Goal: Task Accomplishment & Management: Use online tool/utility

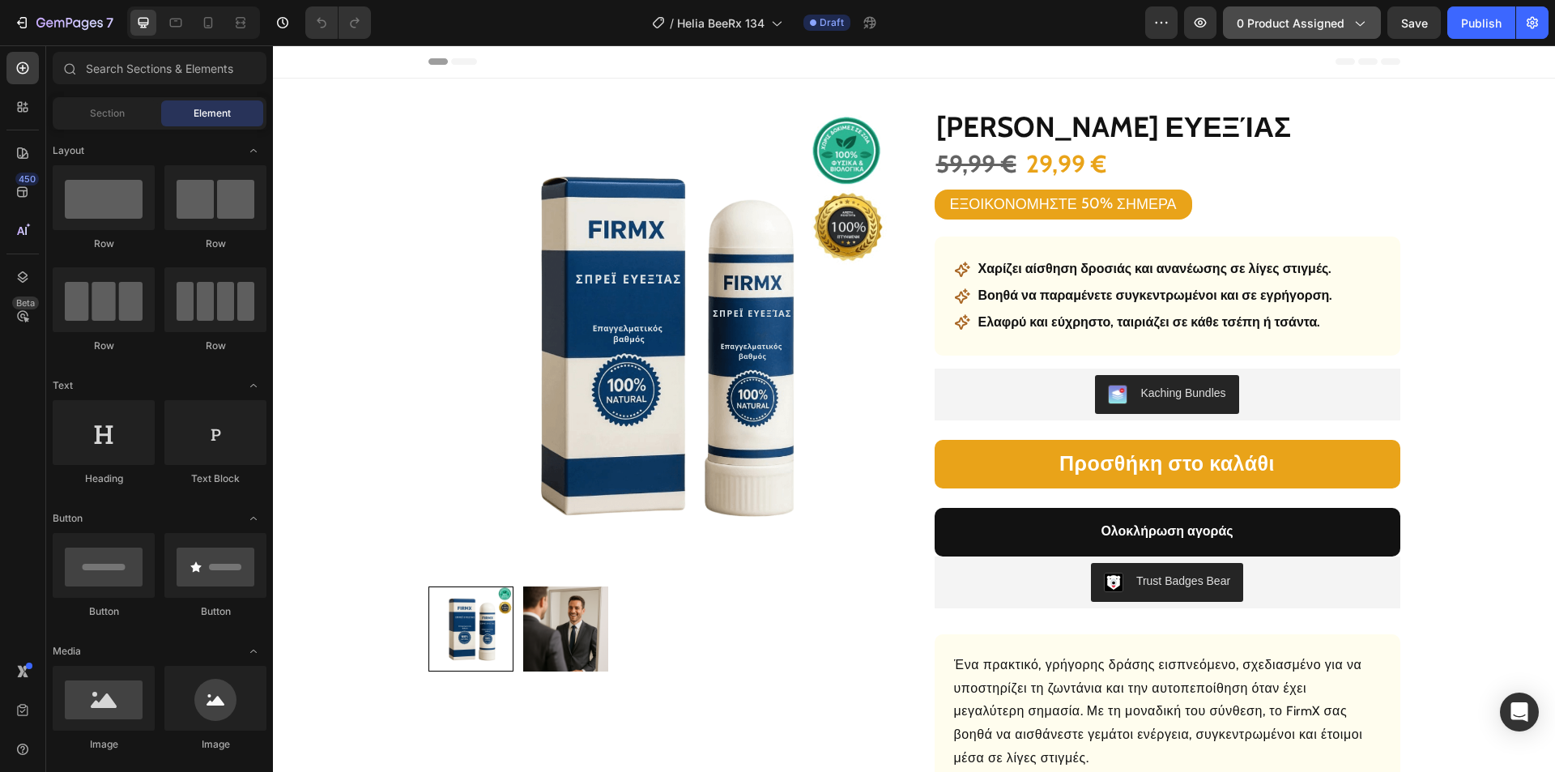
click at [1310, 22] on span "0 product assigned" at bounding box center [1291, 23] width 108 height 17
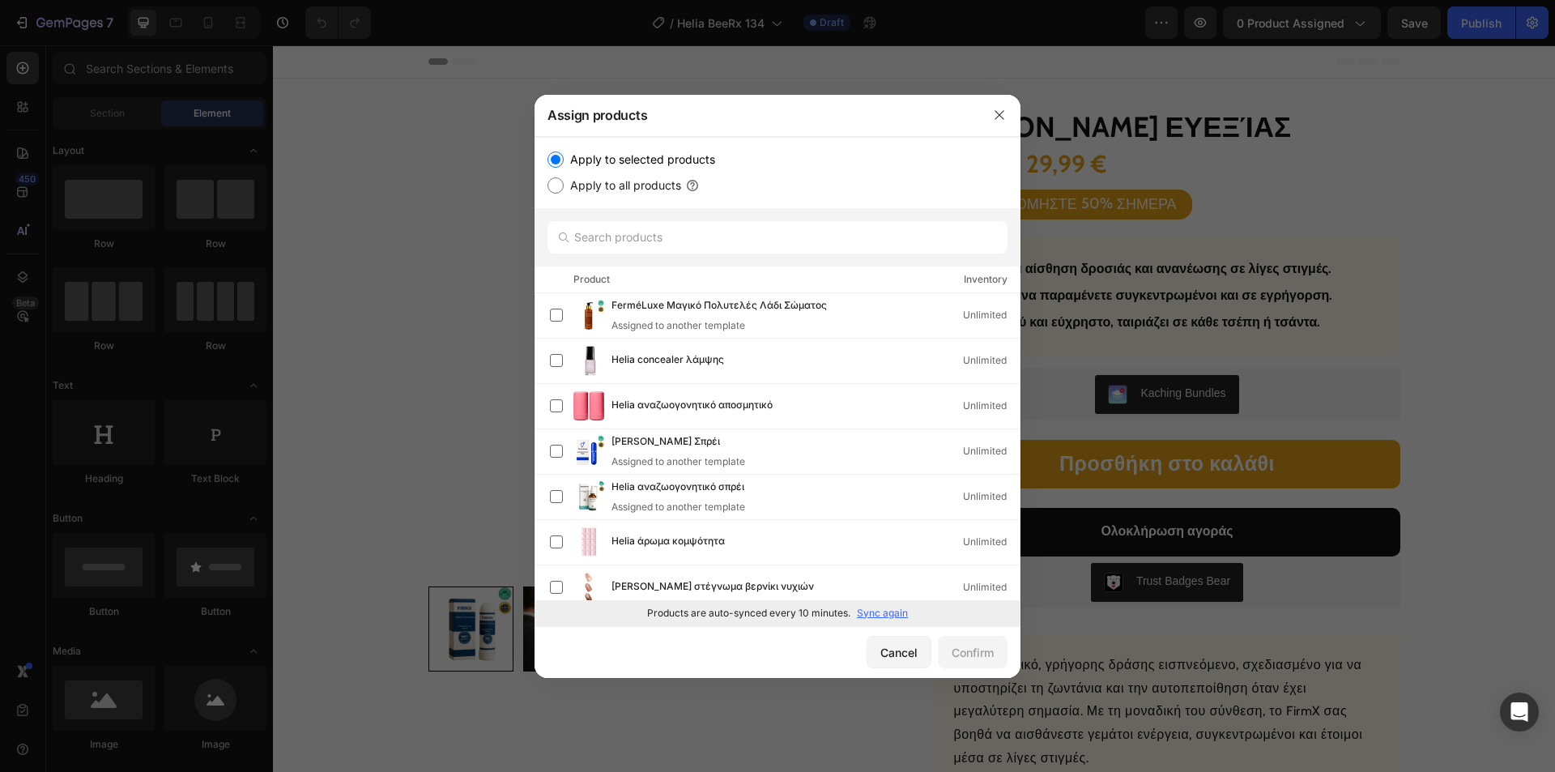
click at [868, 612] on p "Sync again" at bounding box center [882, 613] width 51 height 15
click at [725, 238] on input "text" at bounding box center [778, 237] width 460 height 32
paste input "[PERSON_NAME] ανακούφισης"
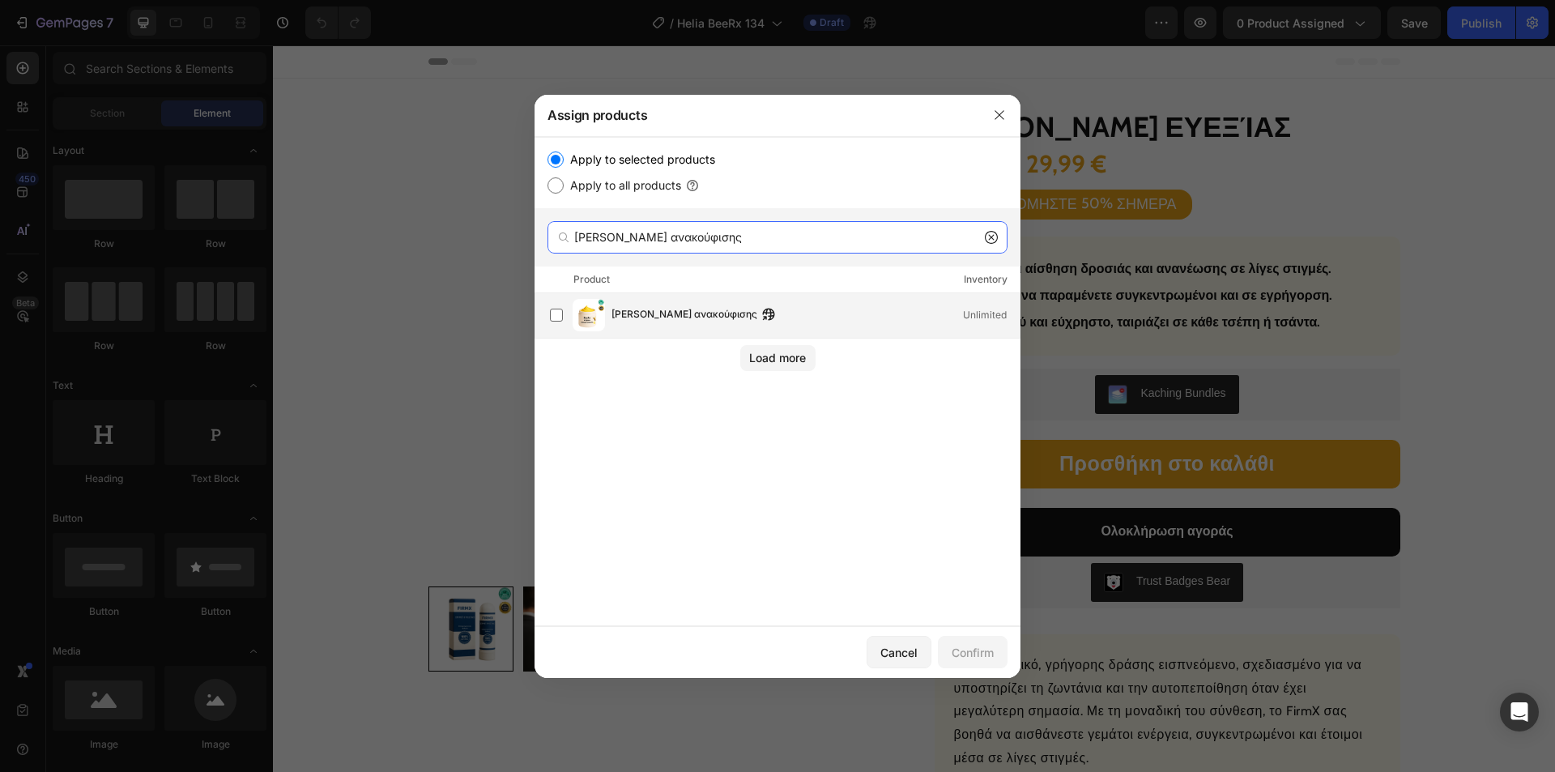
type input "[PERSON_NAME] ανακούφισης"
click at [687, 321] on span "[PERSON_NAME] ανακούφισης" at bounding box center [685, 315] width 146 height 18
click at [972, 654] on div "Confirm" at bounding box center [973, 652] width 42 height 17
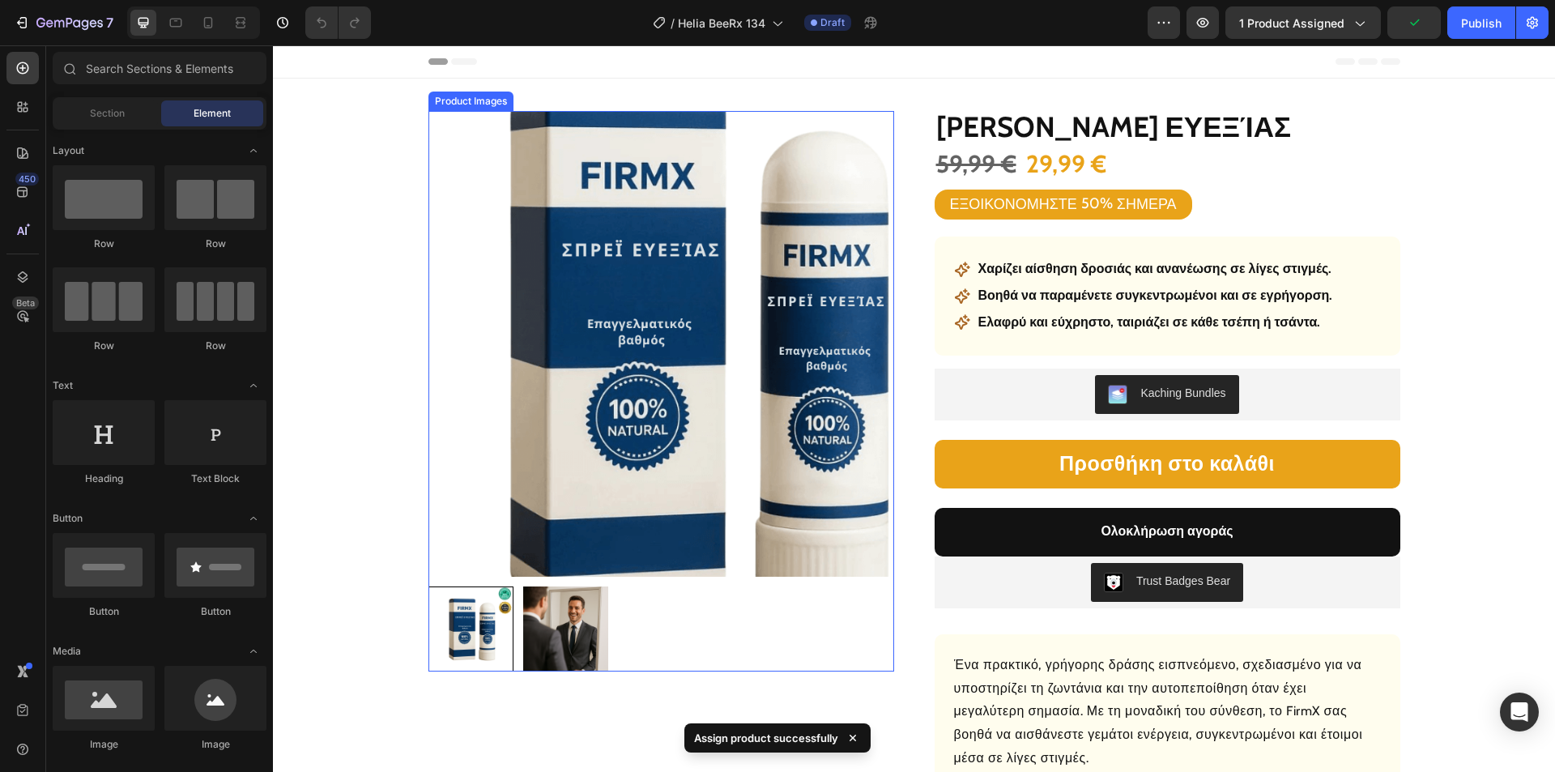
click at [599, 337] on img at bounding box center [661, 344] width 466 height 466
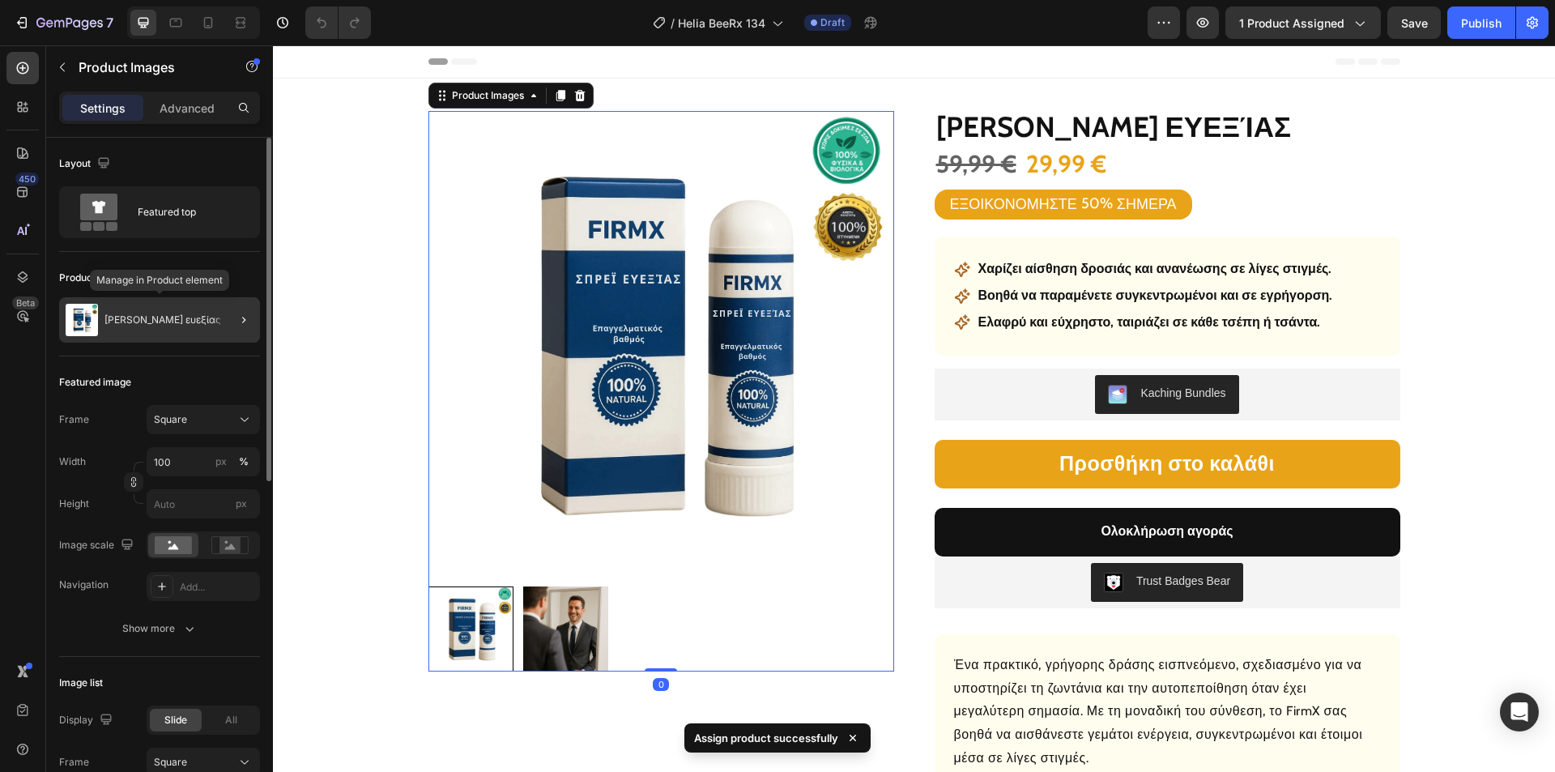
click at [145, 318] on p "[PERSON_NAME] ευεξίας" at bounding box center [162, 319] width 117 height 11
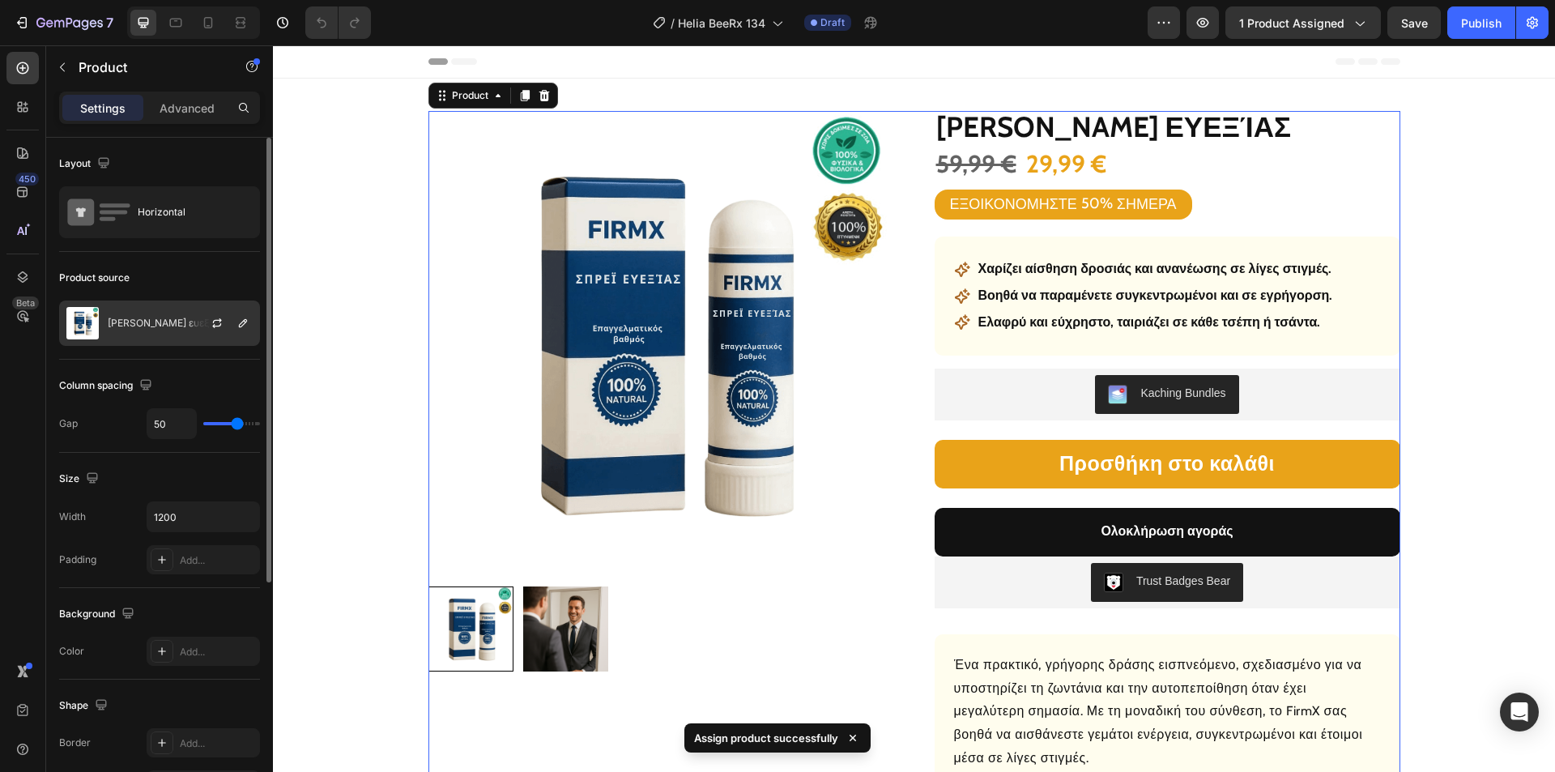
click at [157, 321] on p "[PERSON_NAME] ευεξίας" at bounding box center [166, 323] width 117 height 11
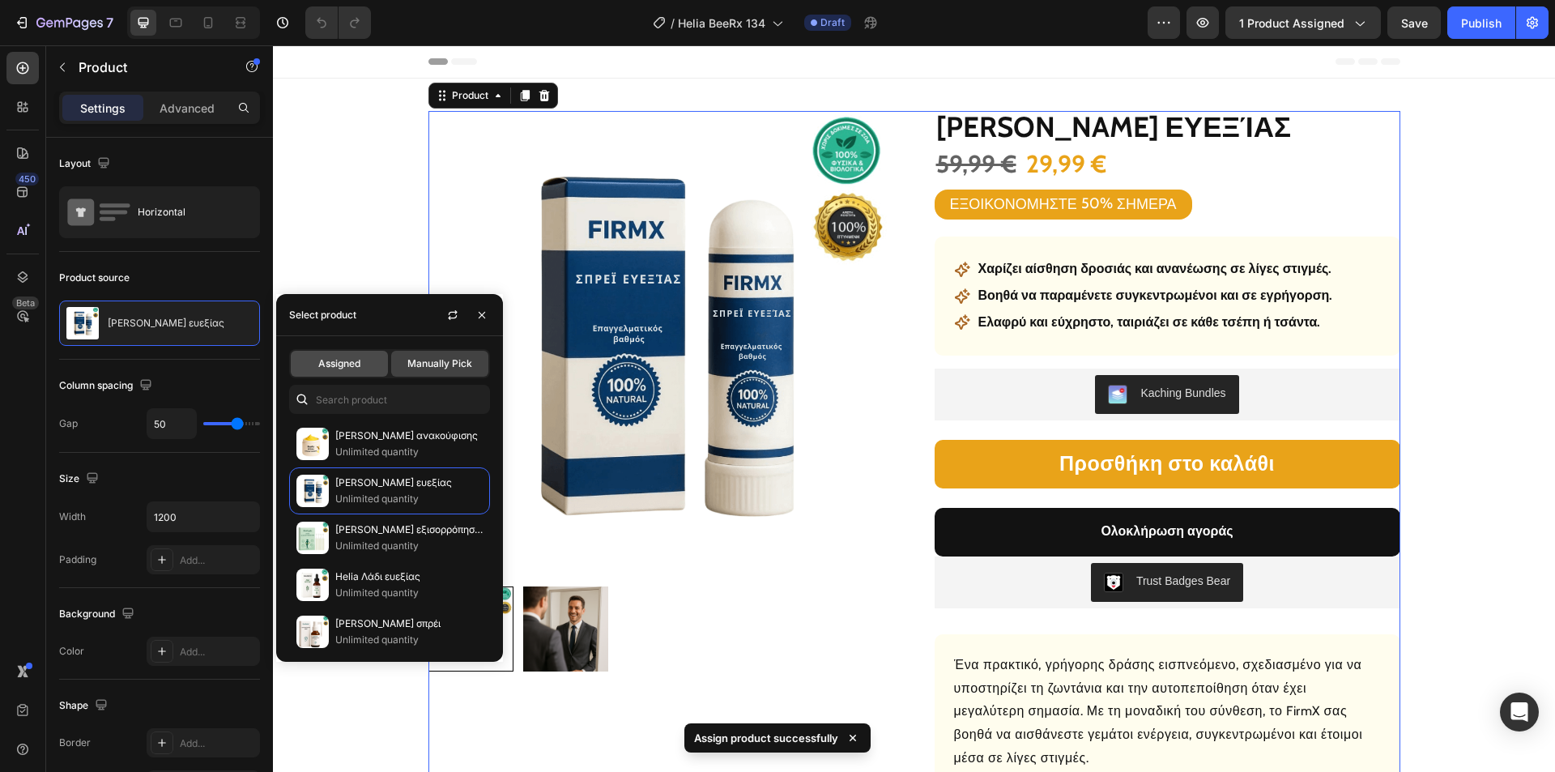
click at [353, 371] on div "Assigned" at bounding box center [339, 364] width 97 height 26
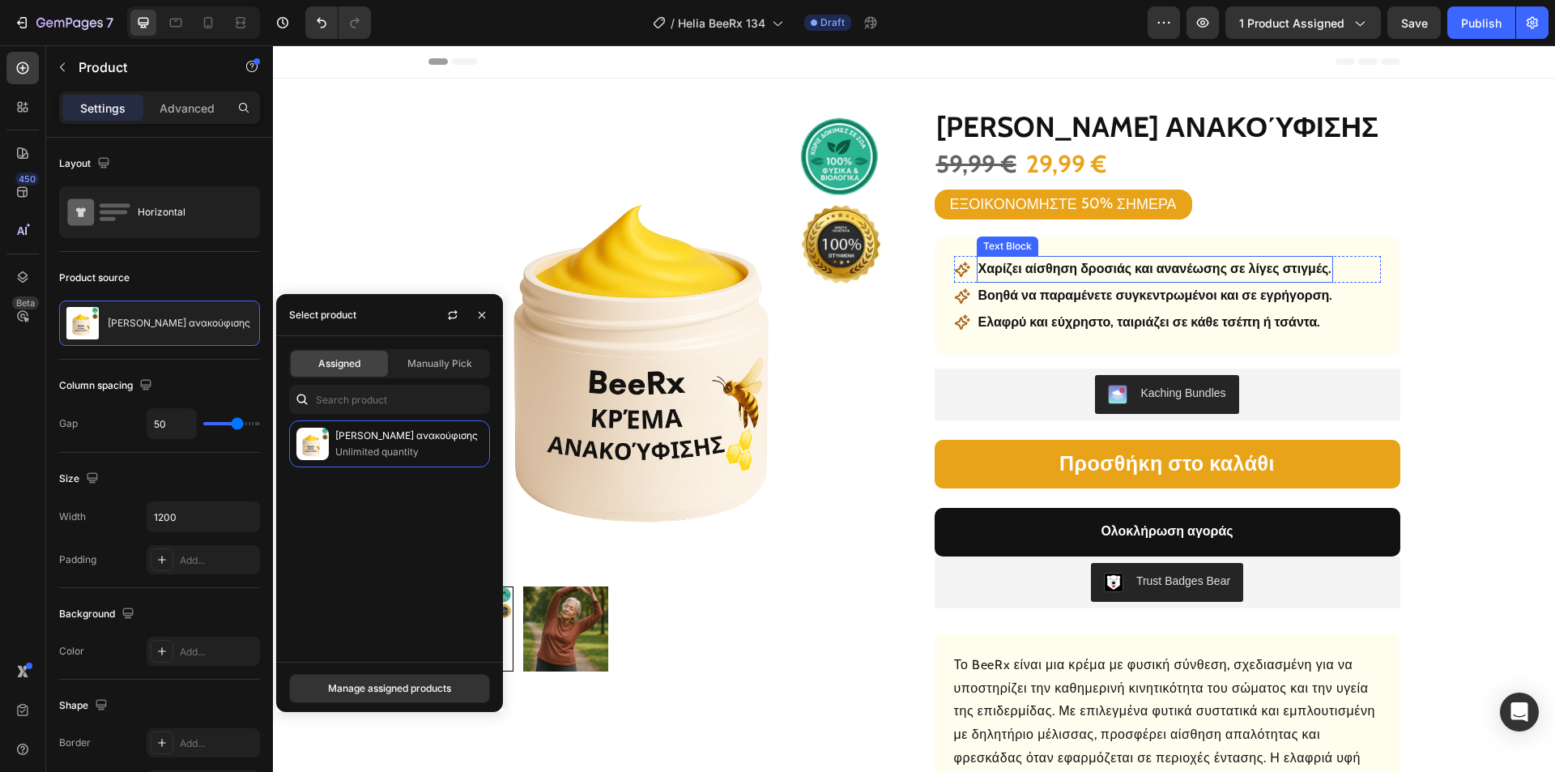
click at [1077, 271] on p "Χαρίζει αίσθηση δροσιάς και ανανέωσης σε λίγες στιγμές." at bounding box center [1155, 269] width 354 height 23
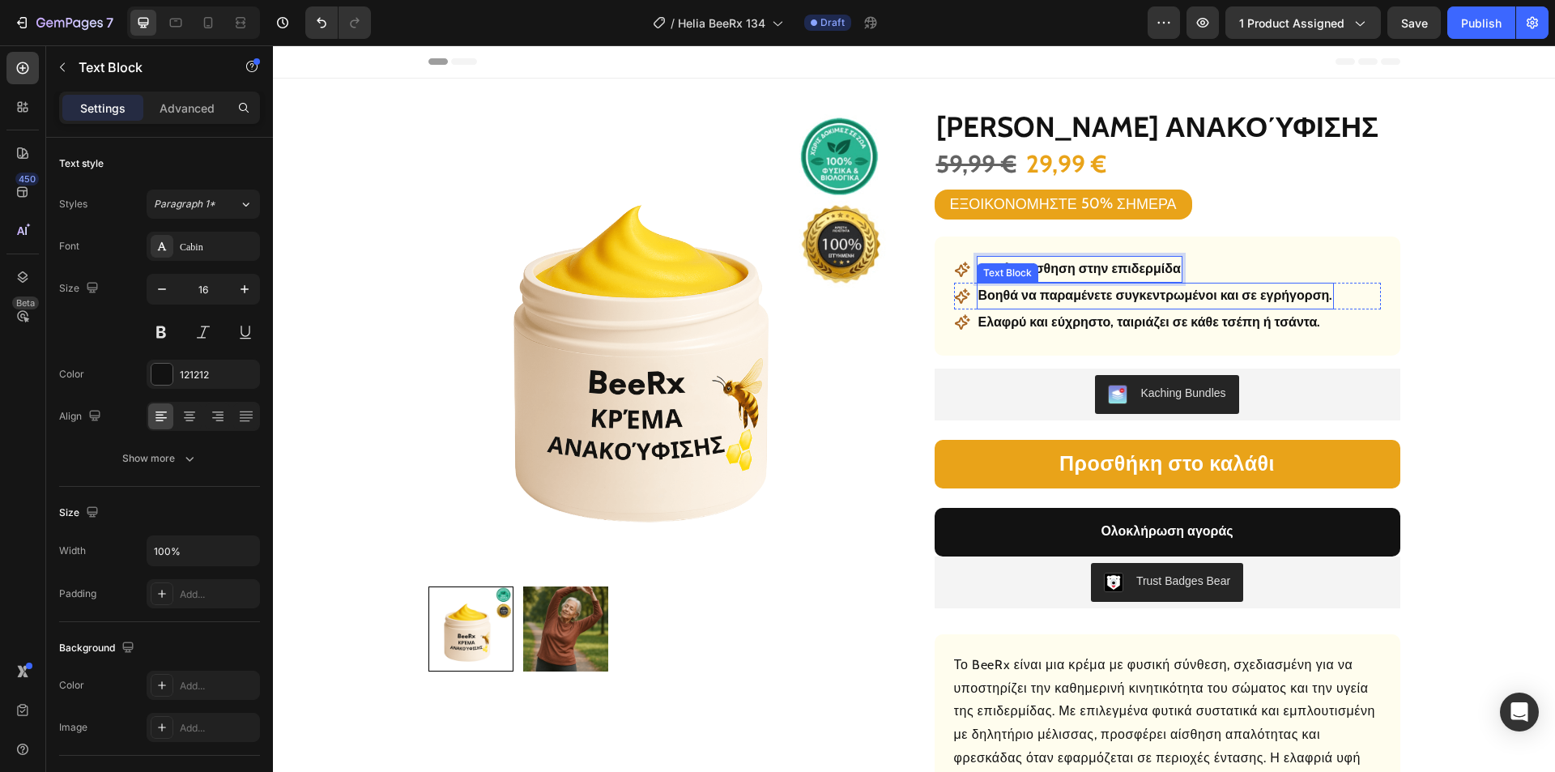
click at [1120, 289] on p "Βοηθά να παραμένετε συγκεντρωμένοι και σε εγρήγορση." at bounding box center [1155, 295] width 355 height 23
click at [1114, 296] on p "Βοηθά να παραμένετε συγκεντρωμένοι και σε εγρήγορση." at bounding box center [1155, 295] width 355 height 23
click at [1214, 318] on p "Ελαφρύ και εύχρηστο, ταιριάζει σε κάθε τσέπη ή τσάντα." at bounding box center [1149, 322] width 343 height 23
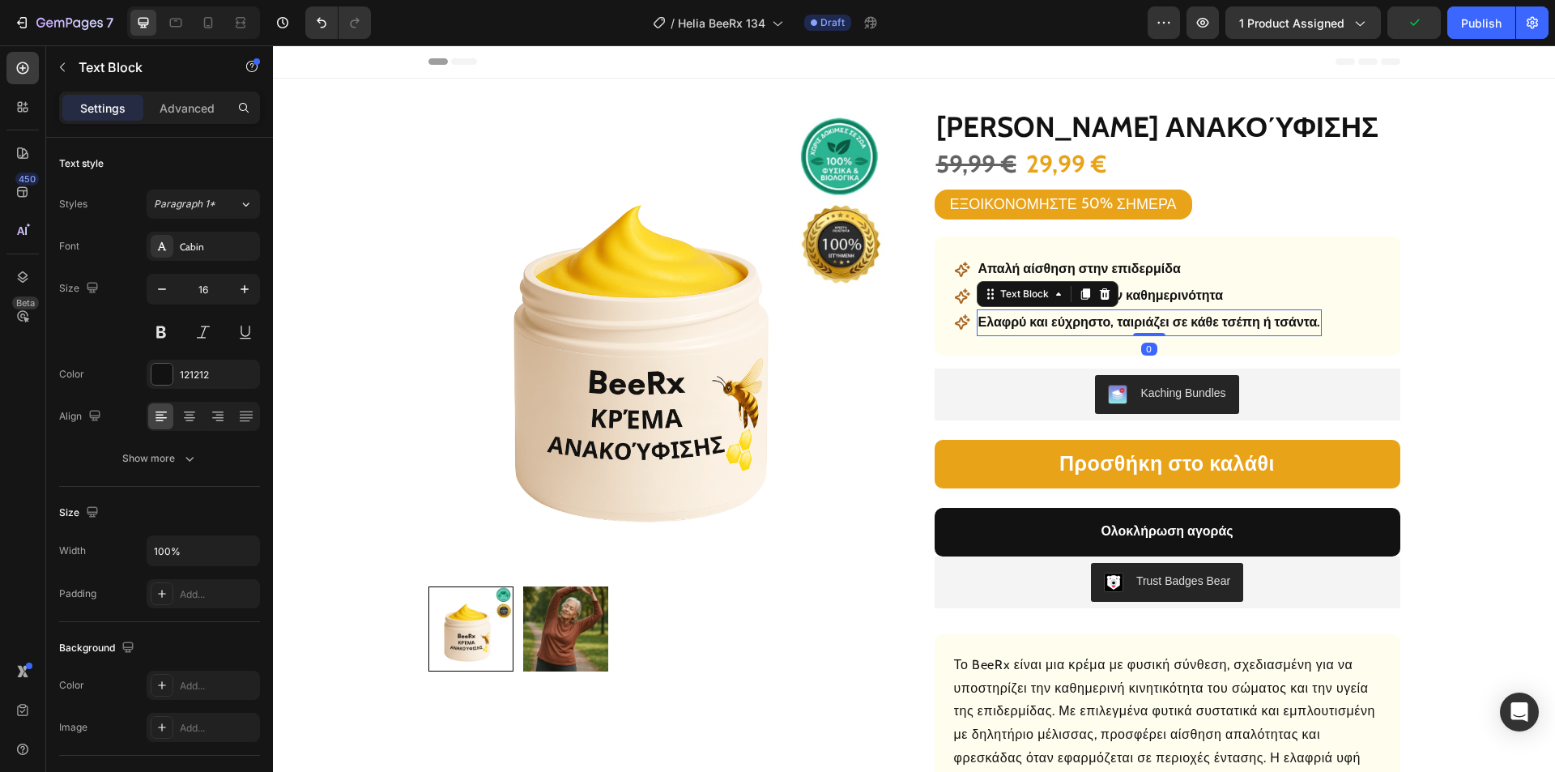
click at [1204, 323] on p "Ελαφρύ και εύχρηστο, ταιριάζει σε κάθε τσέπη ή τσάντα." at bounding box center [1149, 322] width 343 height 23
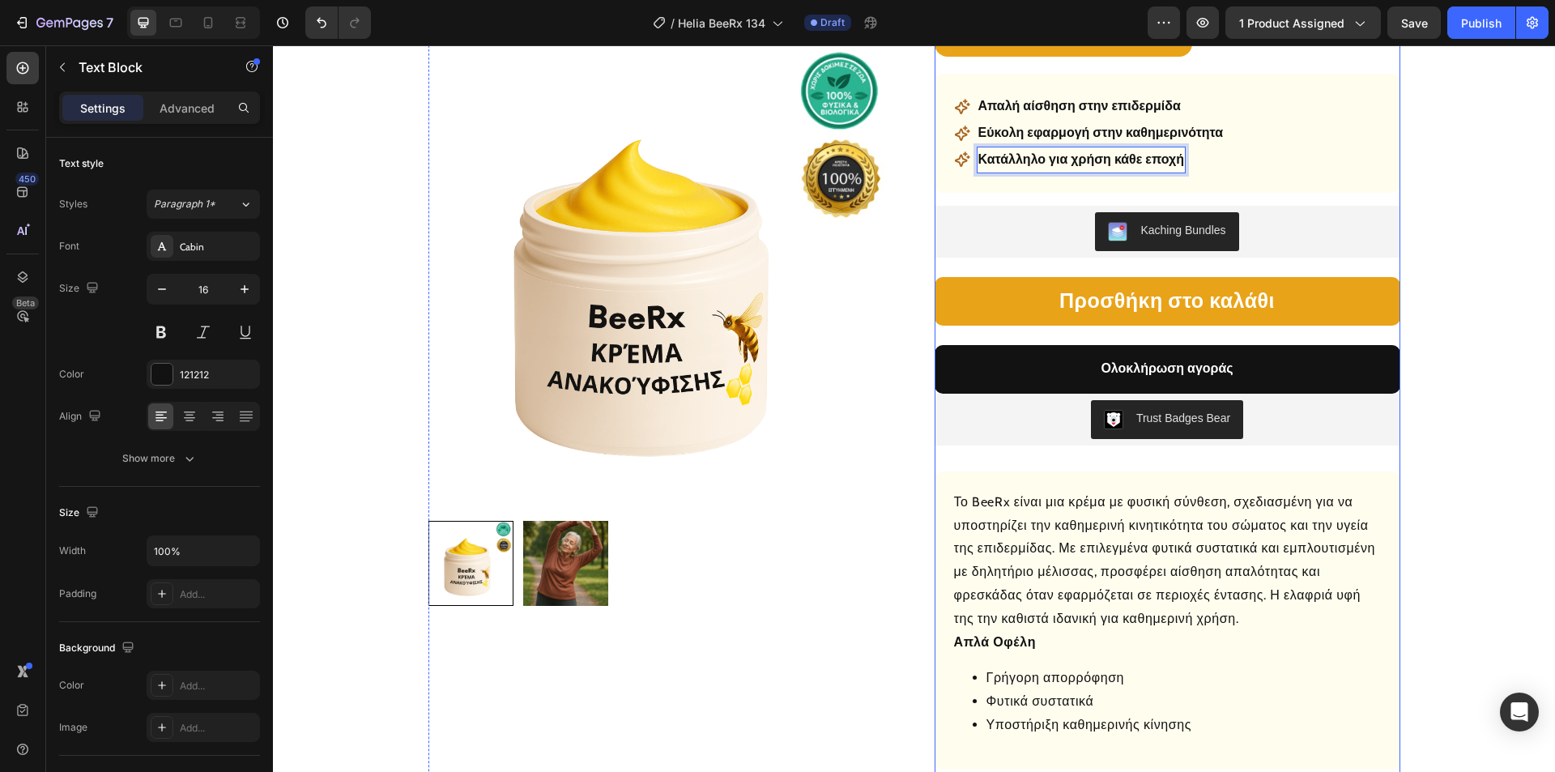
scroll to position [486, 0]
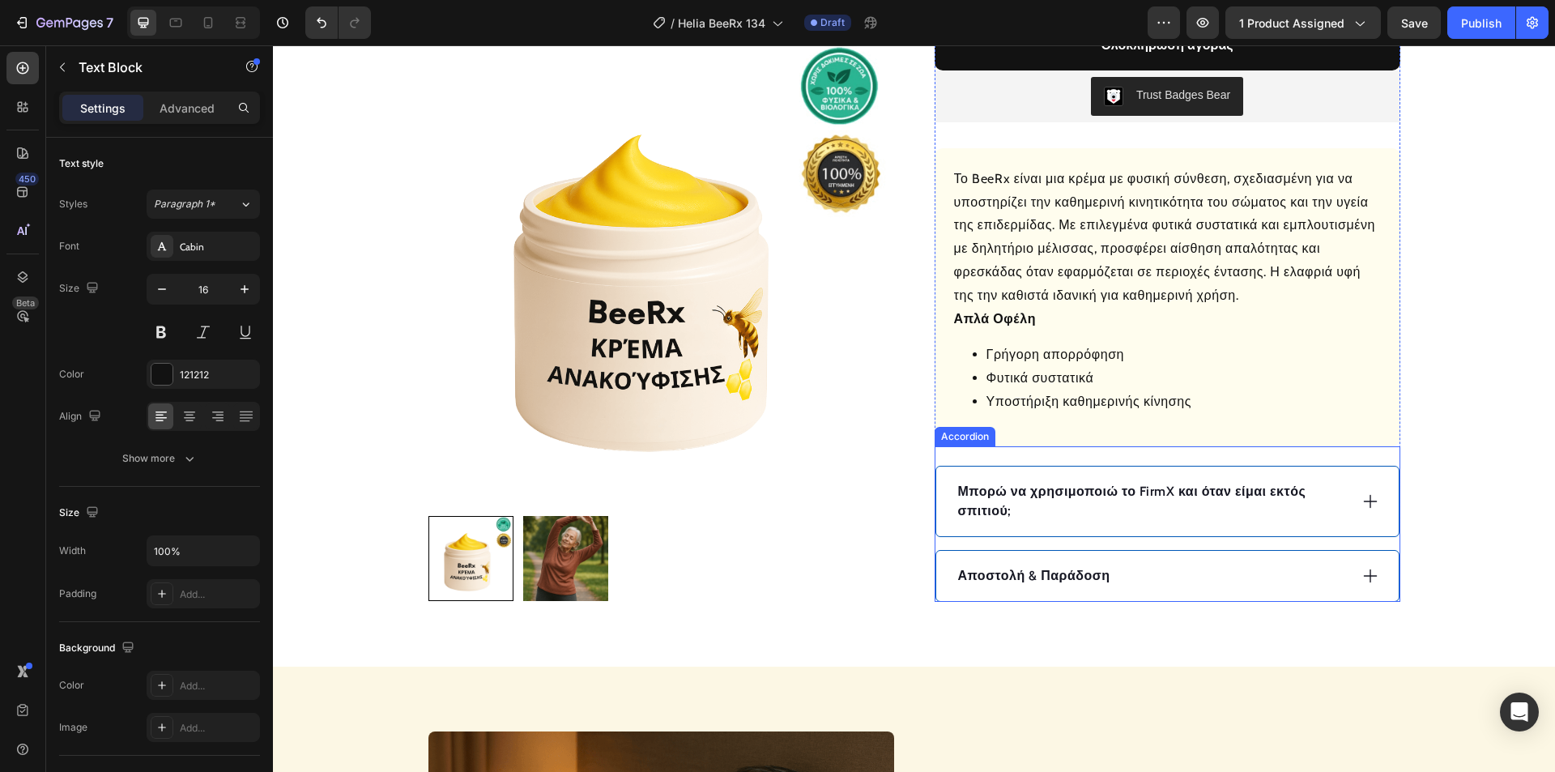
click at [1183, 557] on div "Αποστολή & Παράδοση" at bounding box center [1167, 576] width 462 height 50
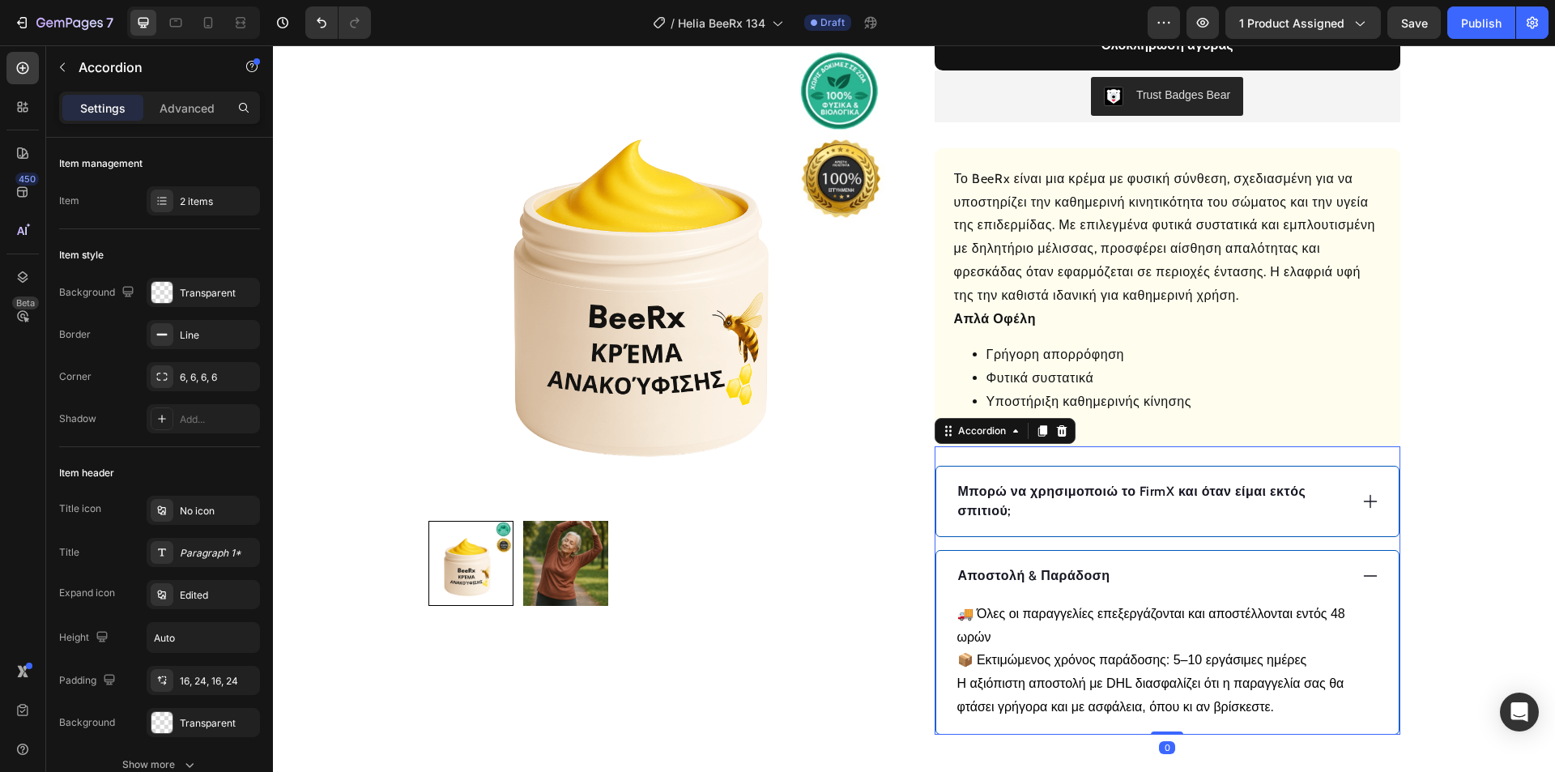
click at [1176, 557] on div "Αποστολή & Παράδοση" at bounding box center [1167, 576] width 462 height 50
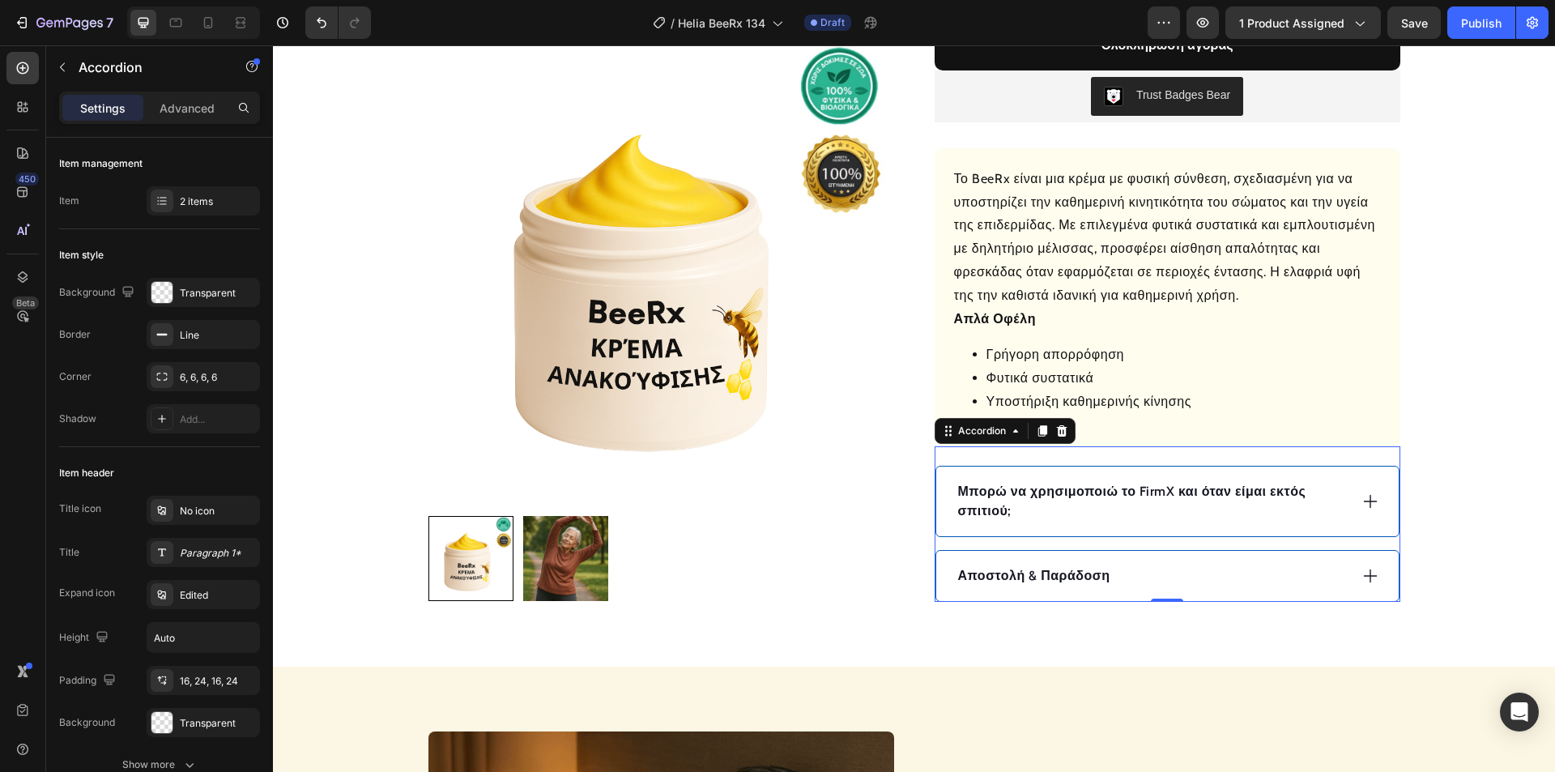
click at [1362, 500] on icon at bounding box center [1371, 501] width 18 height 18
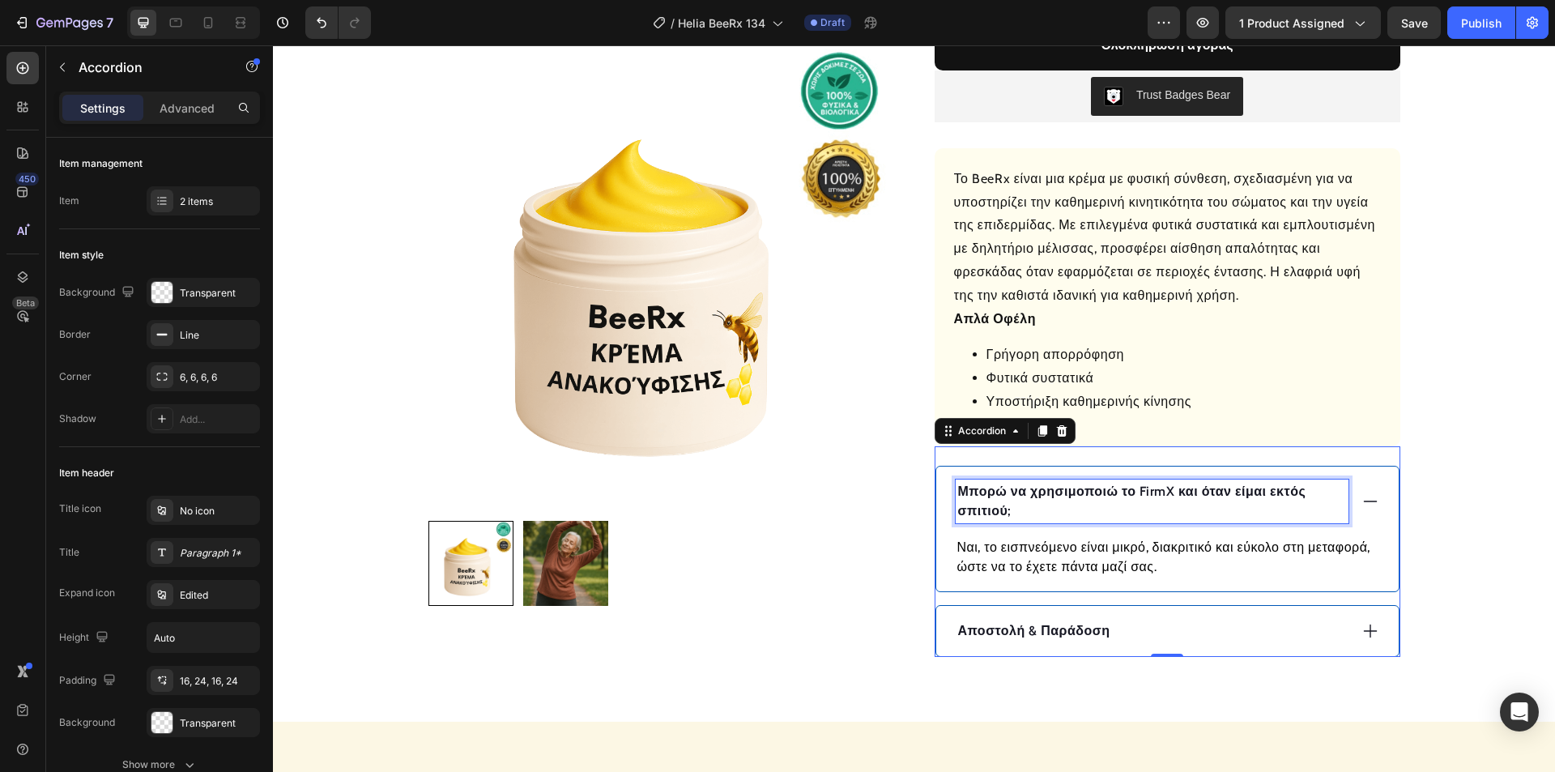
click at [1090, 493] on p "Μπορώ να χρησιμοποιώ το FirmX και όταν είμαι εκτός σπιτιού;" at bounding box center [1152, 501] width 388 height 39
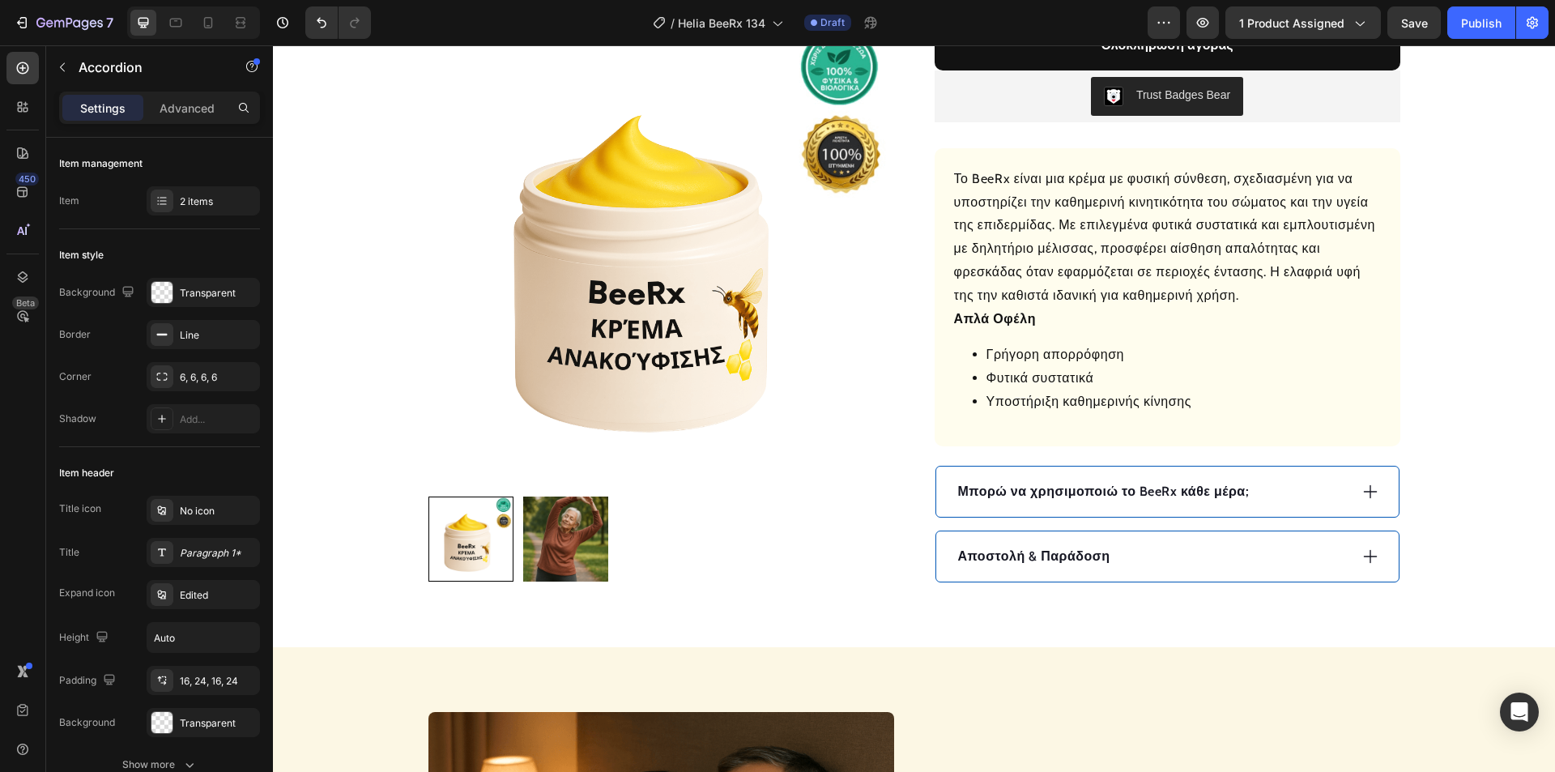
click at [1280, 497] on div "Μπορώ να χρησιμοποιώ το BeeRx κάθε μέρα;" at bounding box center [1152, 491] width 393 height 24
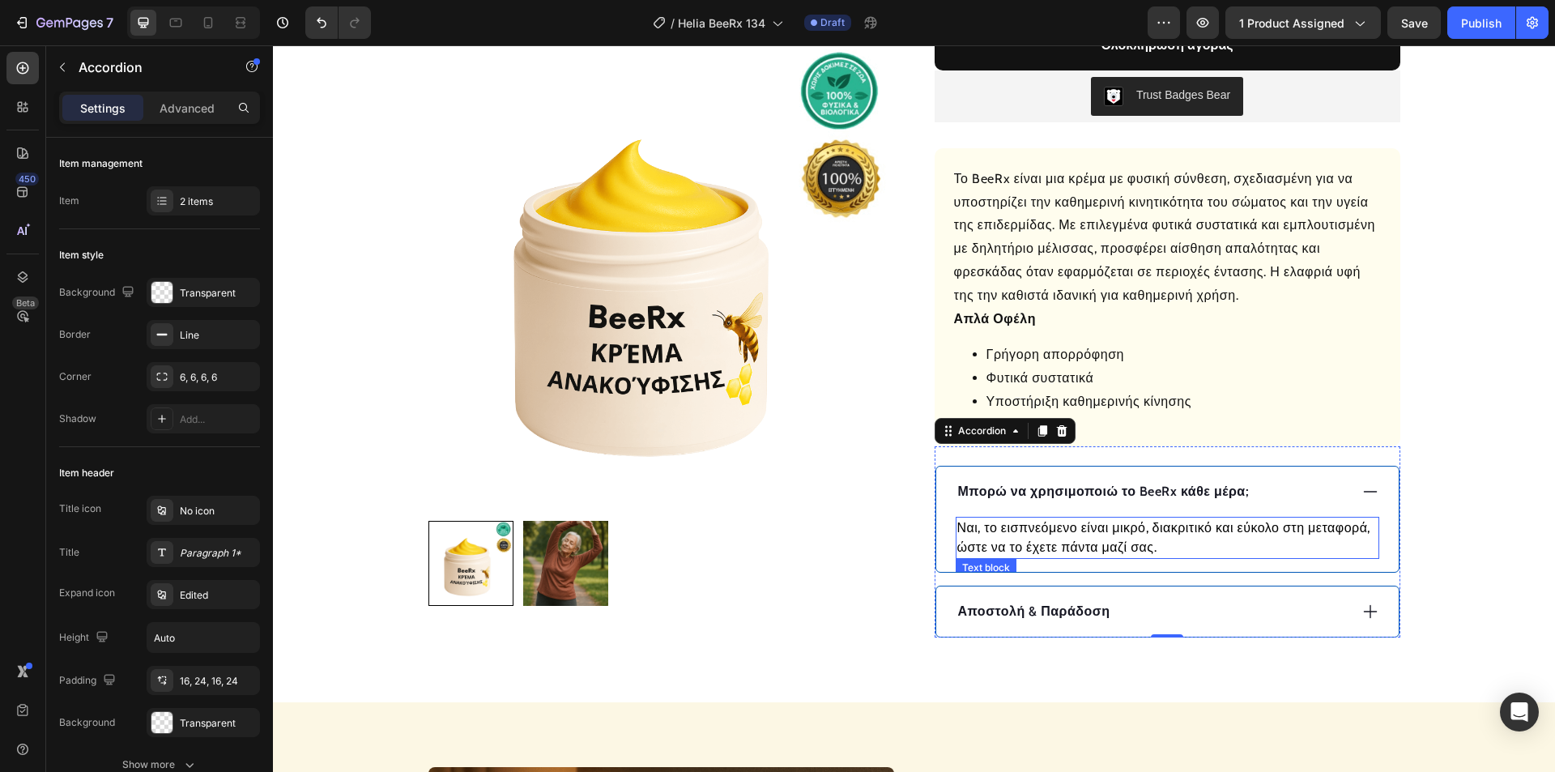
click at [1068, 533] on p "Ναι, το εισπνεόμενο είναι μικρό, διακριτικό και εύκολο στη μεταφορά, ώστε να το…" at bounding box center [1167, 537] width 420 height 39
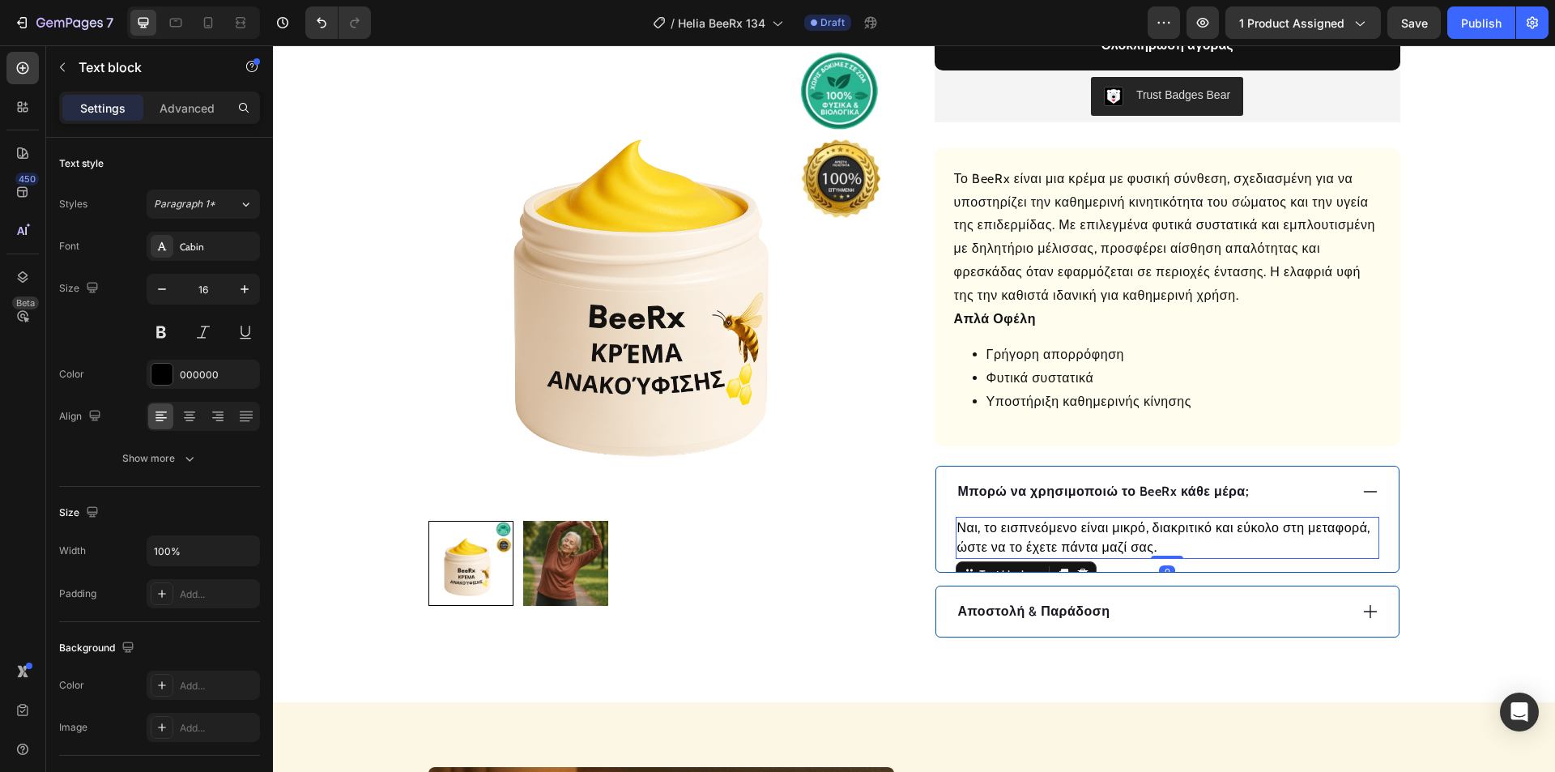
click at [1068, 533] on p "Ναι, το εισπνεόμενο είναι μικρό, διακριτικό και εύκολο στη μεταφορά, ώστε να το…" at bounding box center [1167, 537] width 420 height 39
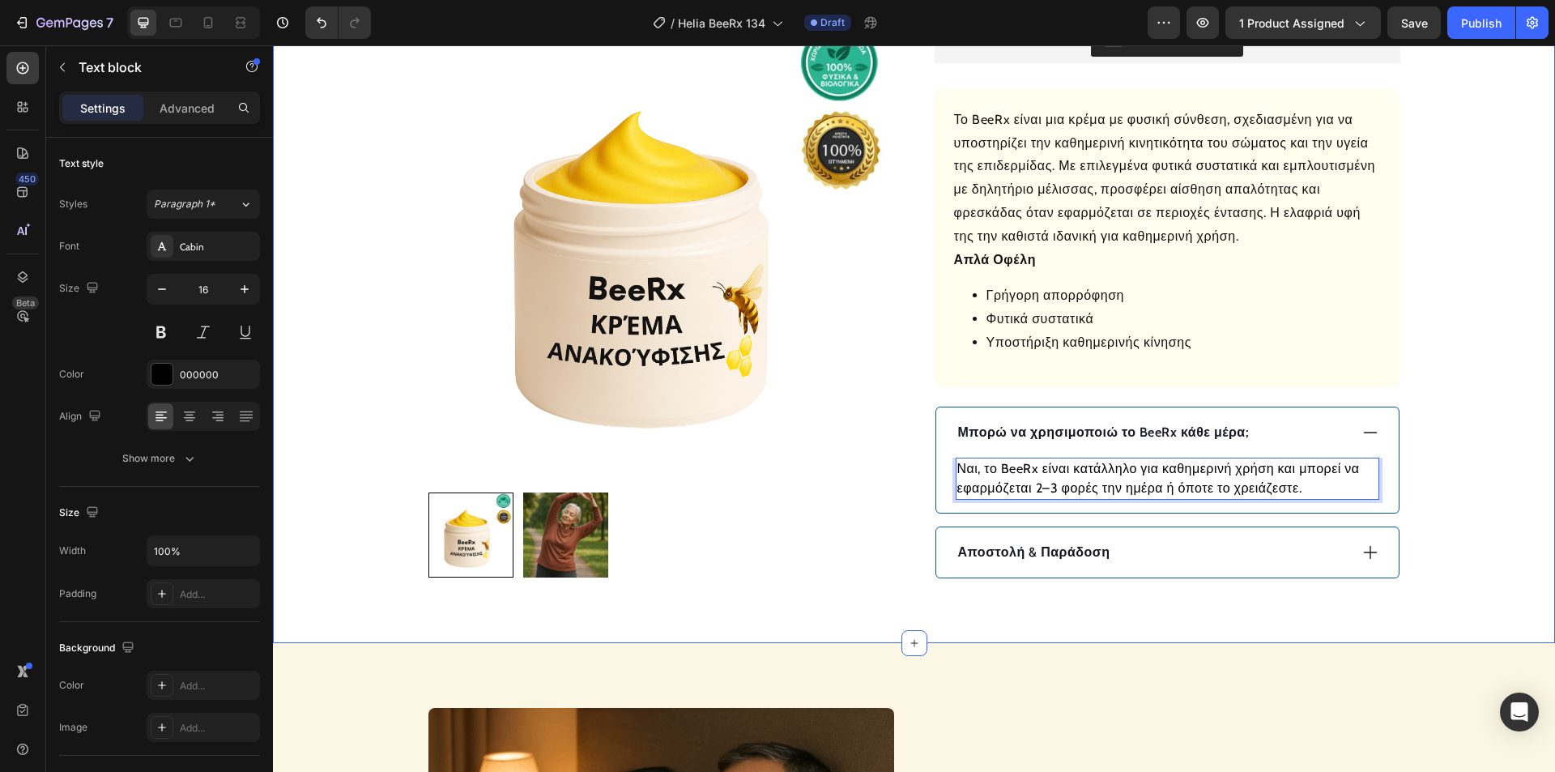
scroll to position [729, 0]
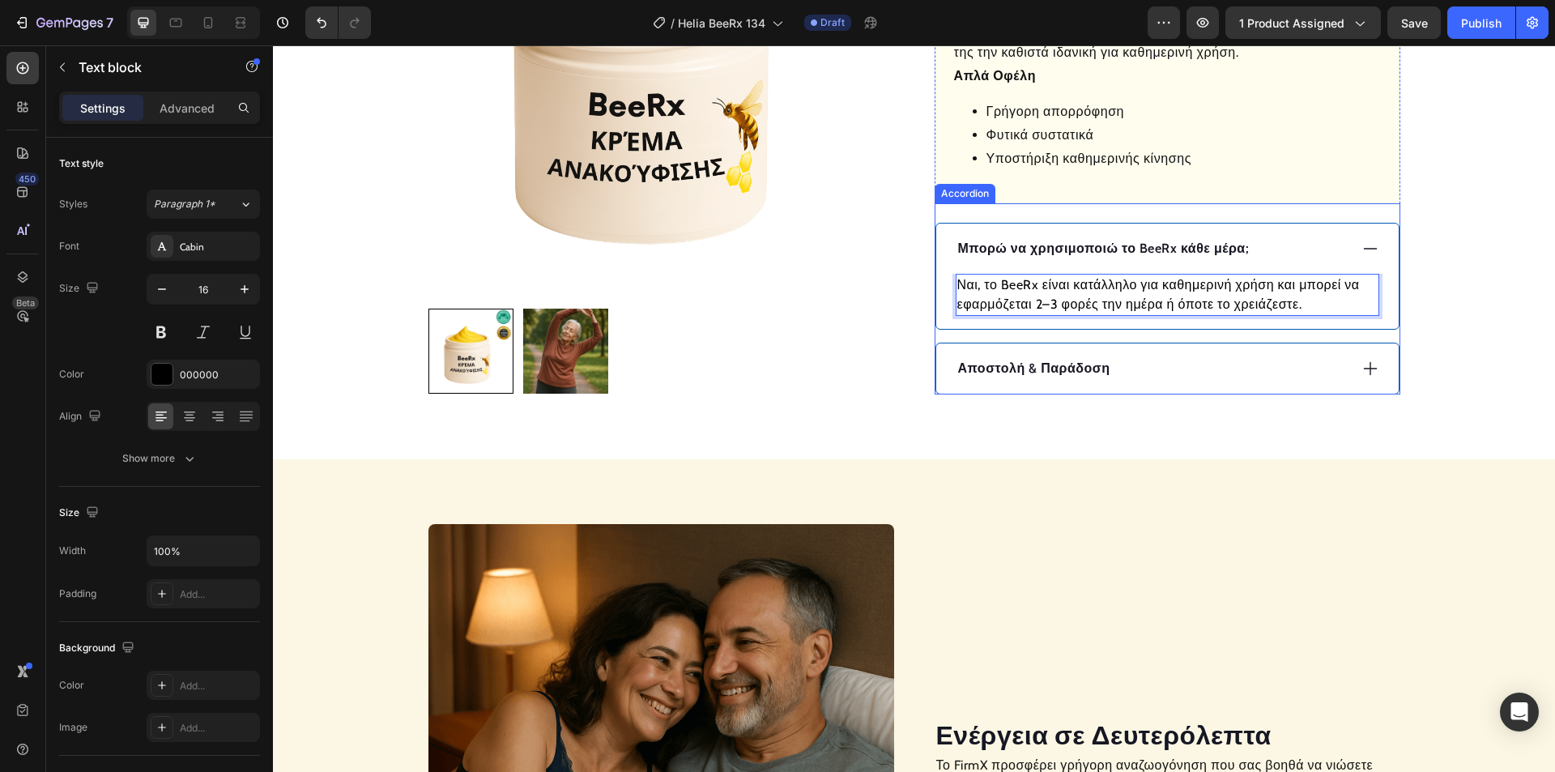
click at [1364, 247] on icon at bounding box center [1371, 249] width 18 height 18
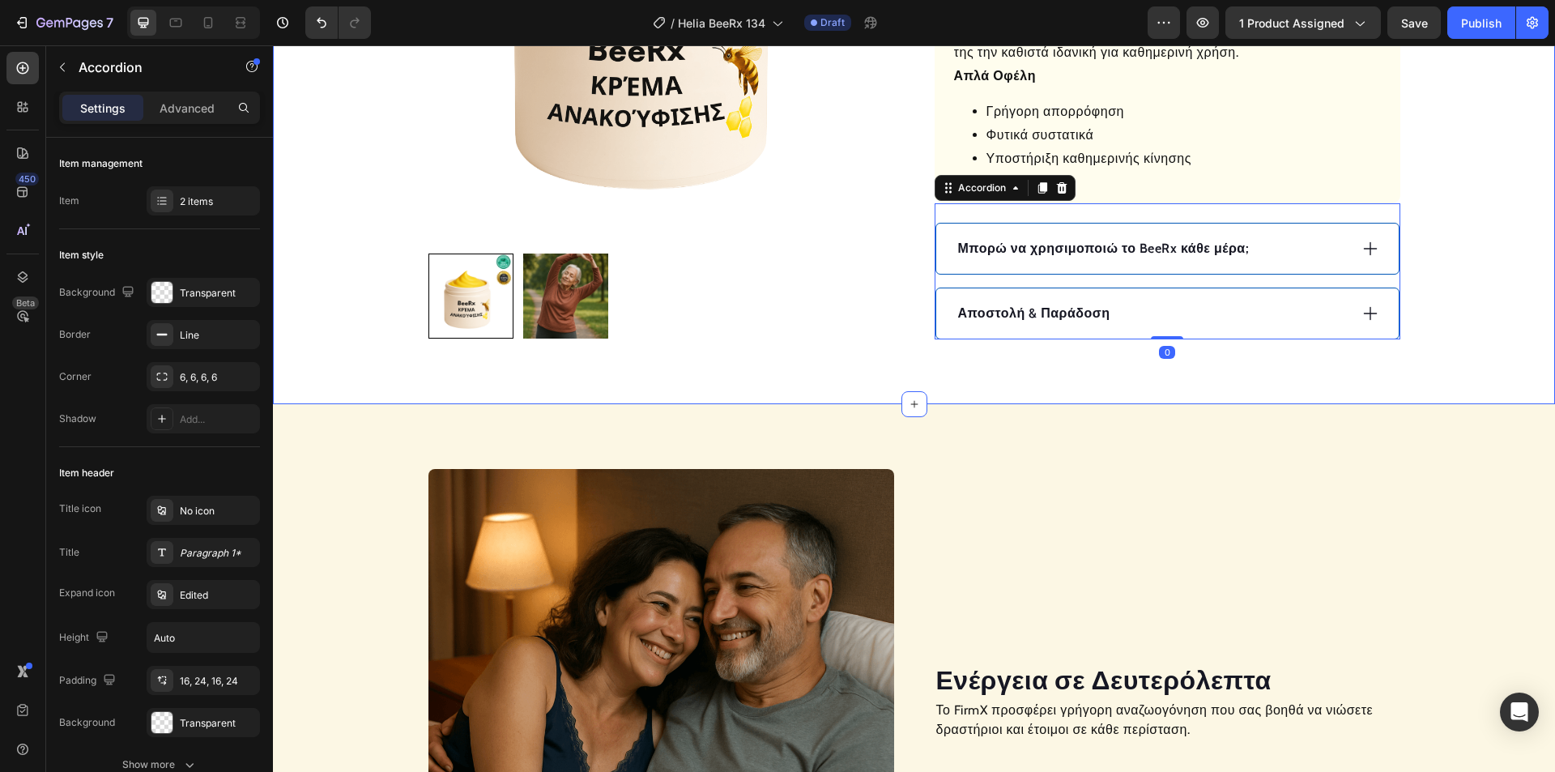
click at [1242, 311] on div "Αποστολή & Παράδοση" at bounding box center [1152, 313] width 393 height 24
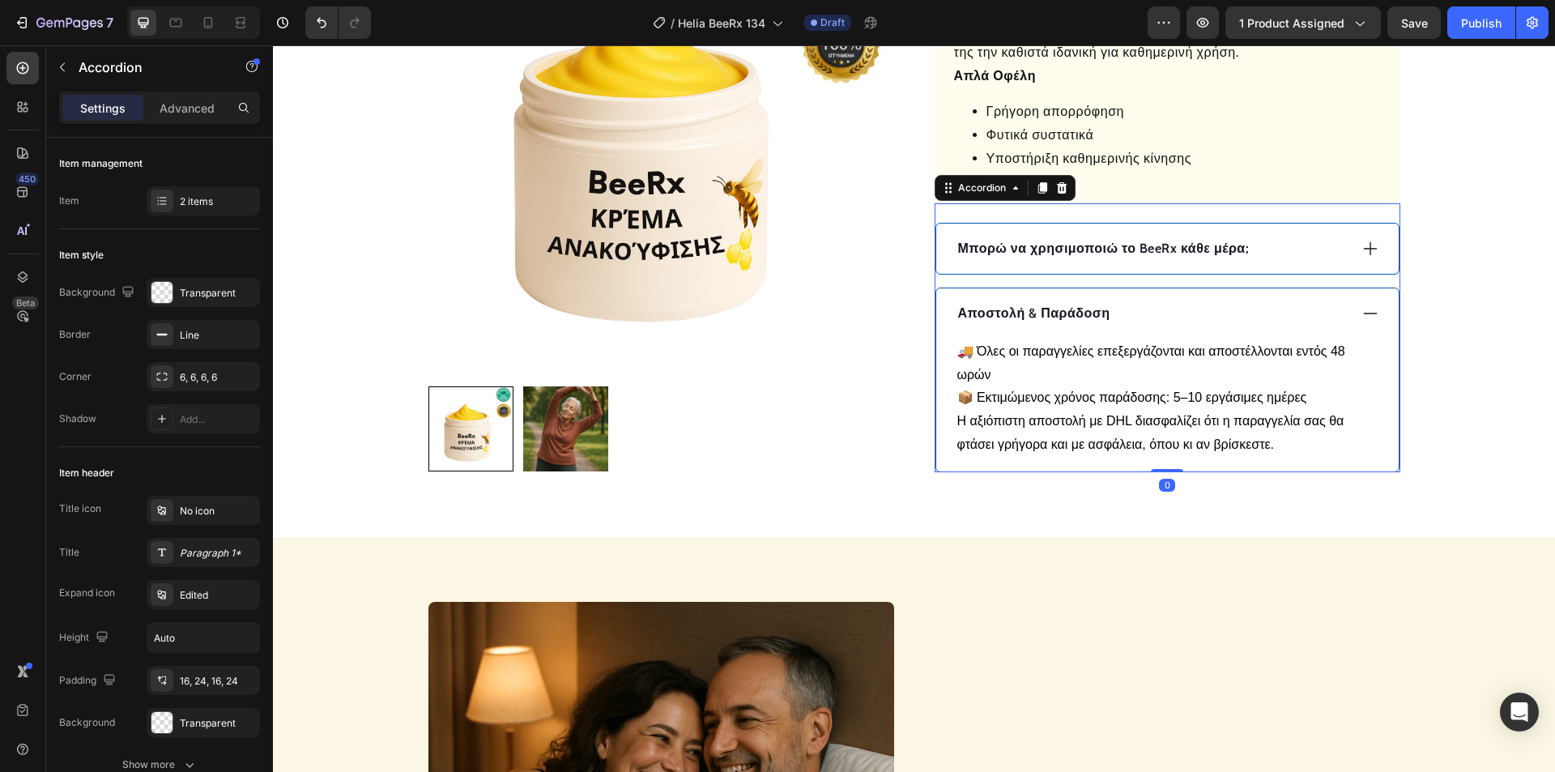
click at [1243, 311] on div "Αποστολή & Παράδοση" at bounding box center [1152, 313] width 393 height 24
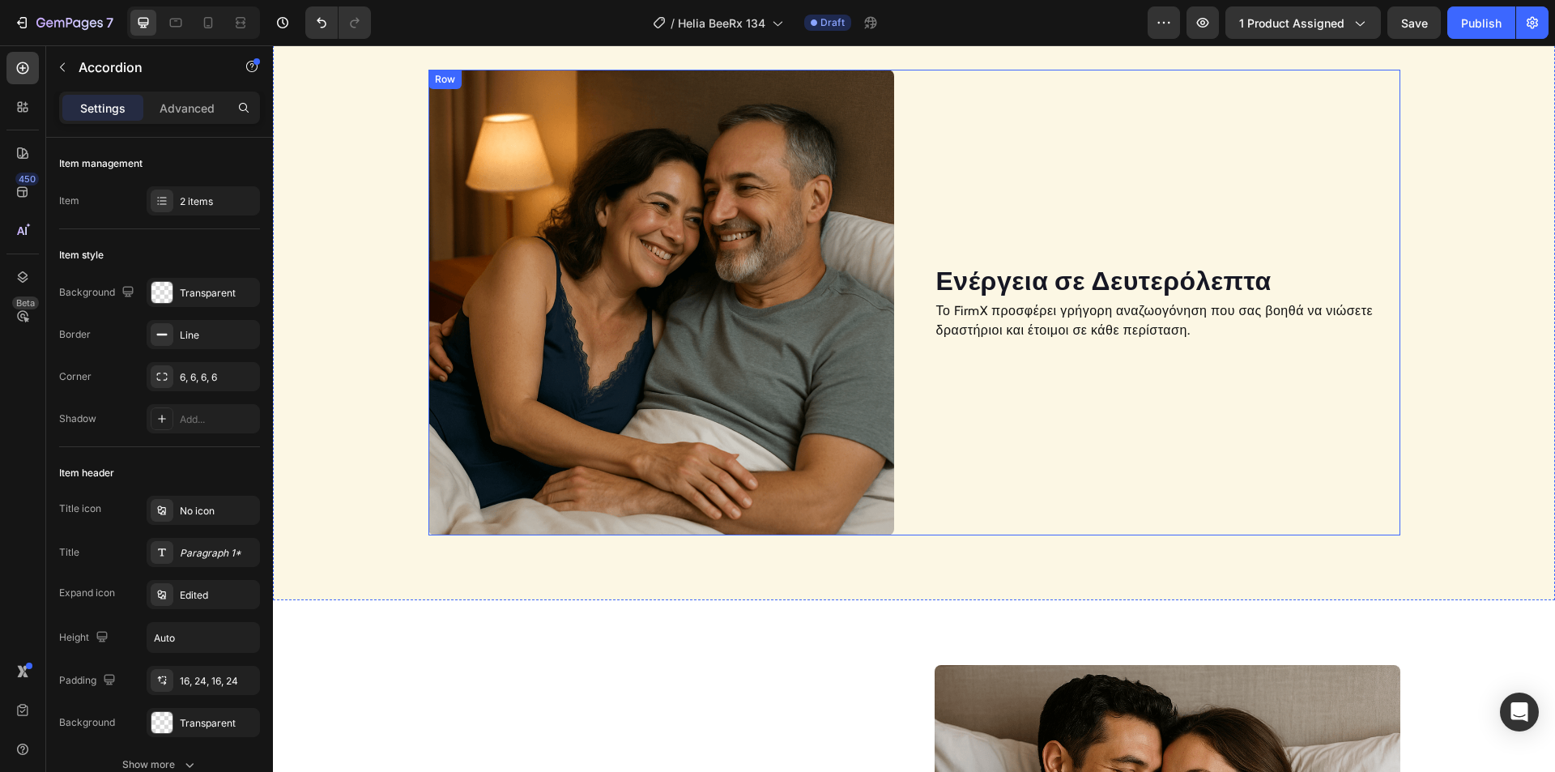
scroll to position [1134, 0]
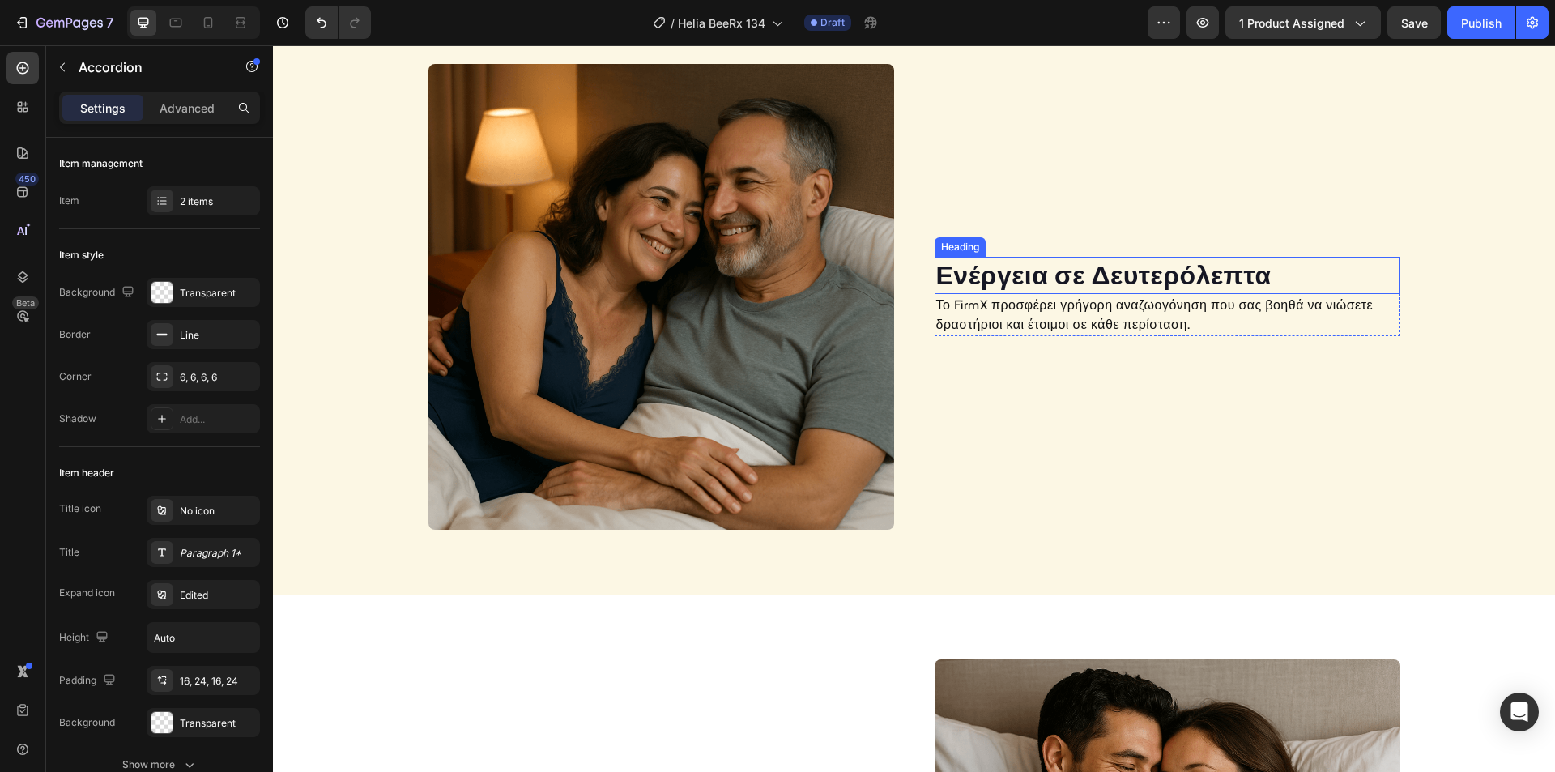
click at [1043, 277] on h2 "Ενέργεια σε Δευτερόλεπτα" at bounding box center [1168, 275] width 466 height 37
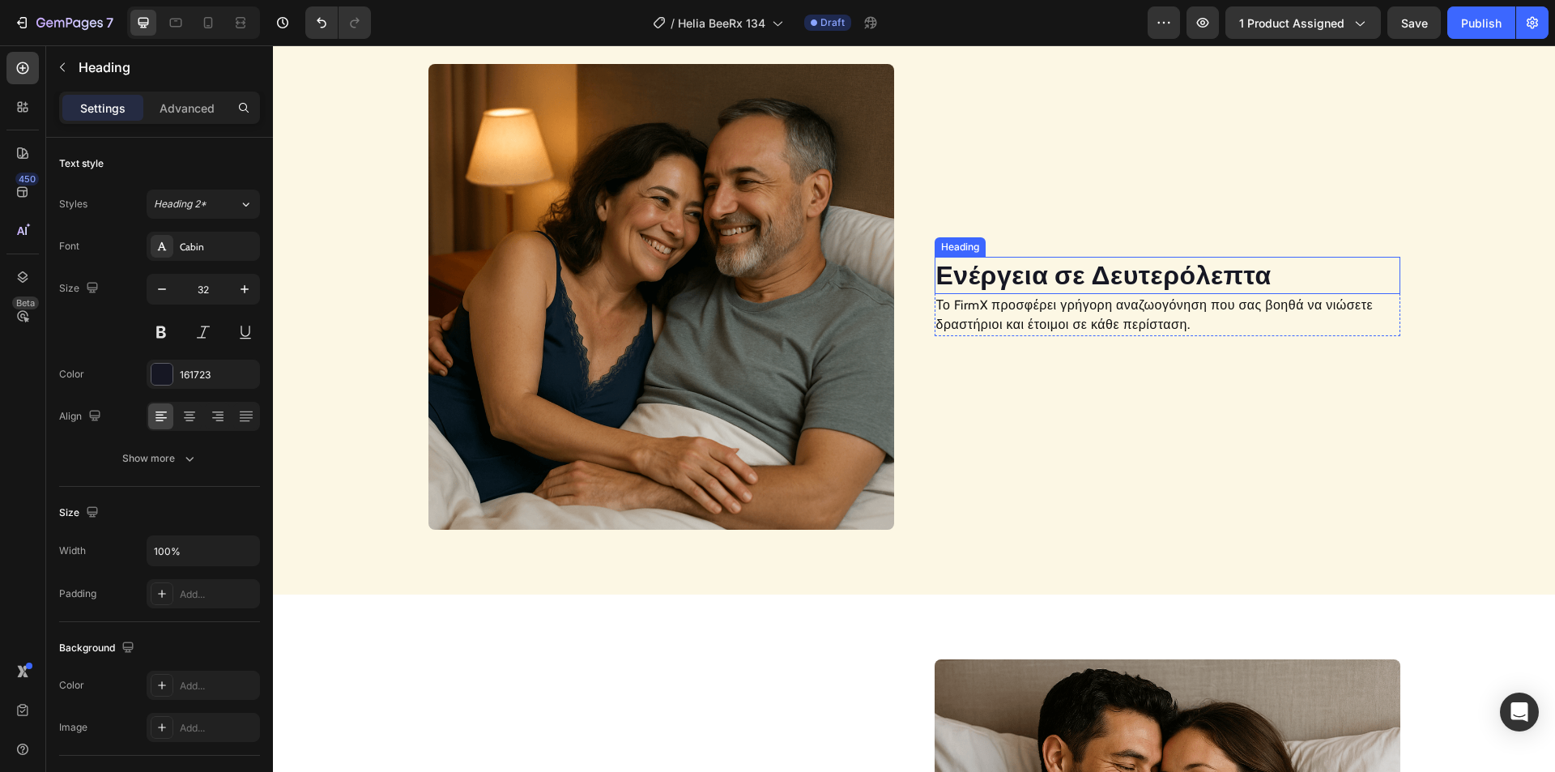
click at [1043, 277] on h2 "Ενέργεια σε Δευτερόλεπτα" at bounding box center [1168, 275] width 466 height 37
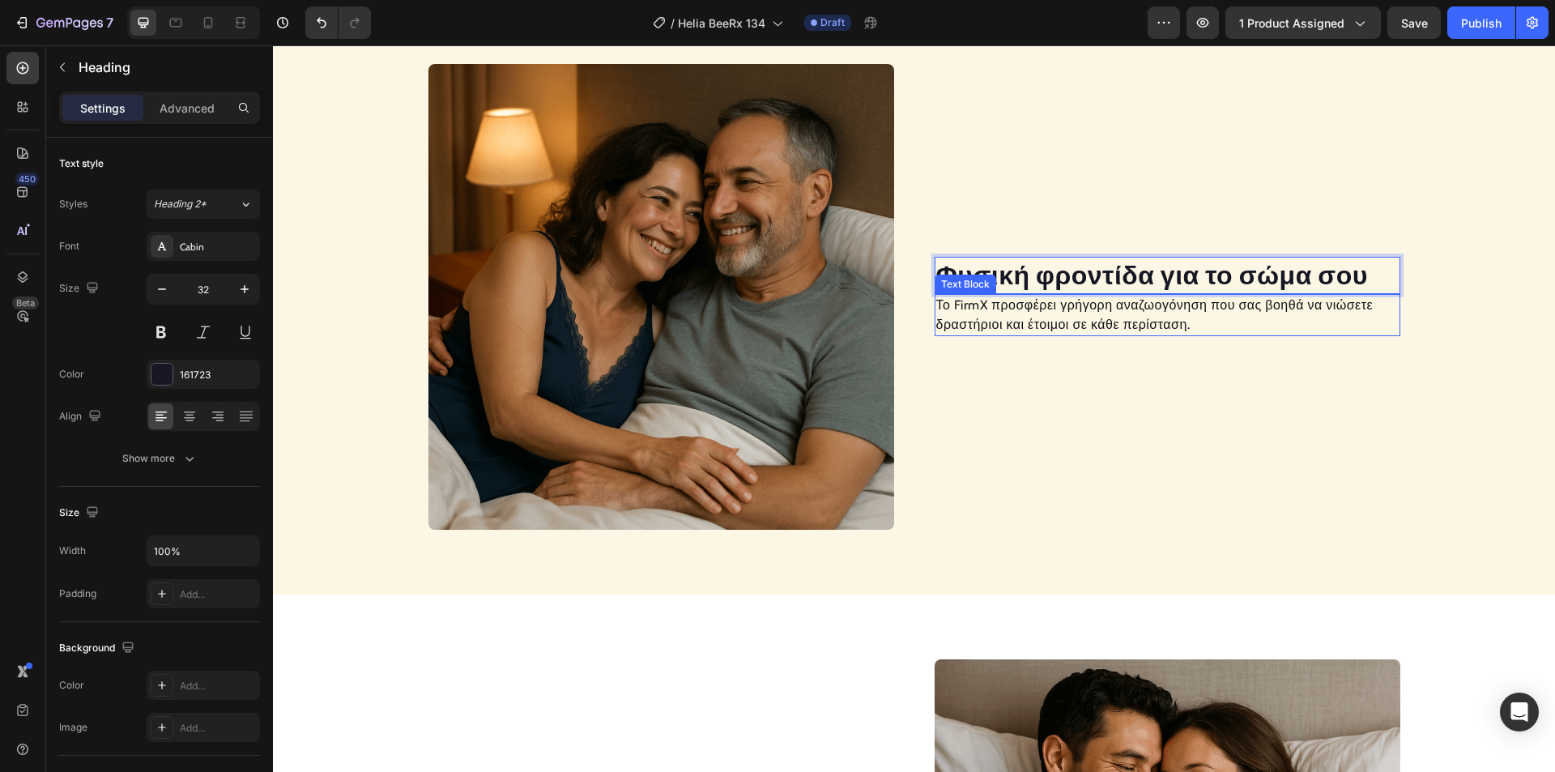
click at [1019, 318] on p "Το FirmX προσφέρει γρήγορη αναζωογόνηση που σας βοηθά να νιώσετε δραστήριοι και…" at bounding box center [1167, 315] width 462 height 39
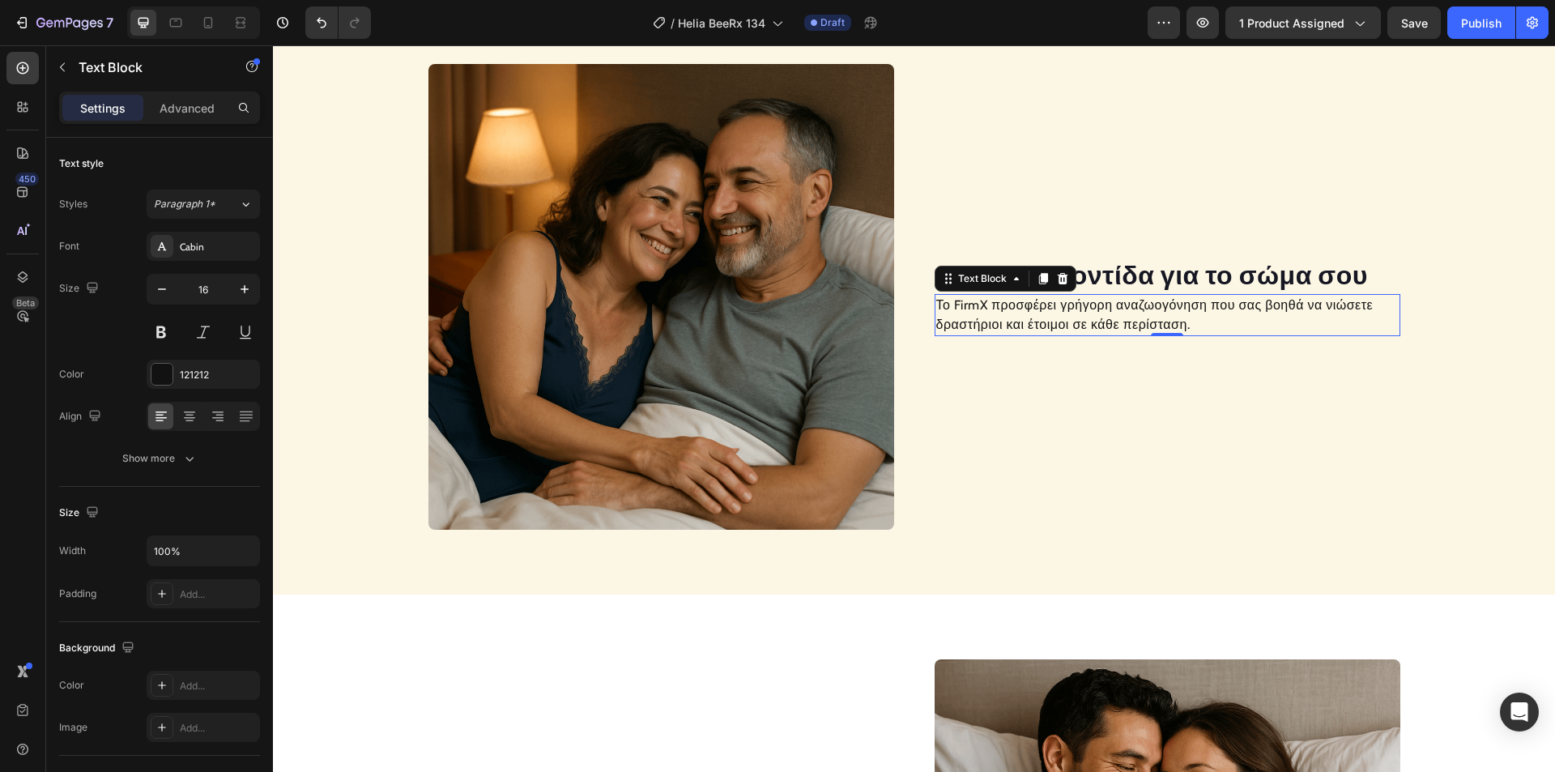
click at [1019, 318] on p "Το FirmX προσφέρει γρήγορη αναζωογόνηση που σας βοηθά να νιώσετε δραστήριοι και…" at bounding box center [1167, 315] width 462 height 39
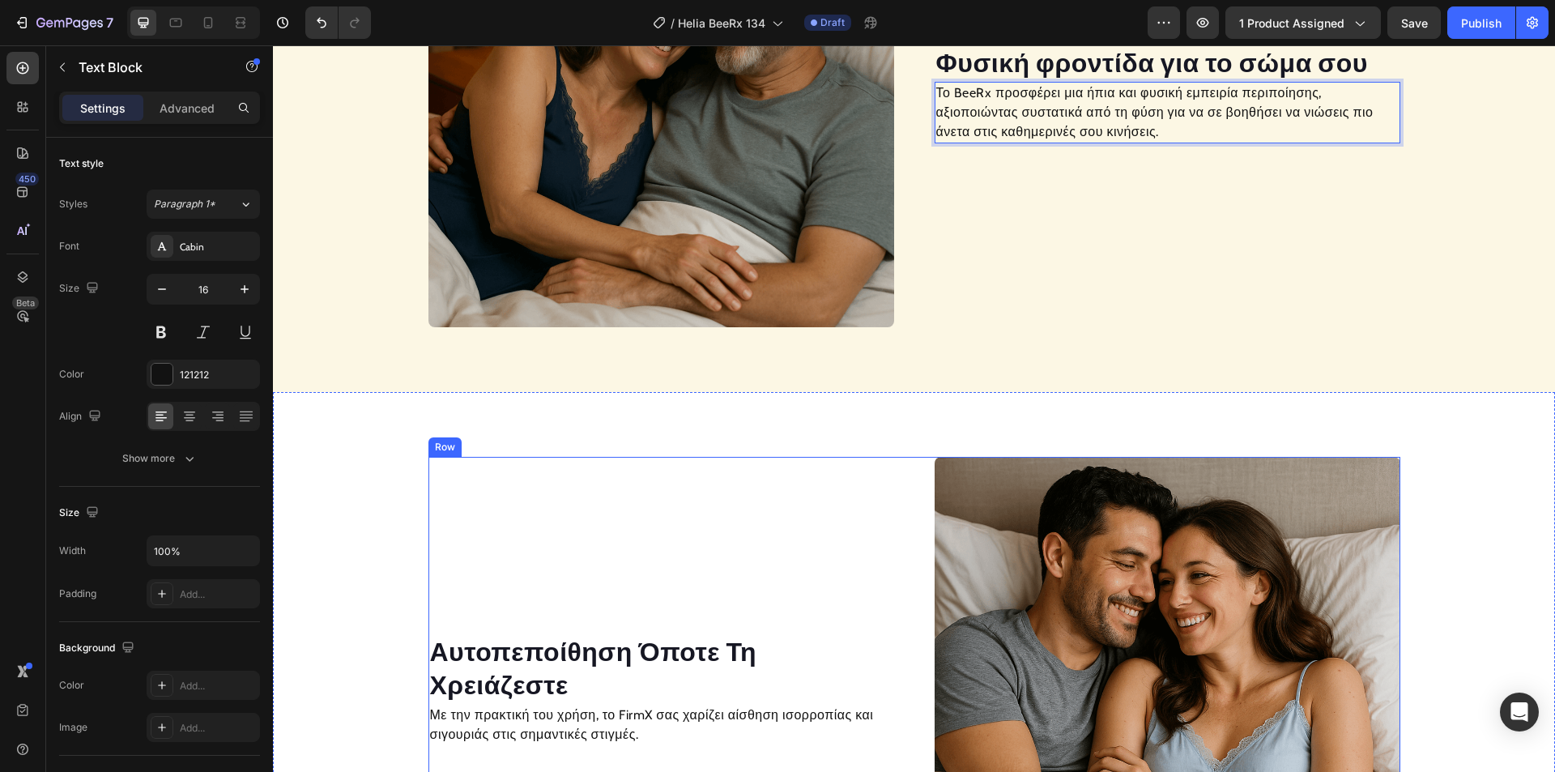
scroll to position [1529, 0]
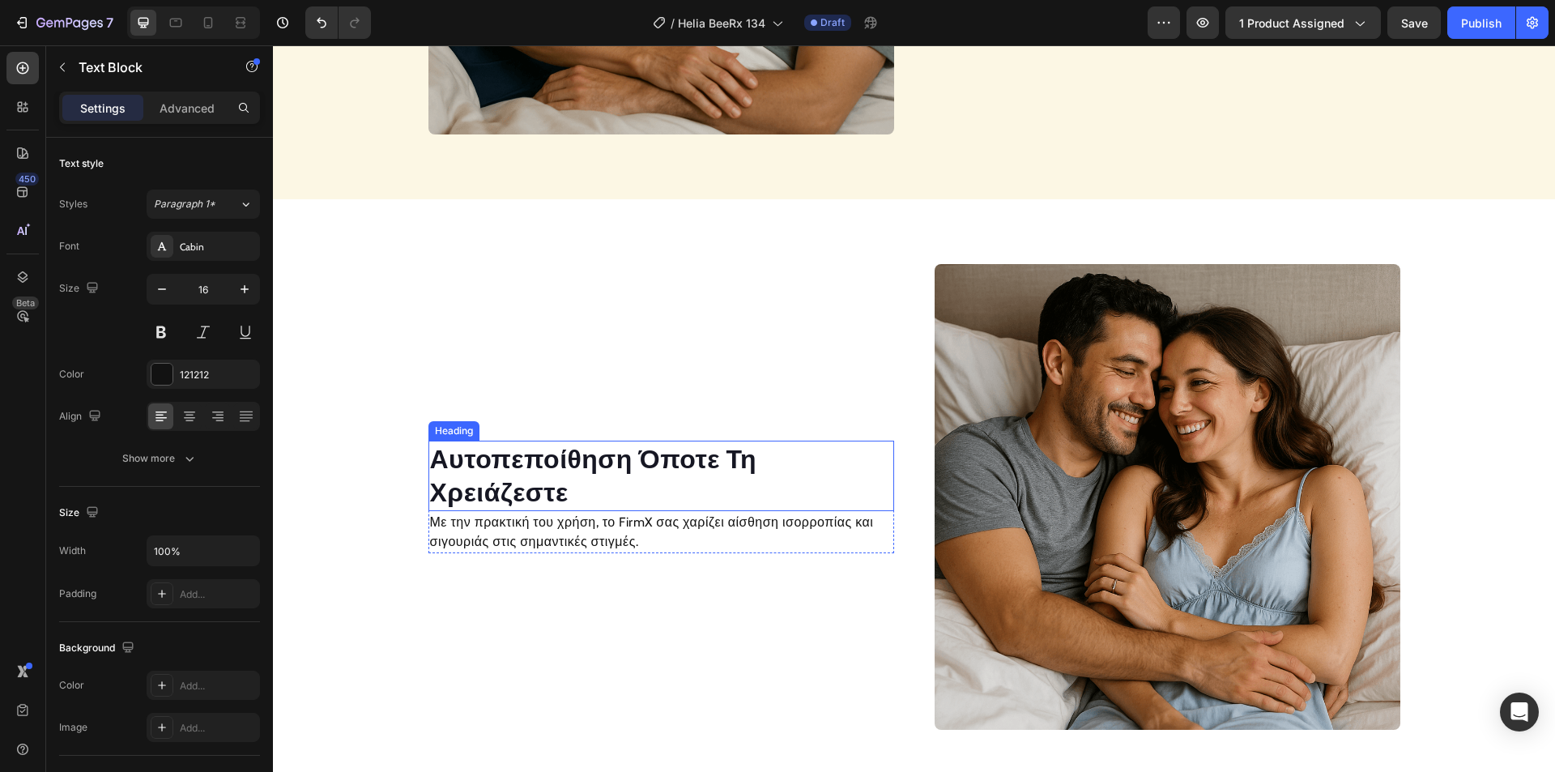
click at [558, 464] on h2 "Αυτοπεποίθηση Όποτε Τη Χρειάζεστε" at bounding box center [661, 476] width 466 height 70
click at [560, 457] on h2 "Αυτοπεποίθηση Όποτε Τη Χρειάζεστε" at bounding box center [661, 476] width 466 height 70
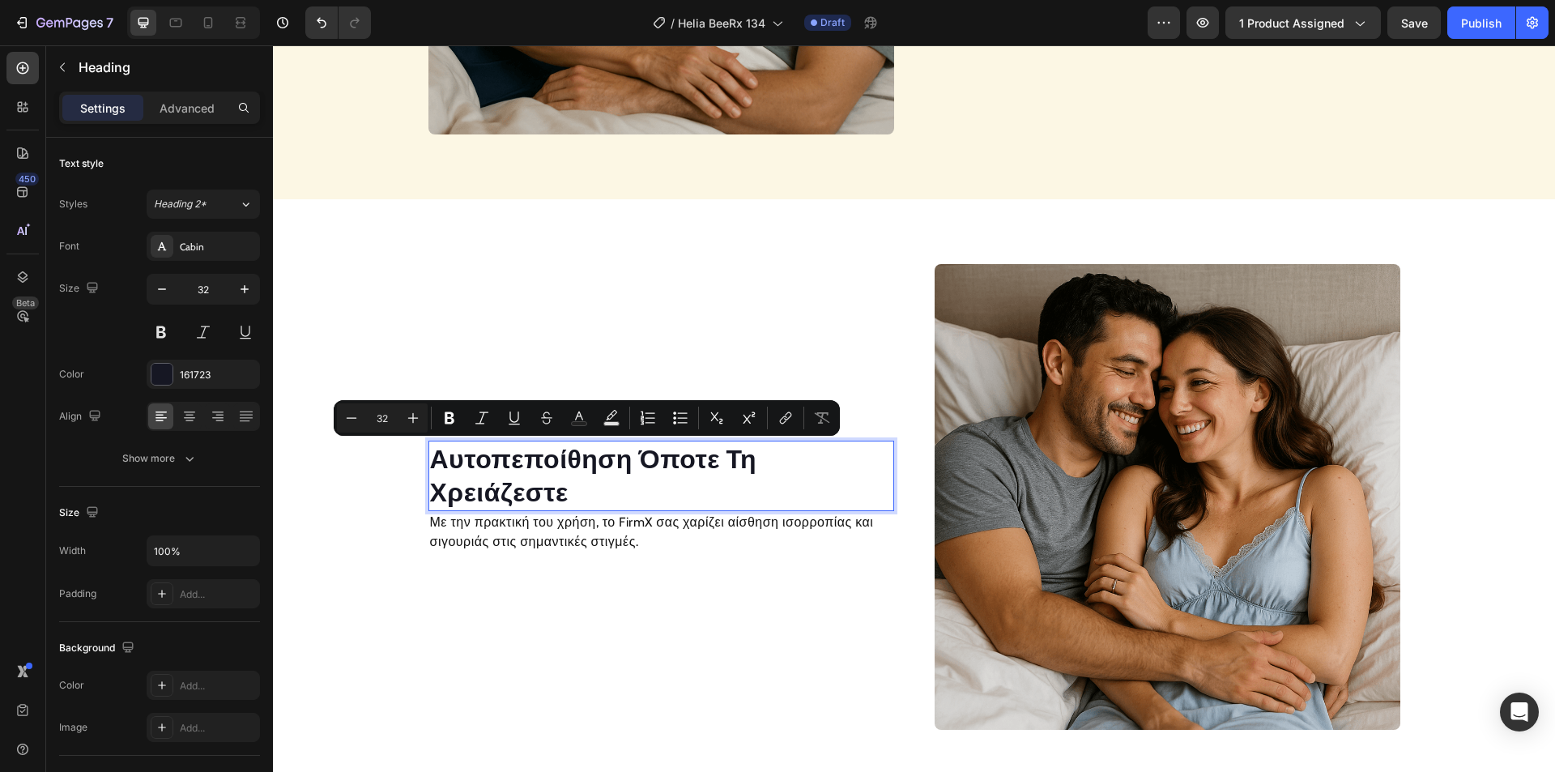
scroll to position [1545, 0]
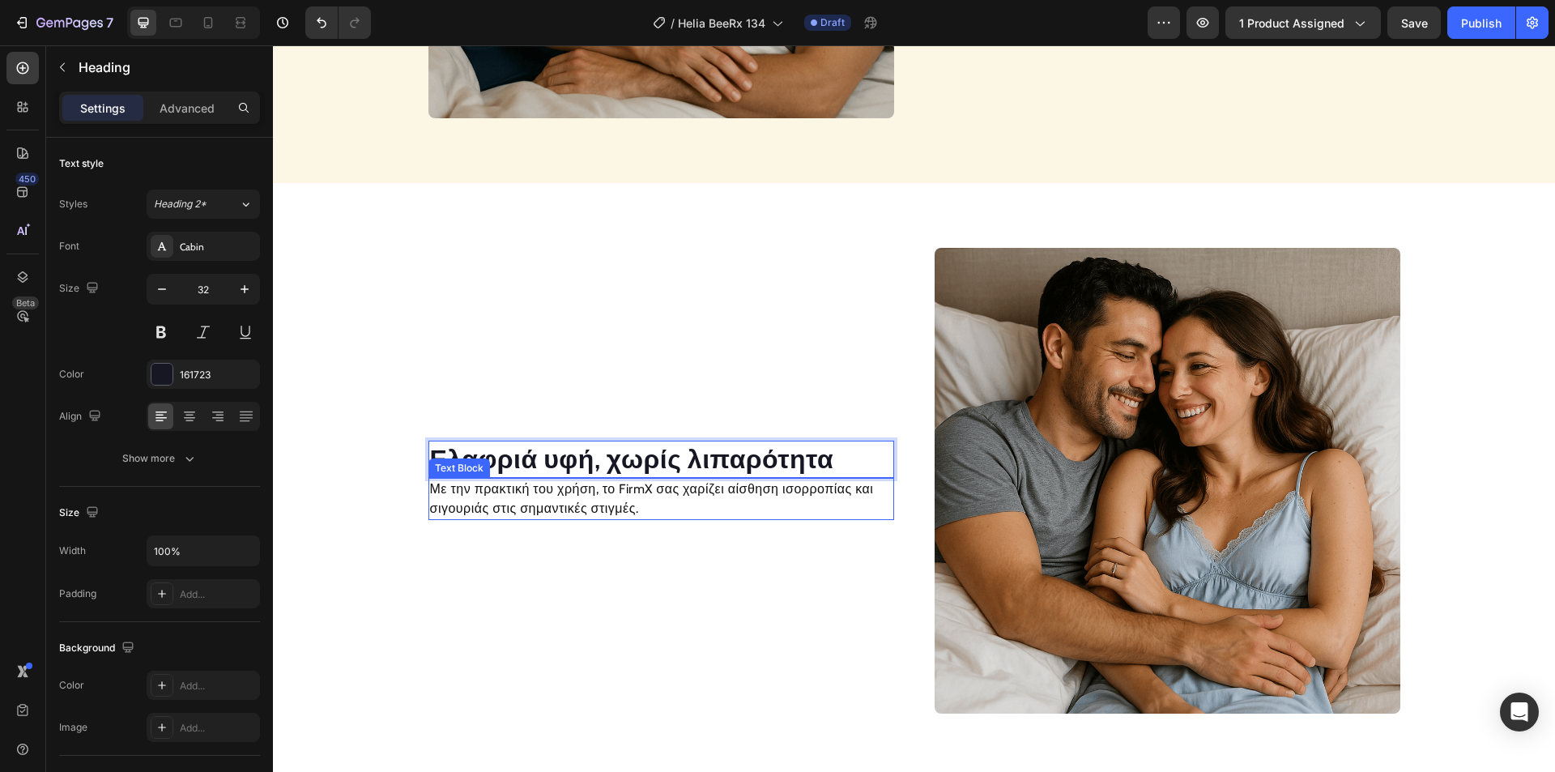
click at [556, 505] on p "Με την πρακτική του χρήση, το FirmX σας χαρίζει αίσθηση ισορροπίας και σιγουριά…" at bounding box center [661, 498] width 462 height 39
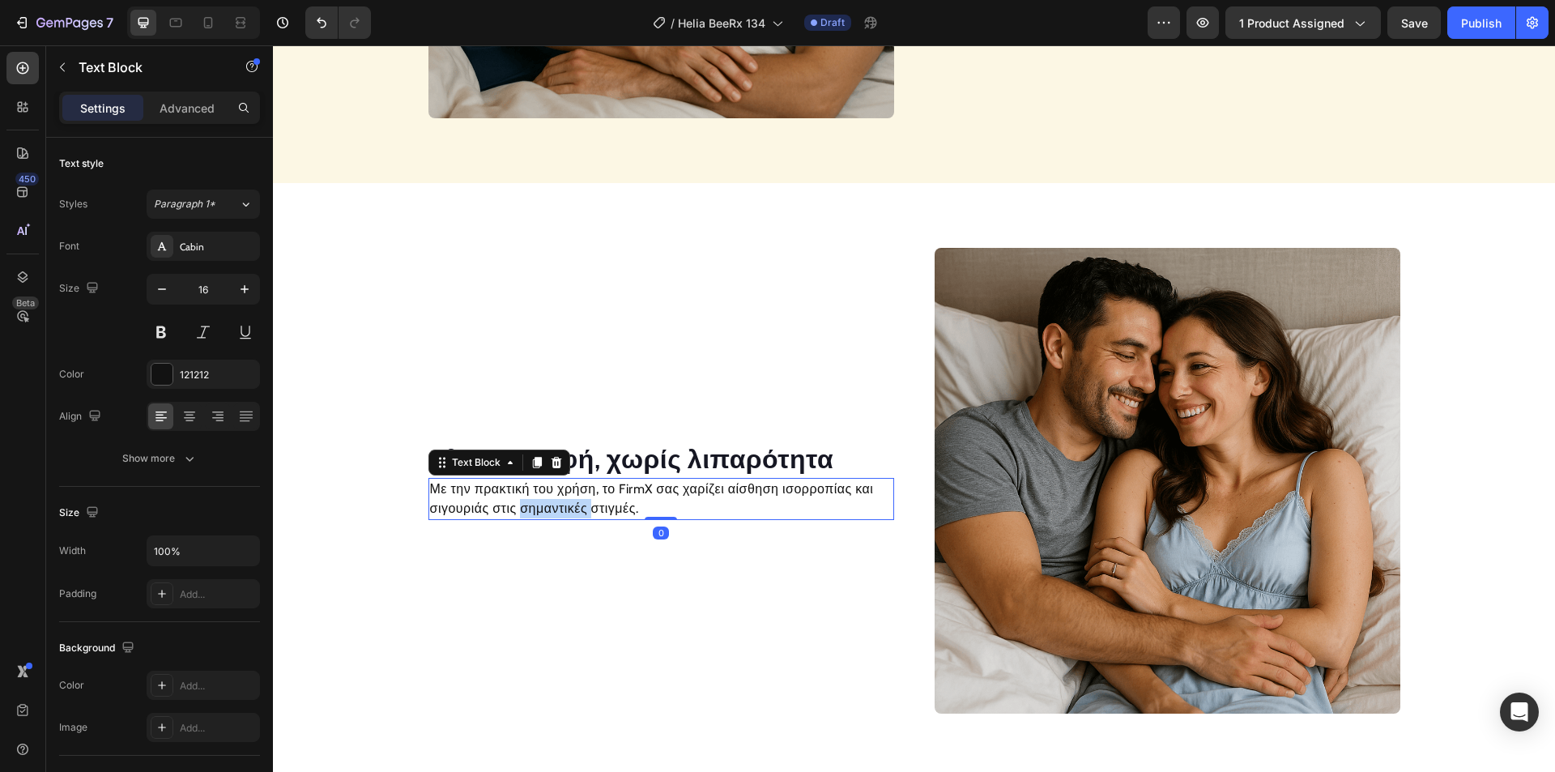
click at [556, 505] on p "Με την πρακτική του χρήση, το FirmX σας χαρίζει αίσθηση ισορροπίας και σιγουριά…" at bounding box center [661, 498] width 462 height 39
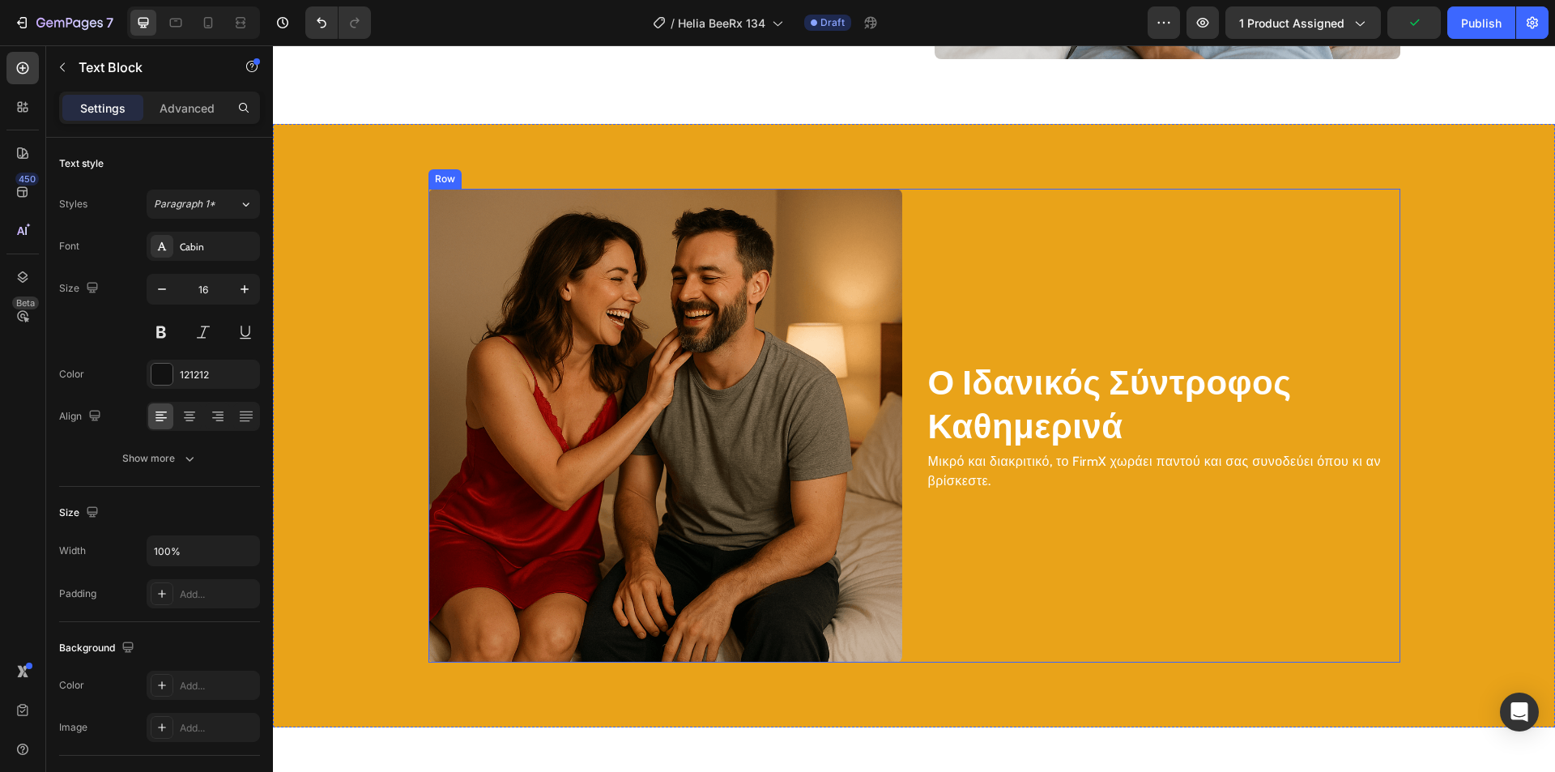
scroll to position [2193, 0]
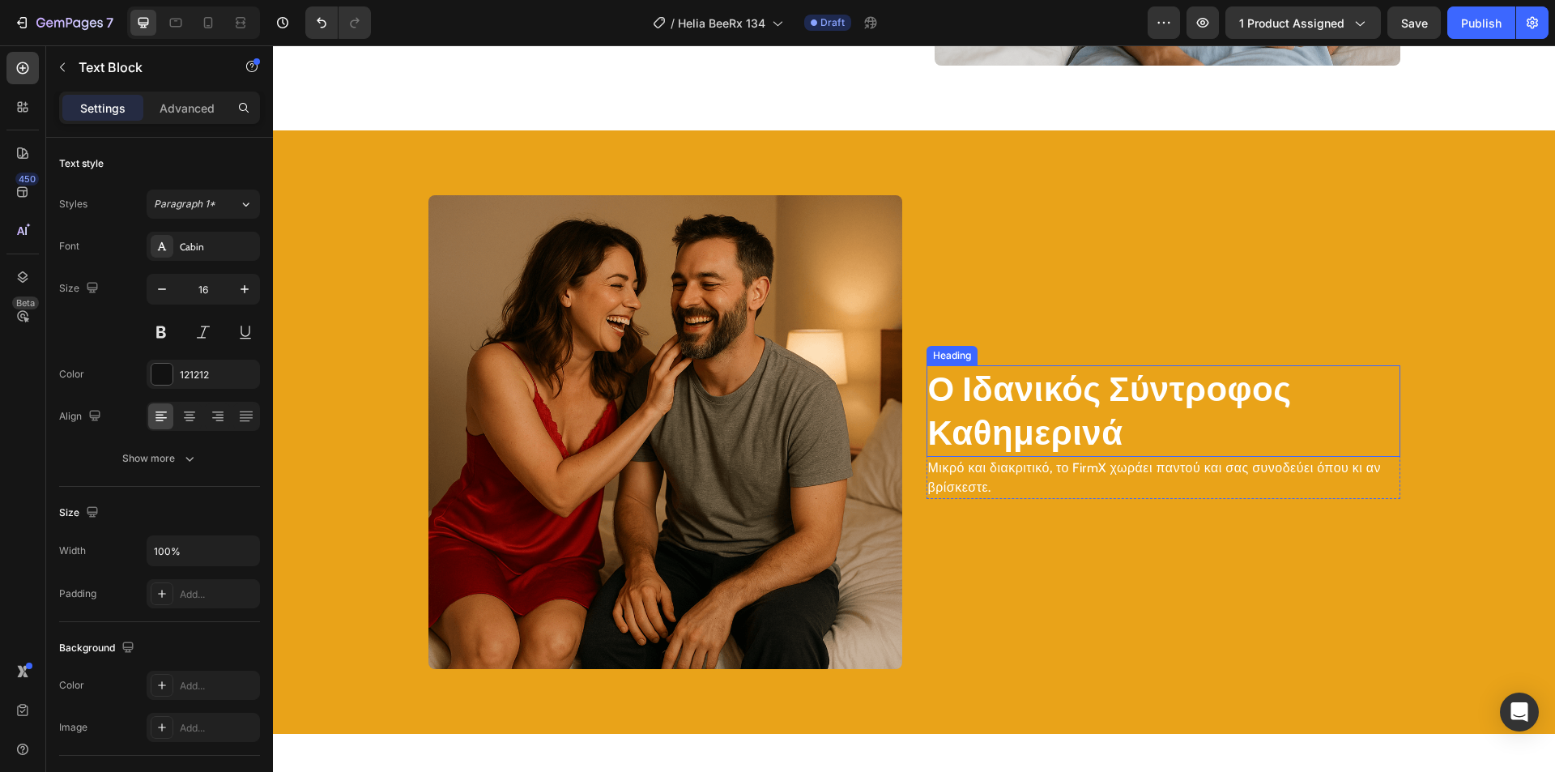
click at [1038, 392] on h2 "Ο Ιδανικός Σύντροφος Καθημερινά" at bounding box center [1164, 411] width 474 height 92
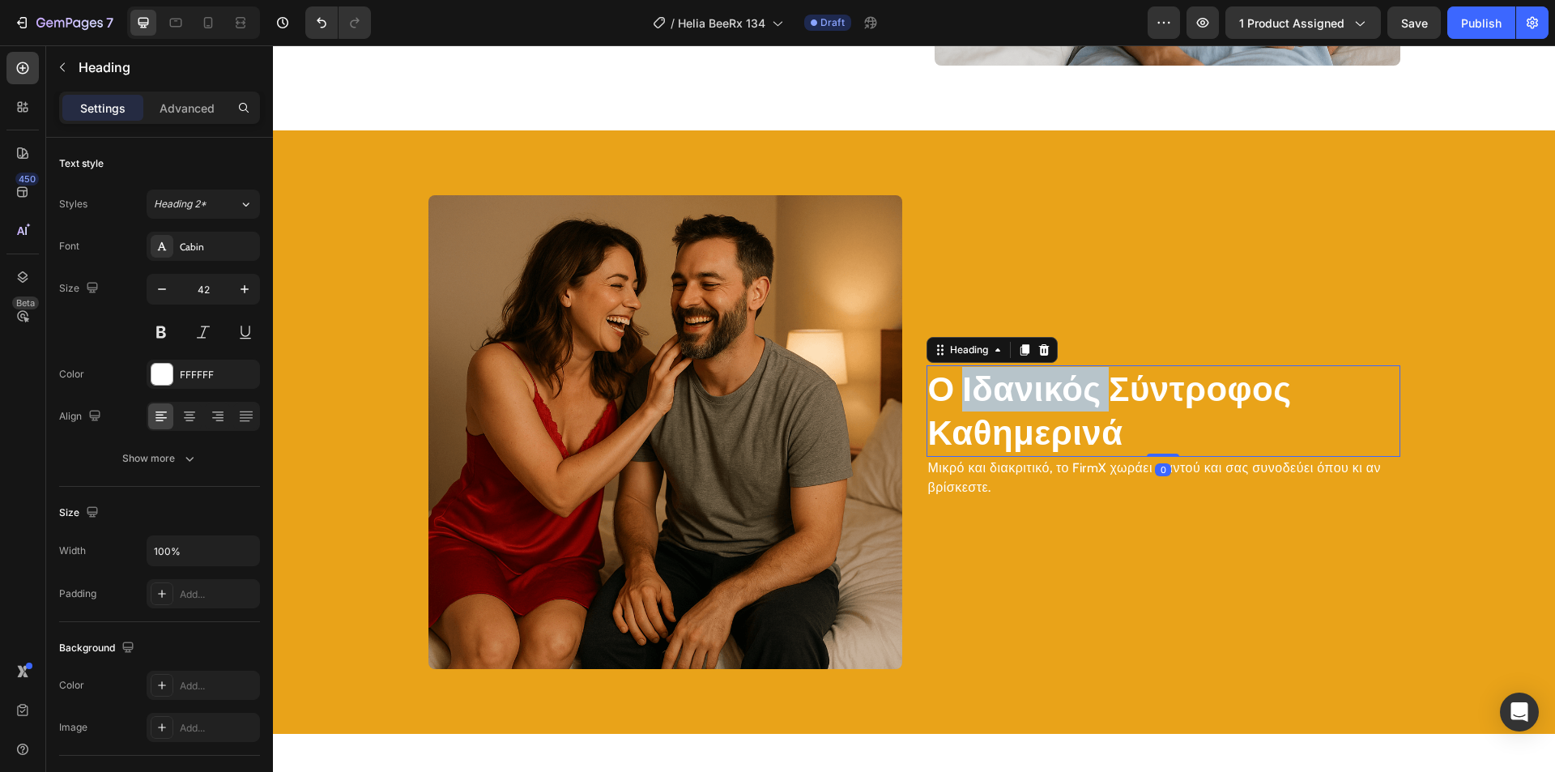
click at [1038, 392] on h2 "Ο Ιδανικός Σύντροφος Καθημερινά" at bounding box center [1164, 411] width 474 height 92
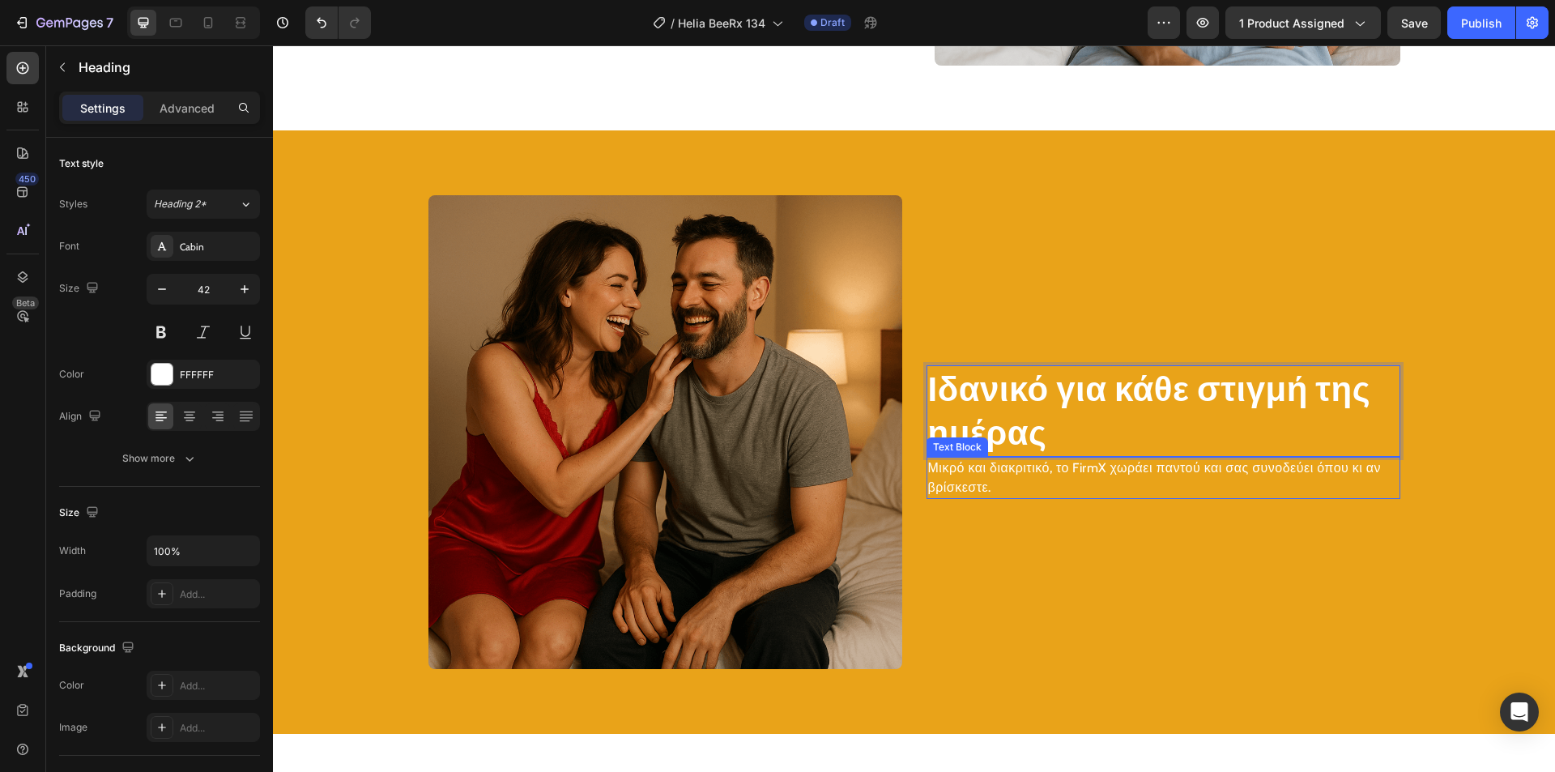
click at [968, 475] on p "Μικρό και διακριτικό, το FirmX χωράει παντού και σας συνοδεύει όπου κι αν βρίσκ…" at bounding box center [1163, 477] width 471 height 39
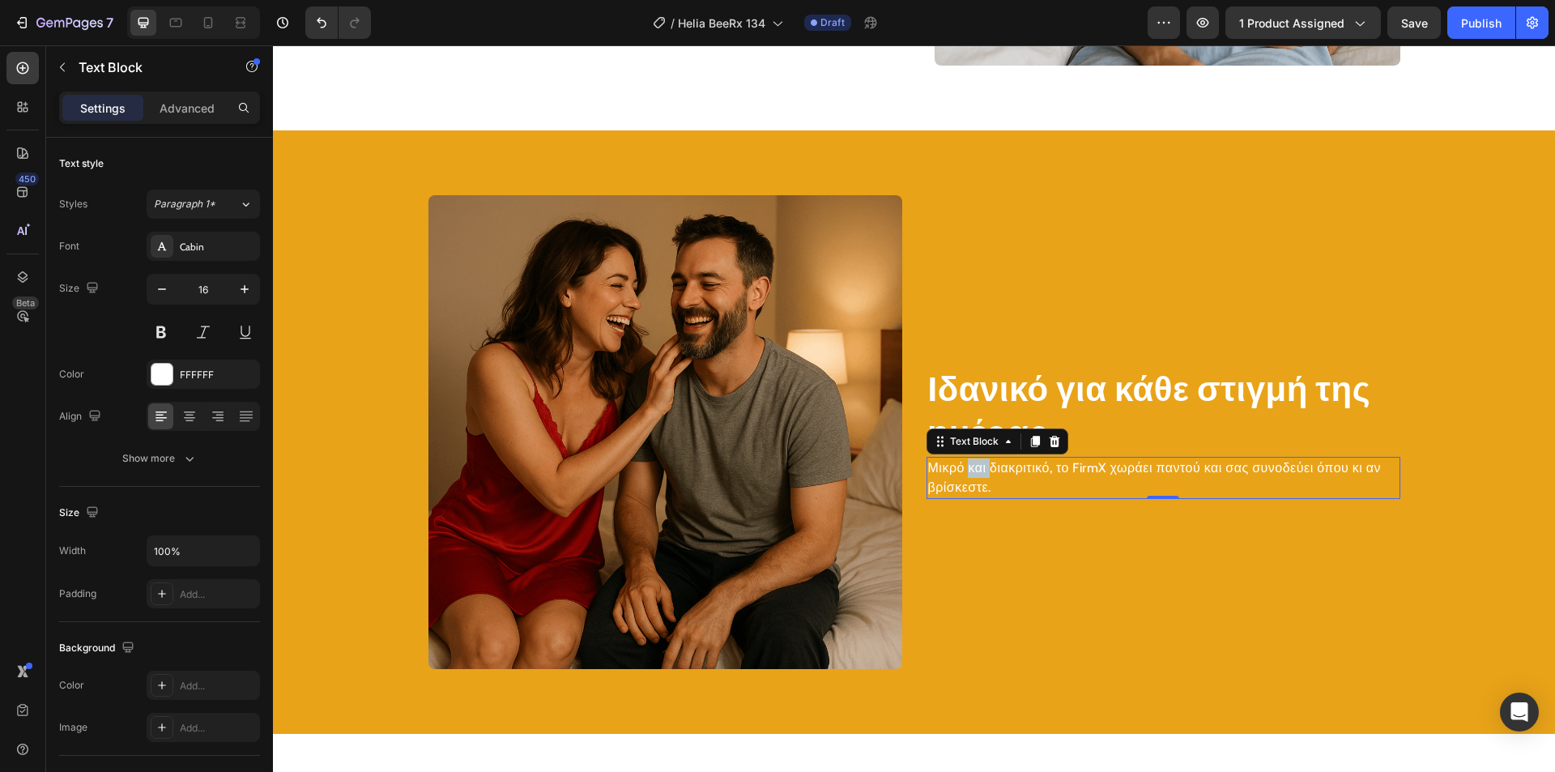
click at [968, 475] on p "Μικρό και διακριτικό, το FirmX χωράει παντού και σας συνοδεύει όπου κι αν βρίσκ…" at bounding box center [1163, 477] width 471 height 39
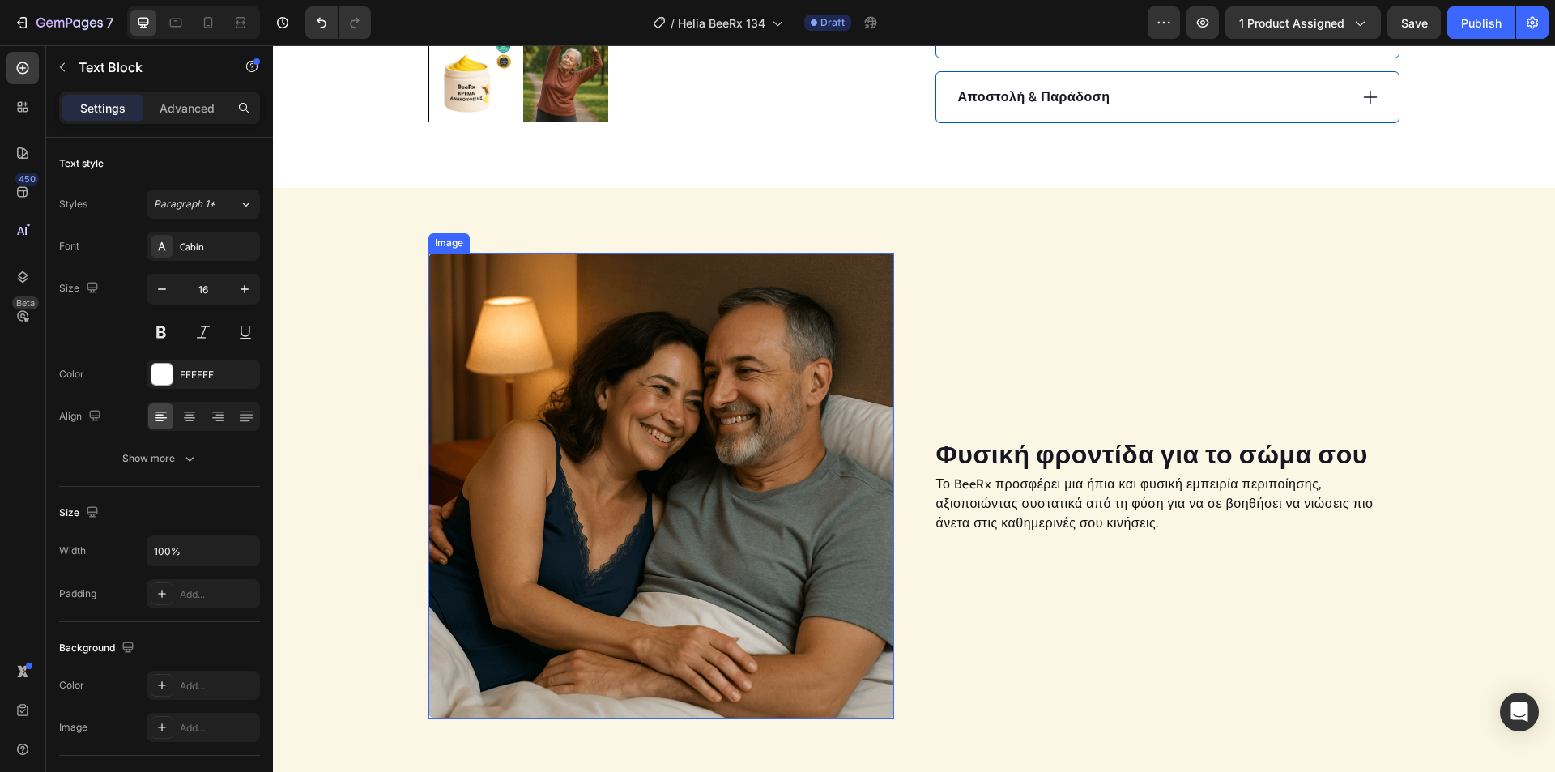
scroll to position [969, 0]
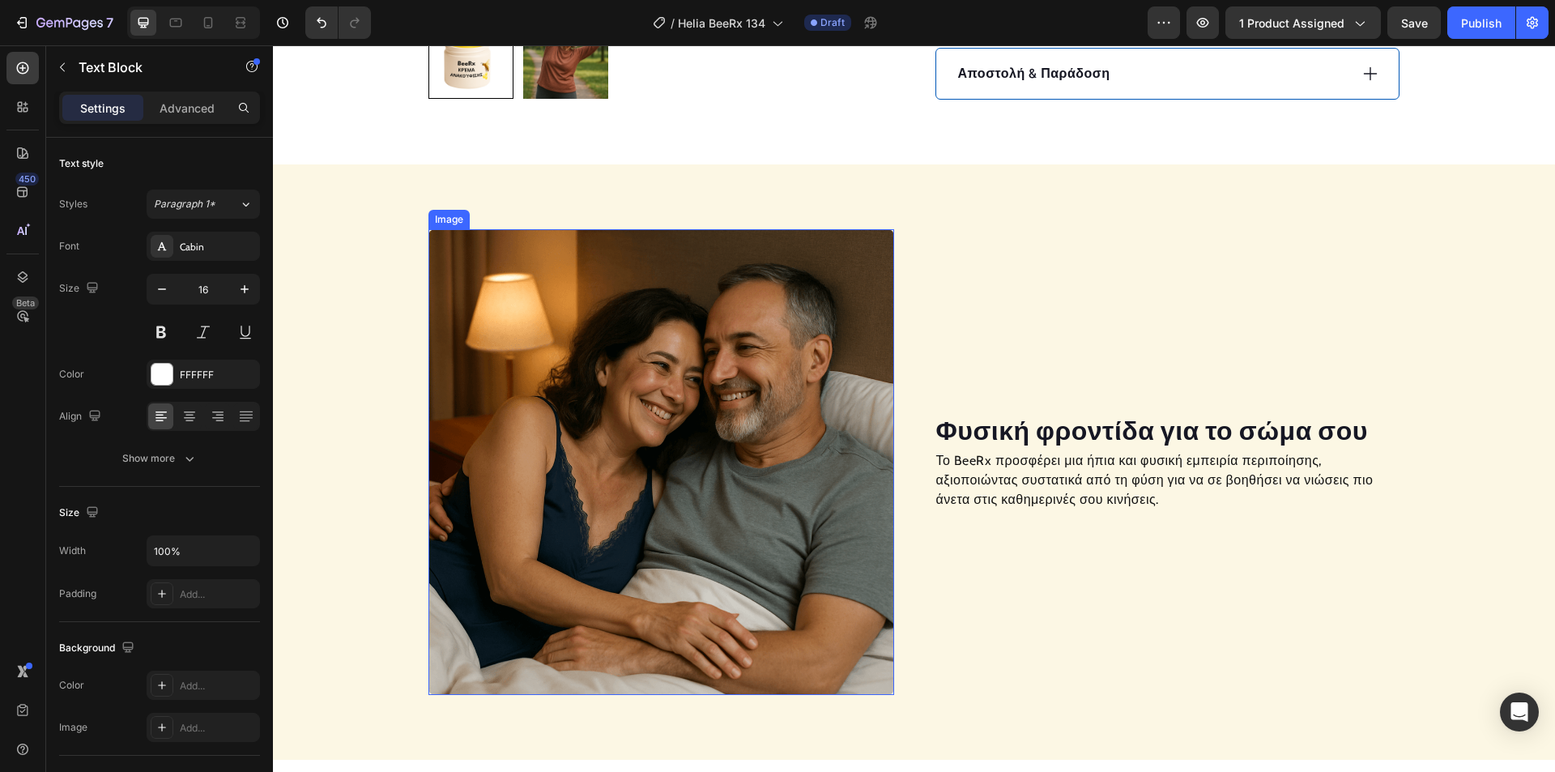
click at [629, 405] on img at bounding box center [661, 462] width 466 height 466
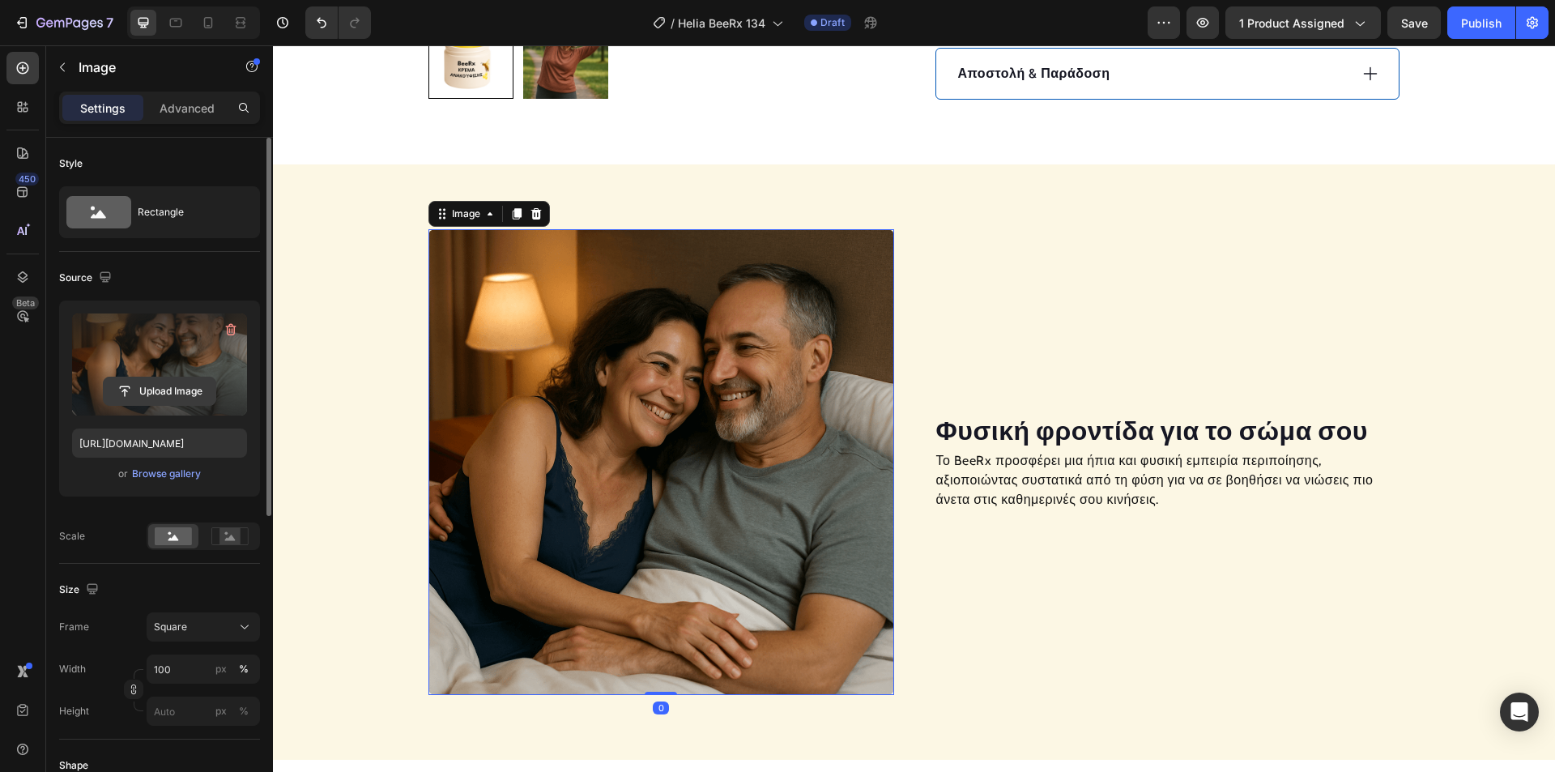
click at [139, 388] on input "file" at bounding box center [160, 391] width 112 height 28
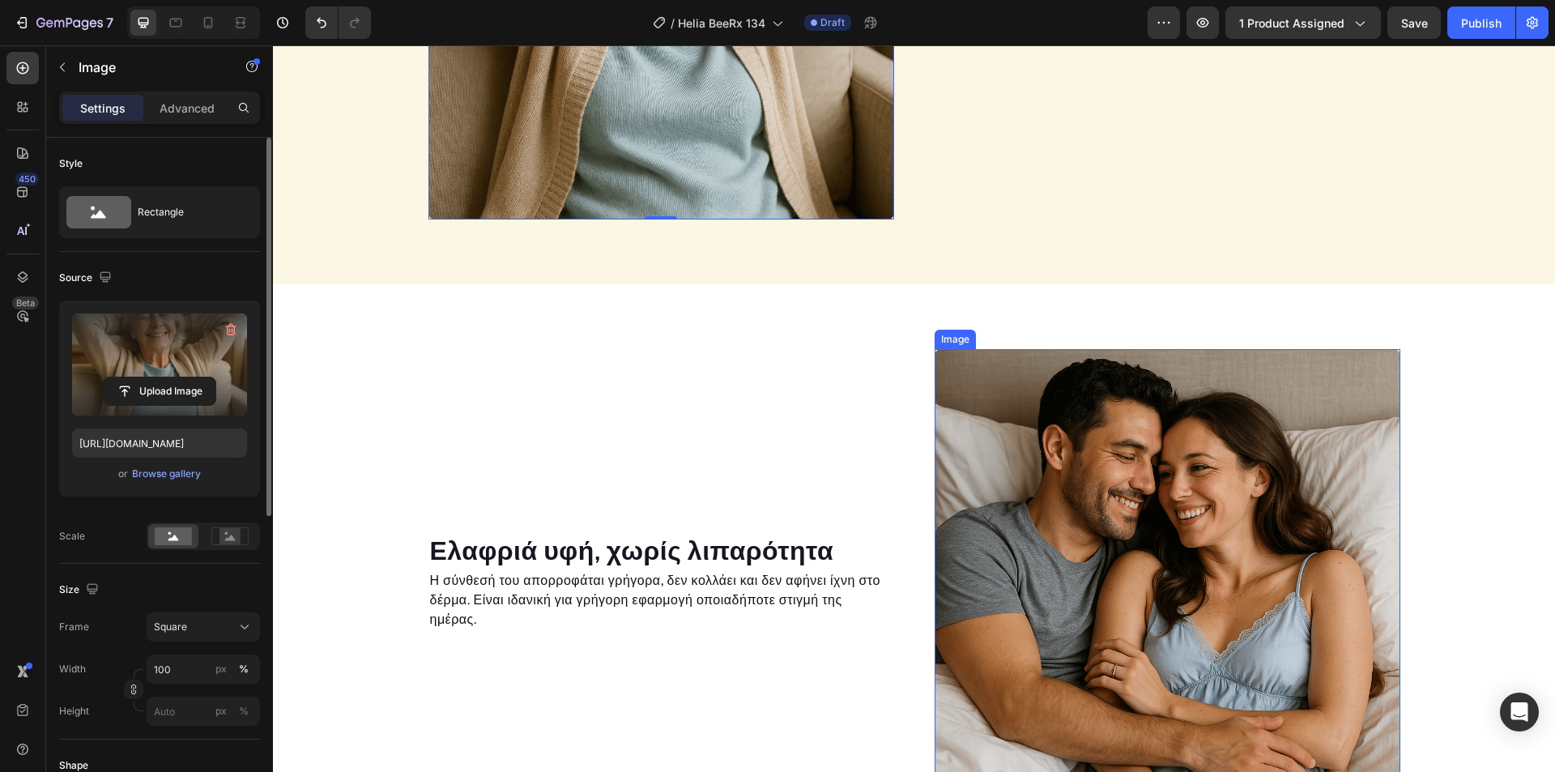
scroll to position [1617, 0]
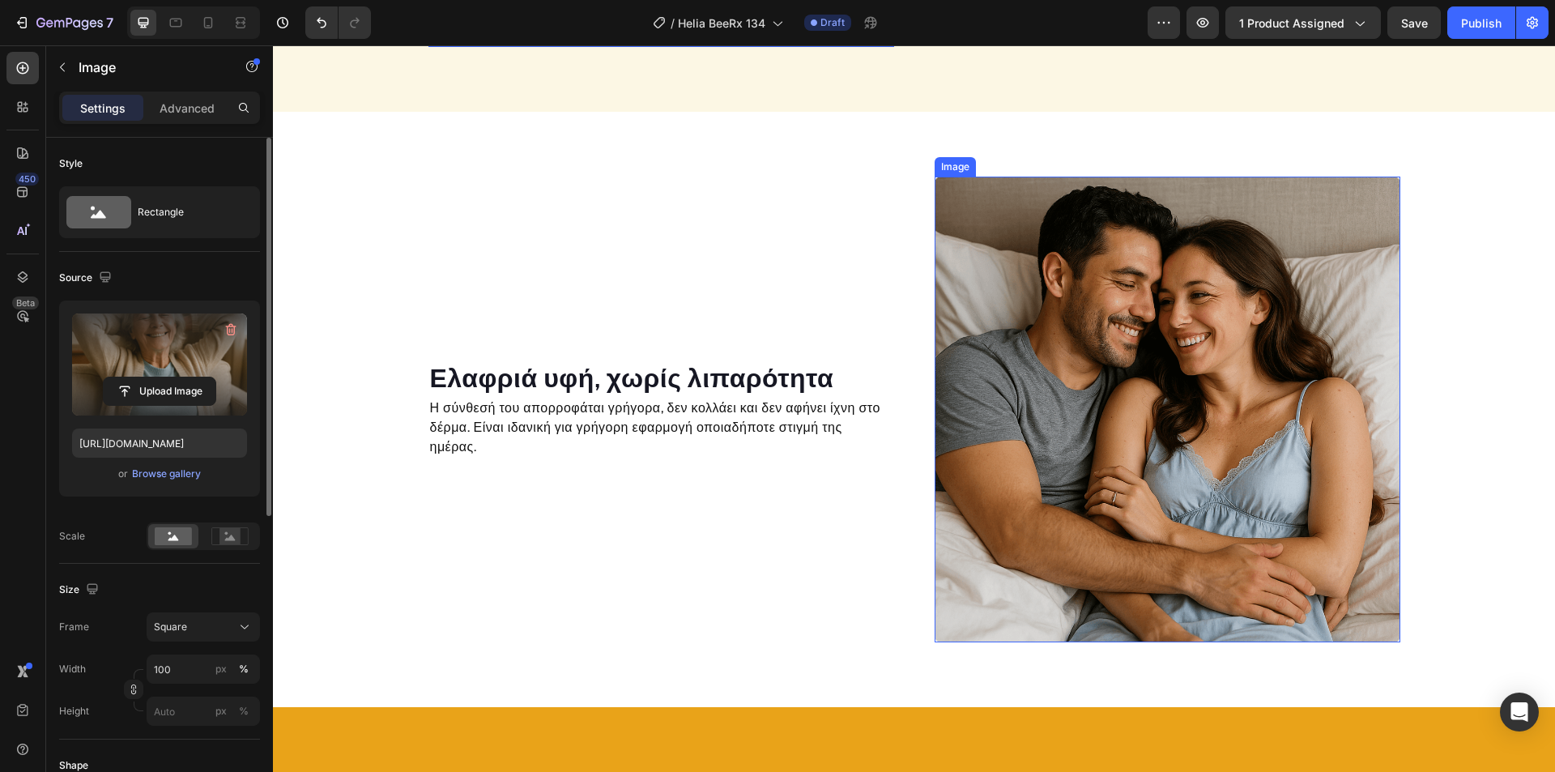
click at [1072, 401] on img at bounding box center [1168, 410] width 466 height 466
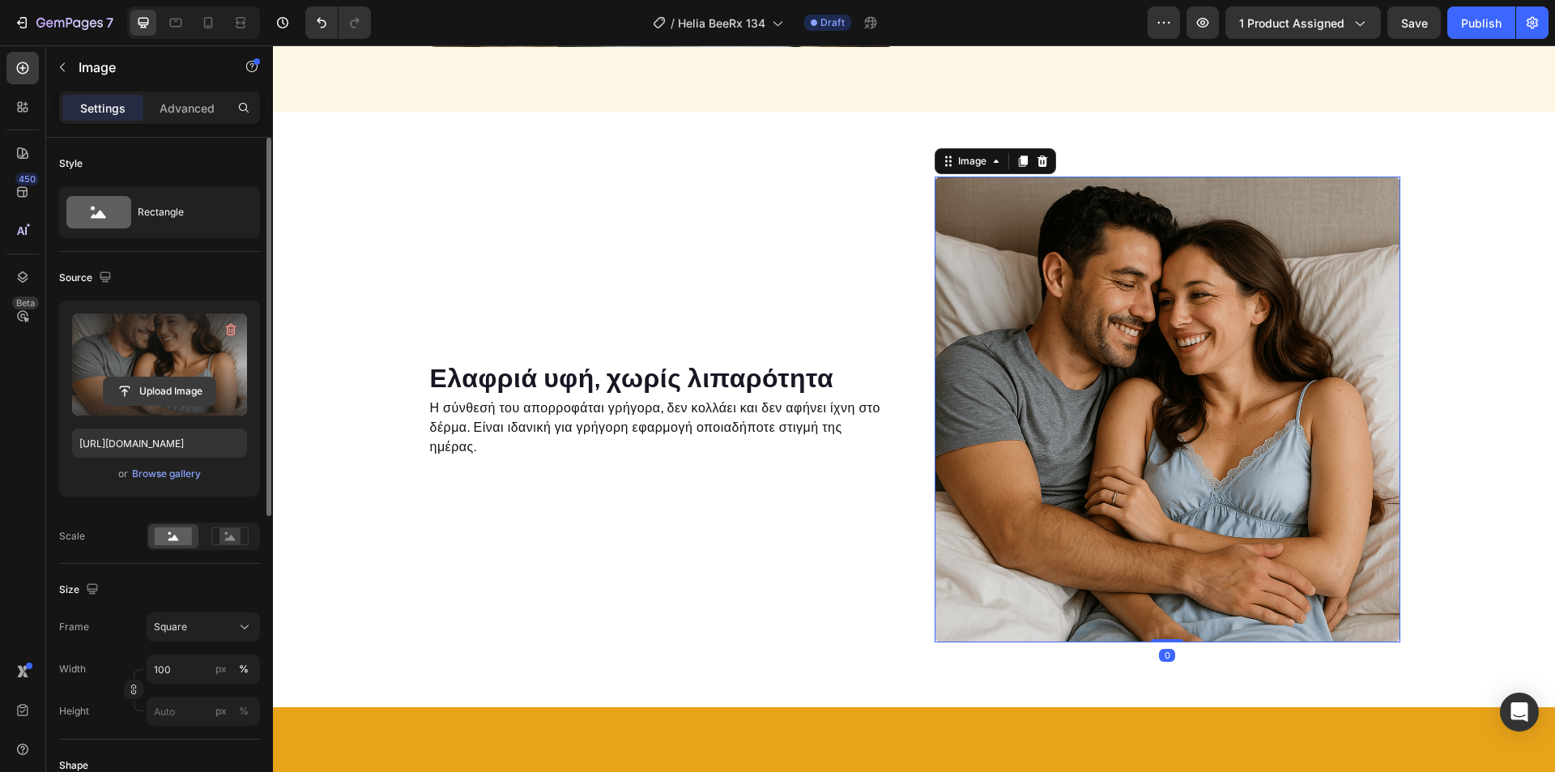
click at [163, 391] on input "file" at bounding box center [160, 391] width 112 height 28
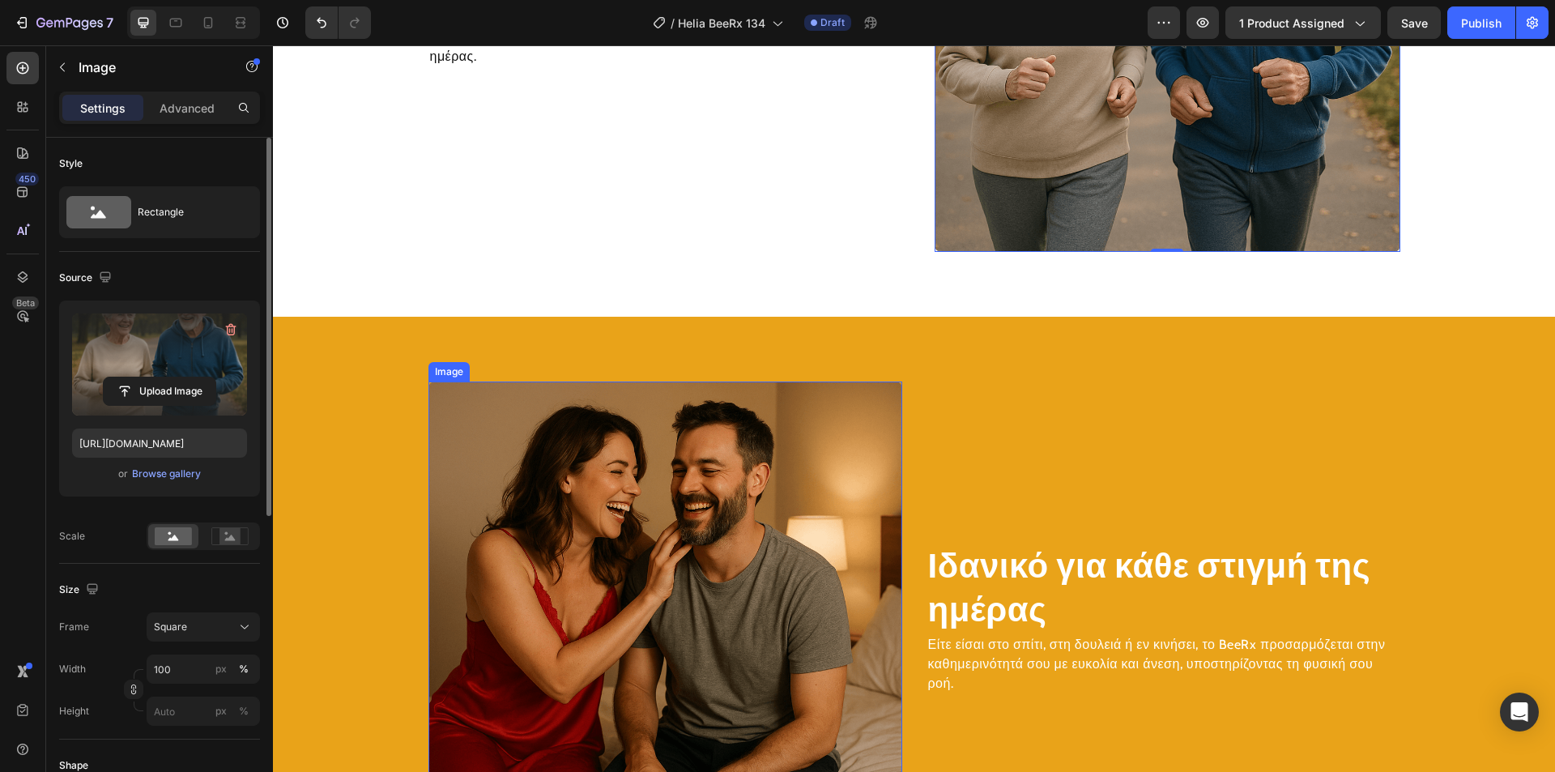
scroll to position [2184, 0]
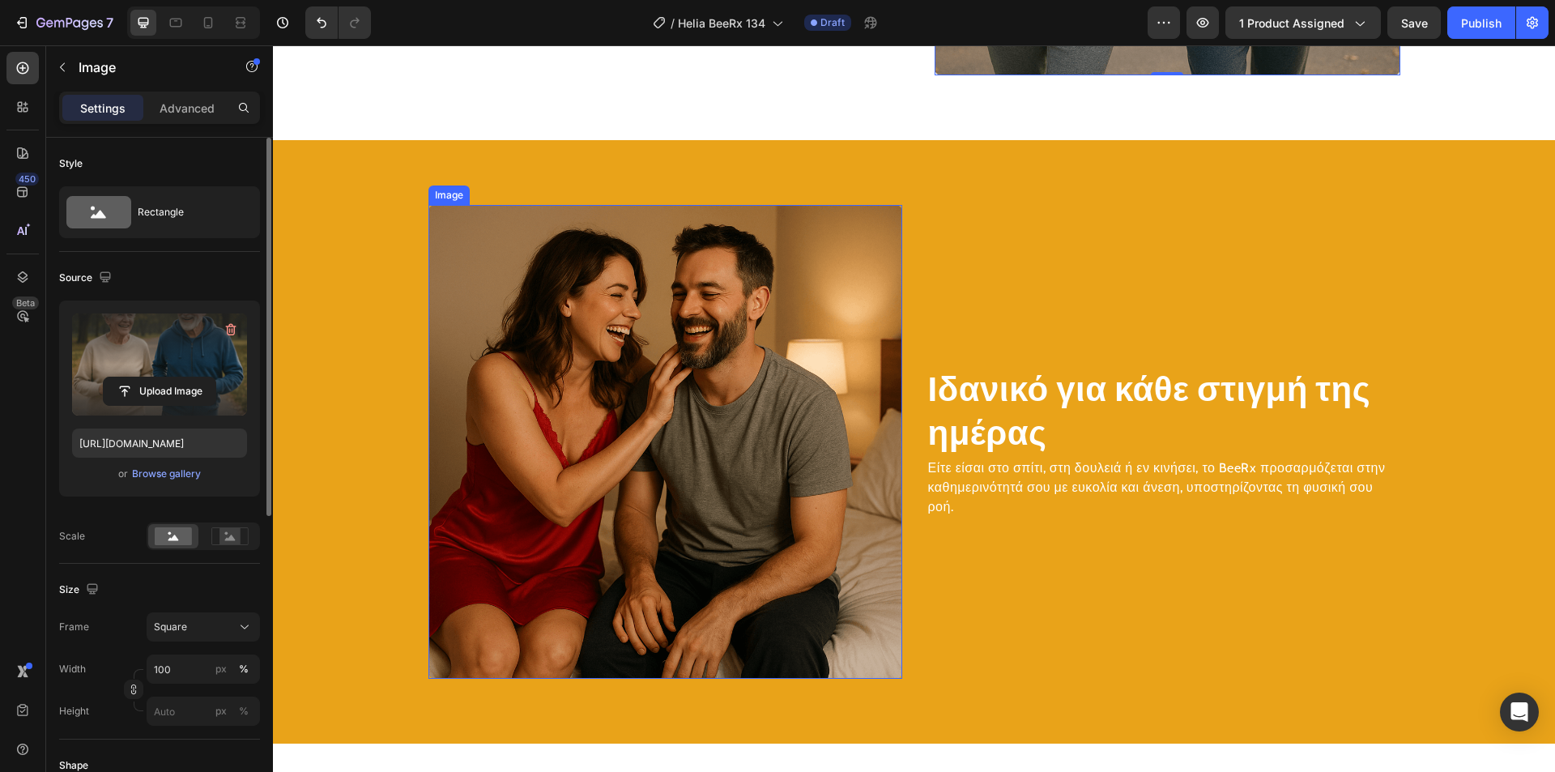
click at [688, 406] on img at bounding box center [665, 442] width 474 height 474
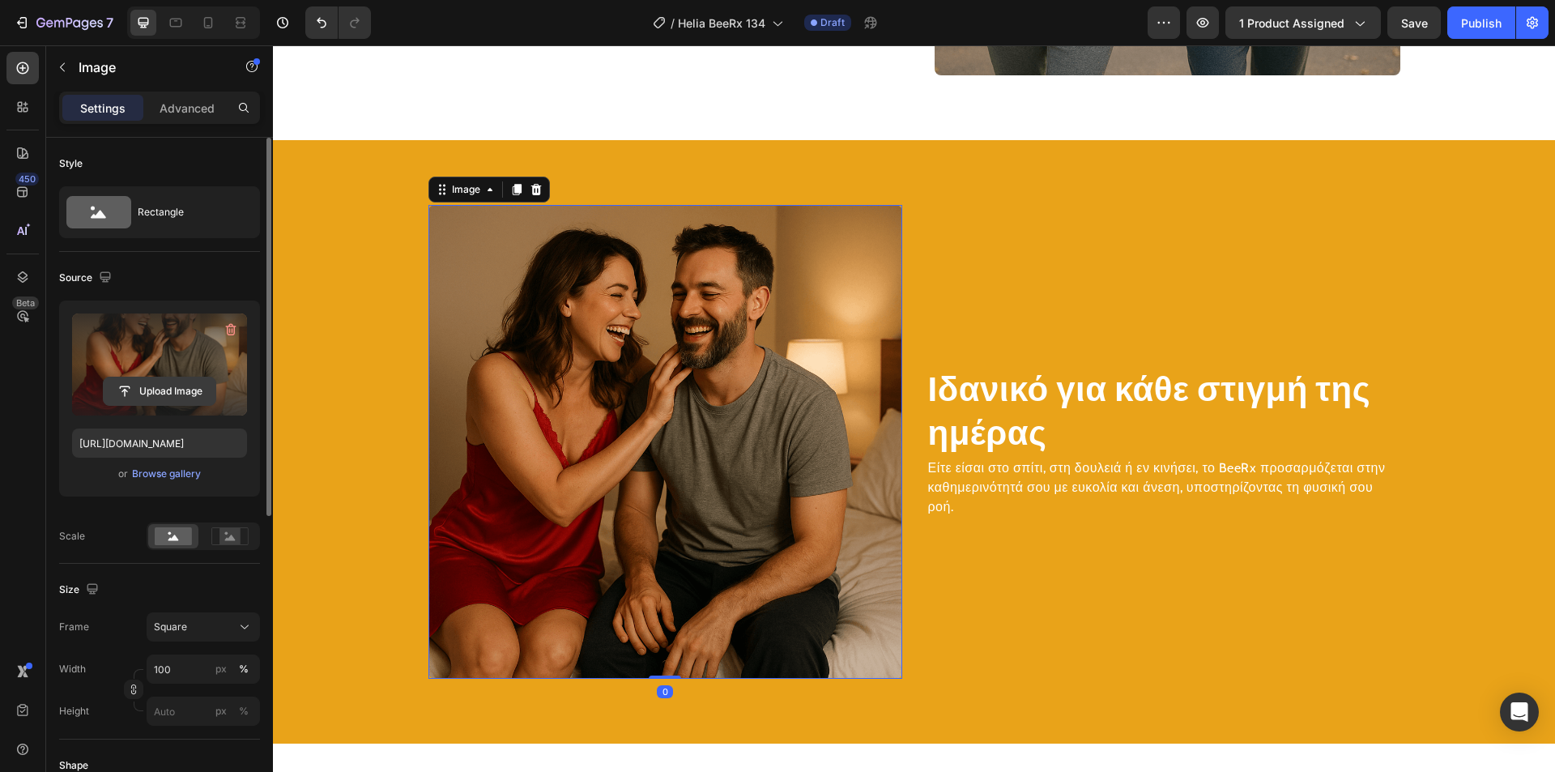
click at [168, 389] on input "file" at bounding box center [160, 391] width 112 height 28
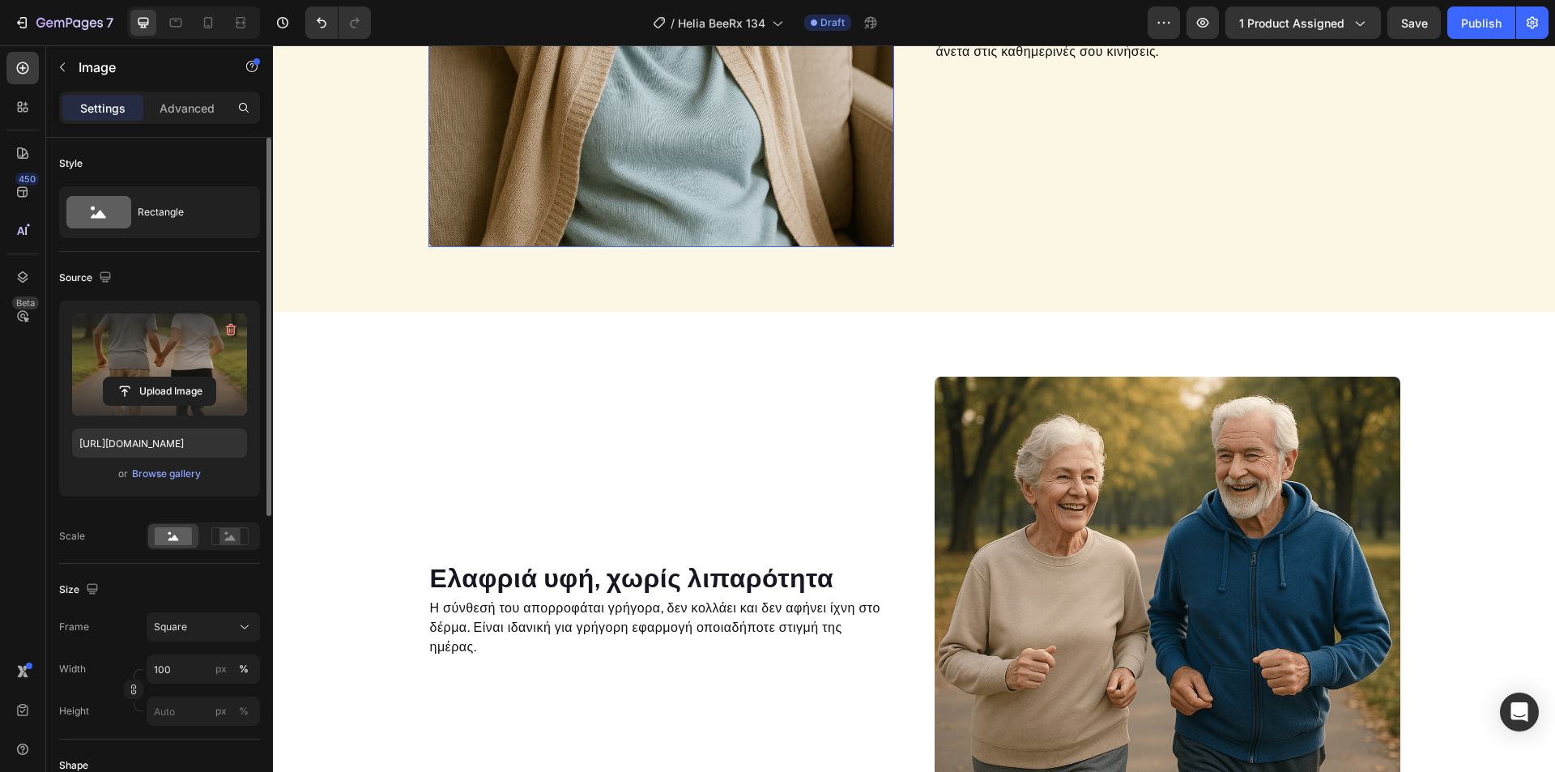
scroll to position [1050, 0]
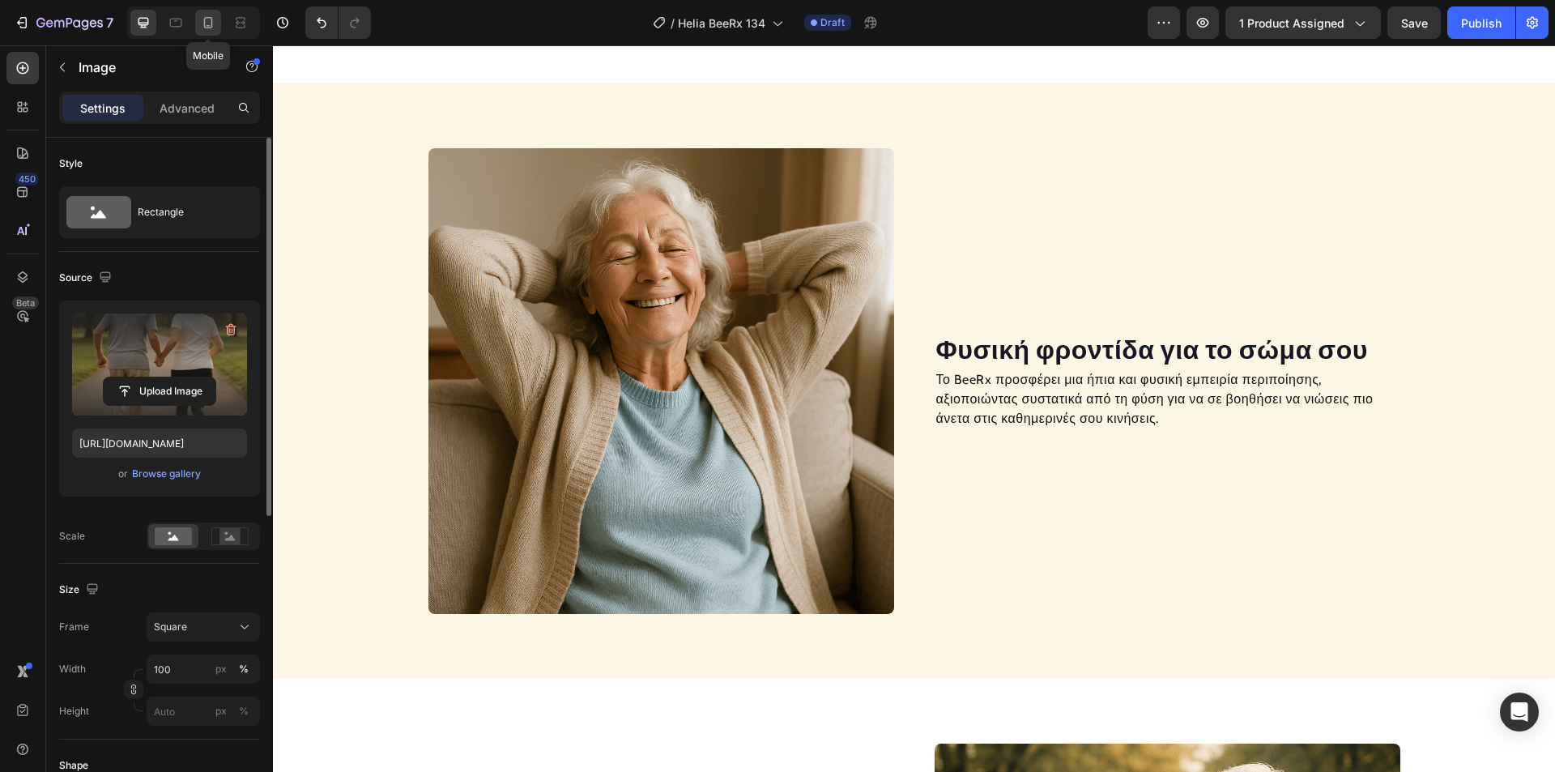
click at [204, 23] on icon at bounding box center [208, 22] width 9 height 11
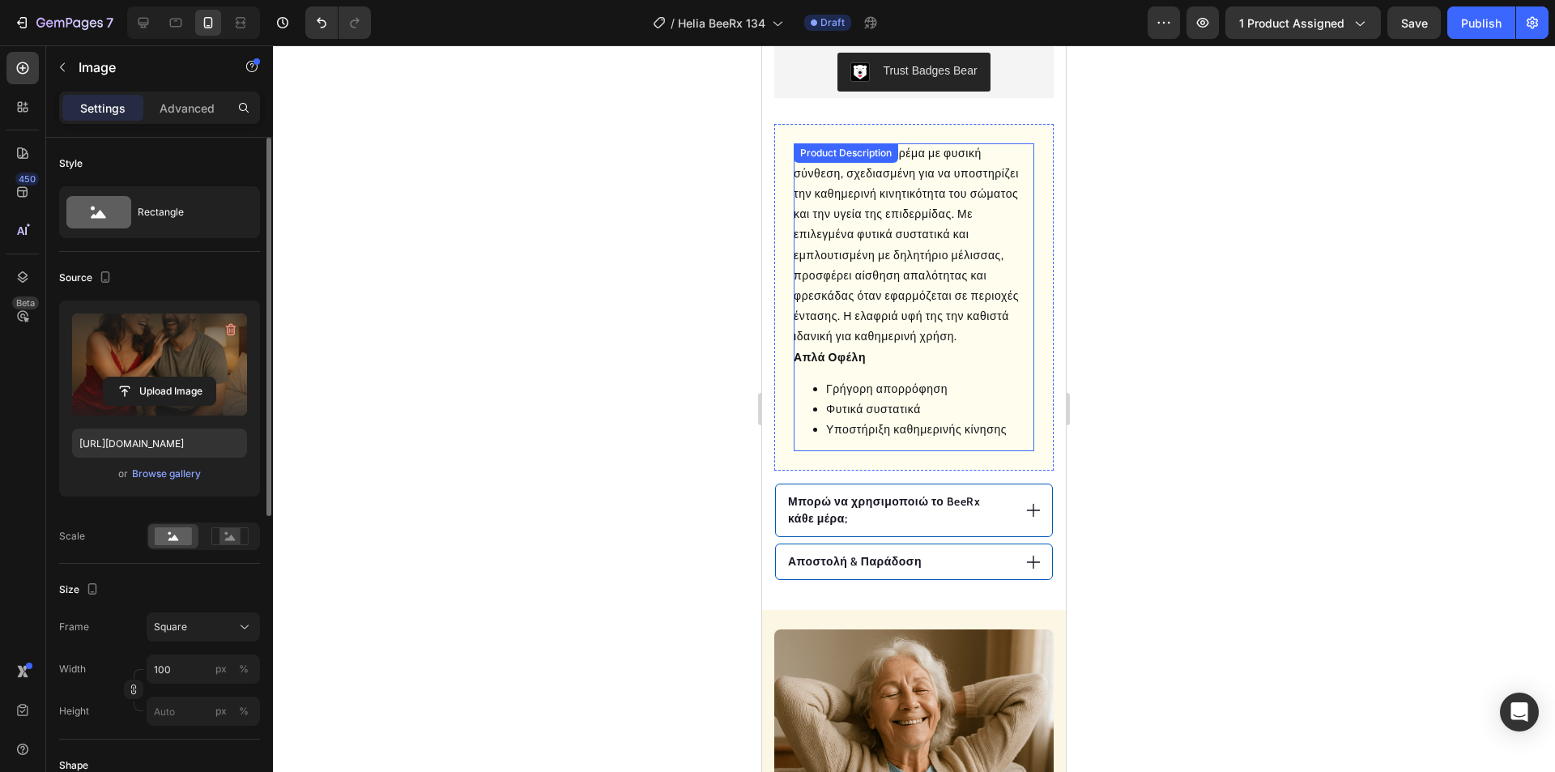
scroll to position [1212, 0]
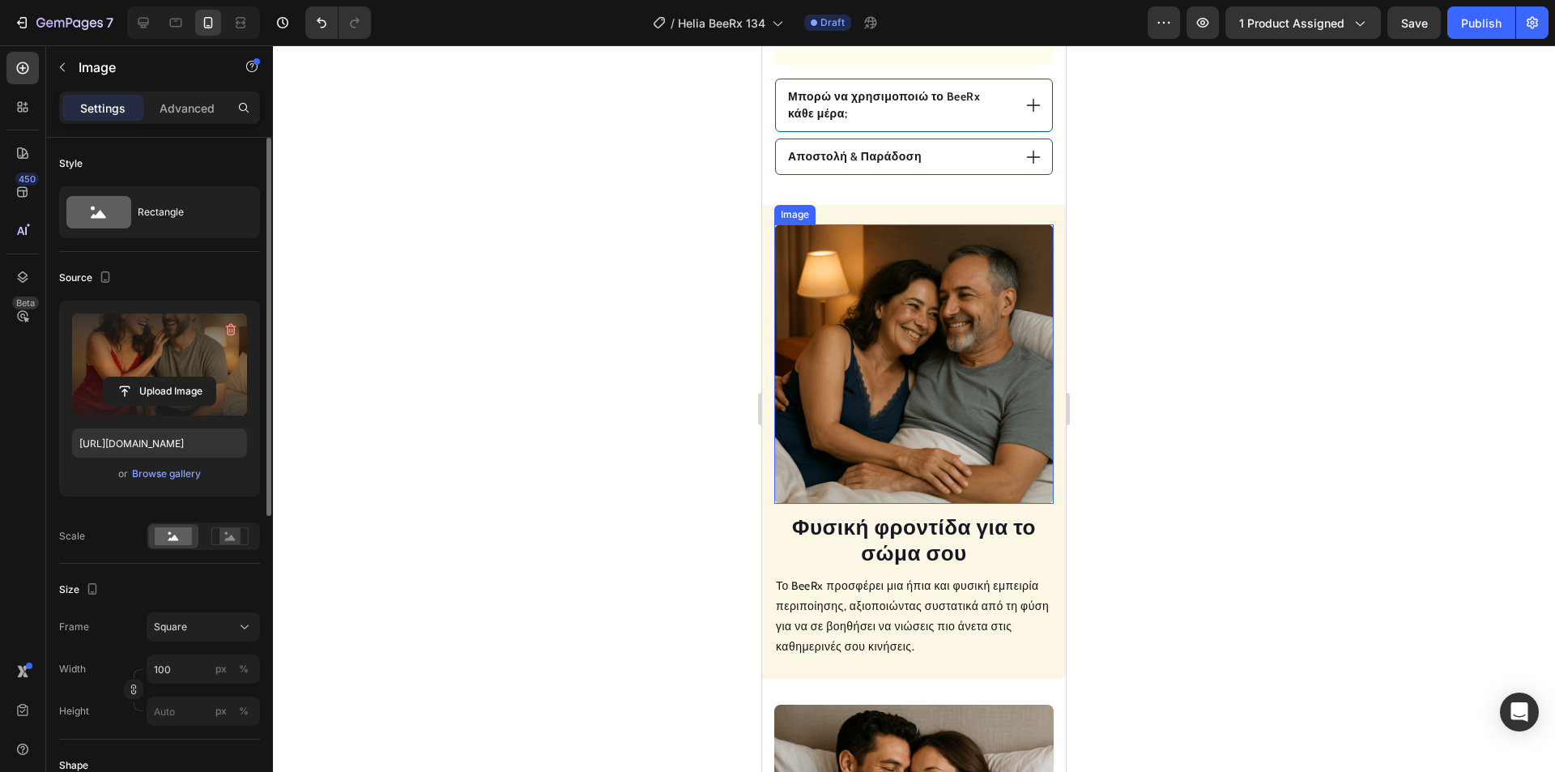
click at [917, 354] on img at bounding box center [913, 363] width 279 height 279
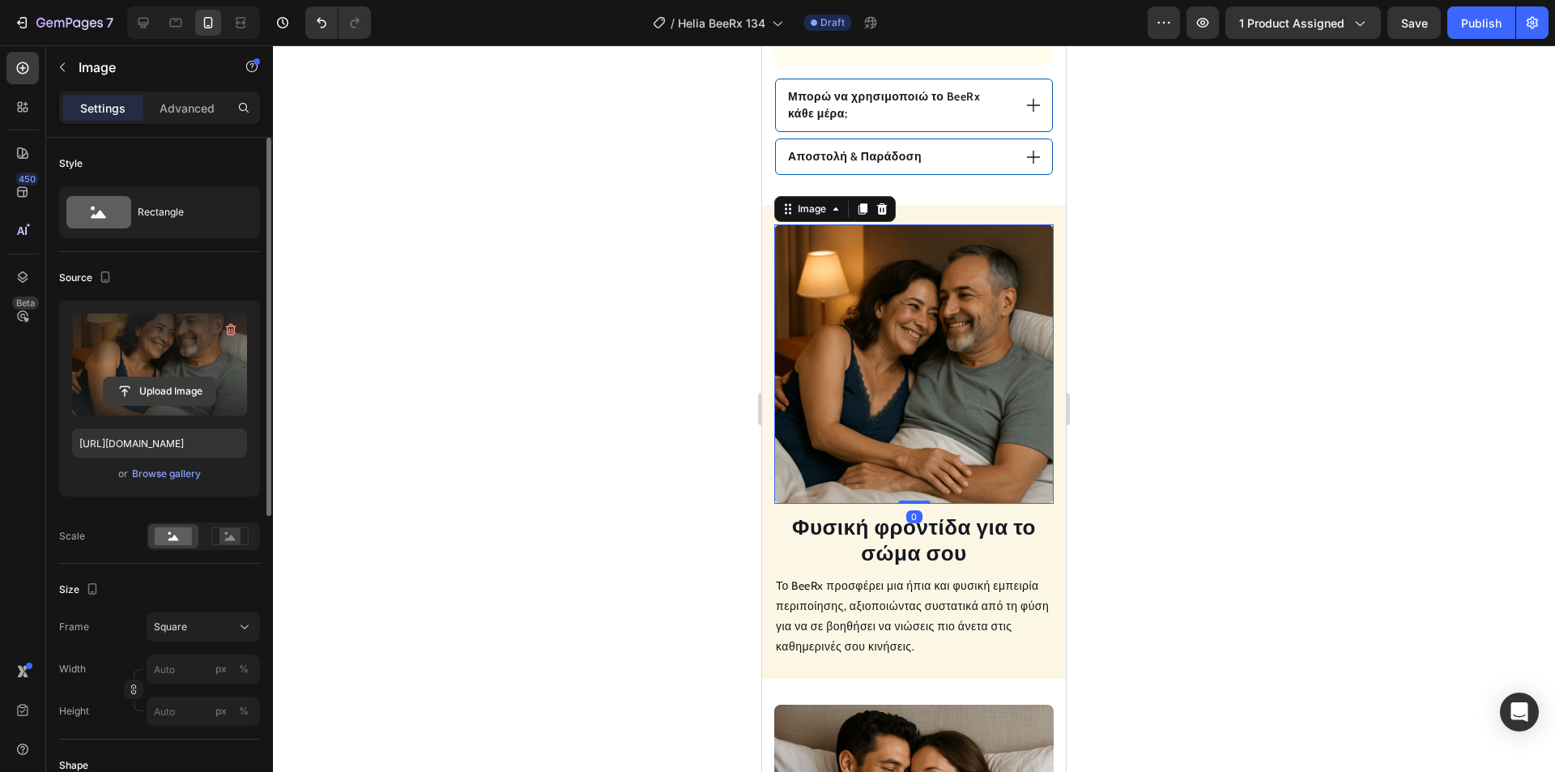
click at [181, 388] on input "file" at bounding box center [160, 391] width 112 height 28
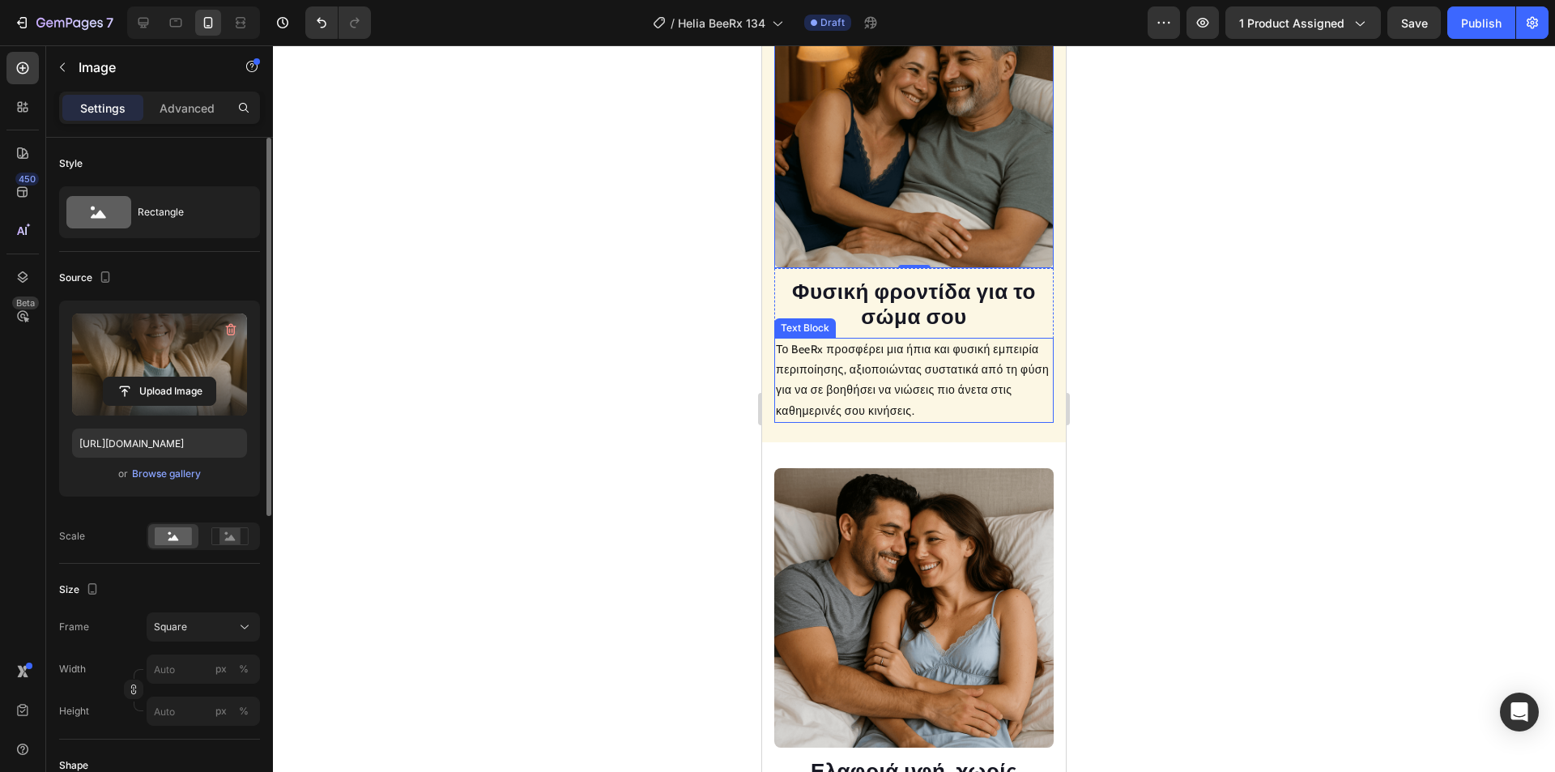
scroll to position [1455, 0]
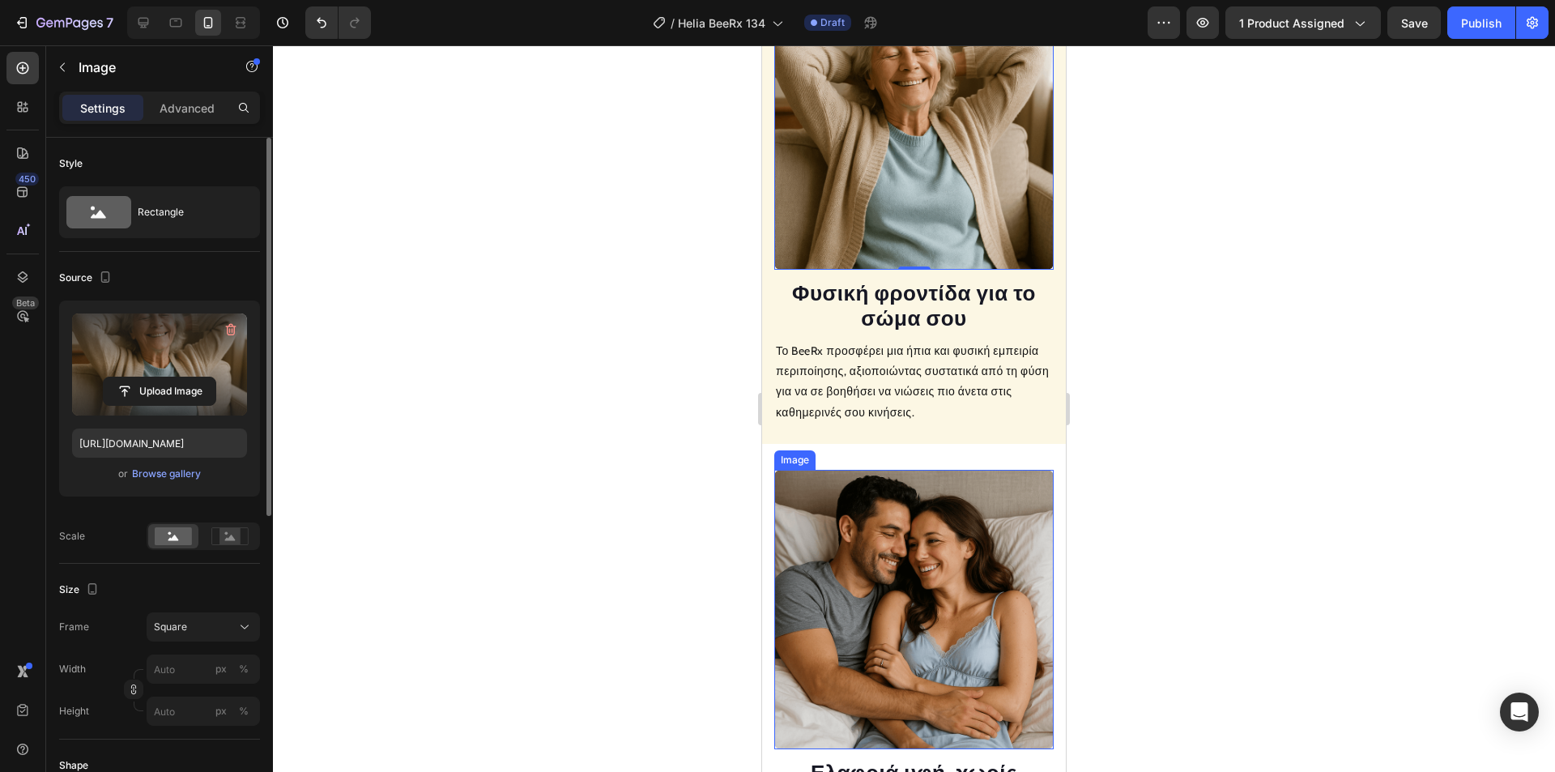
click at [890, 602] on img at bounding box center [913, 609] width 279 height 279
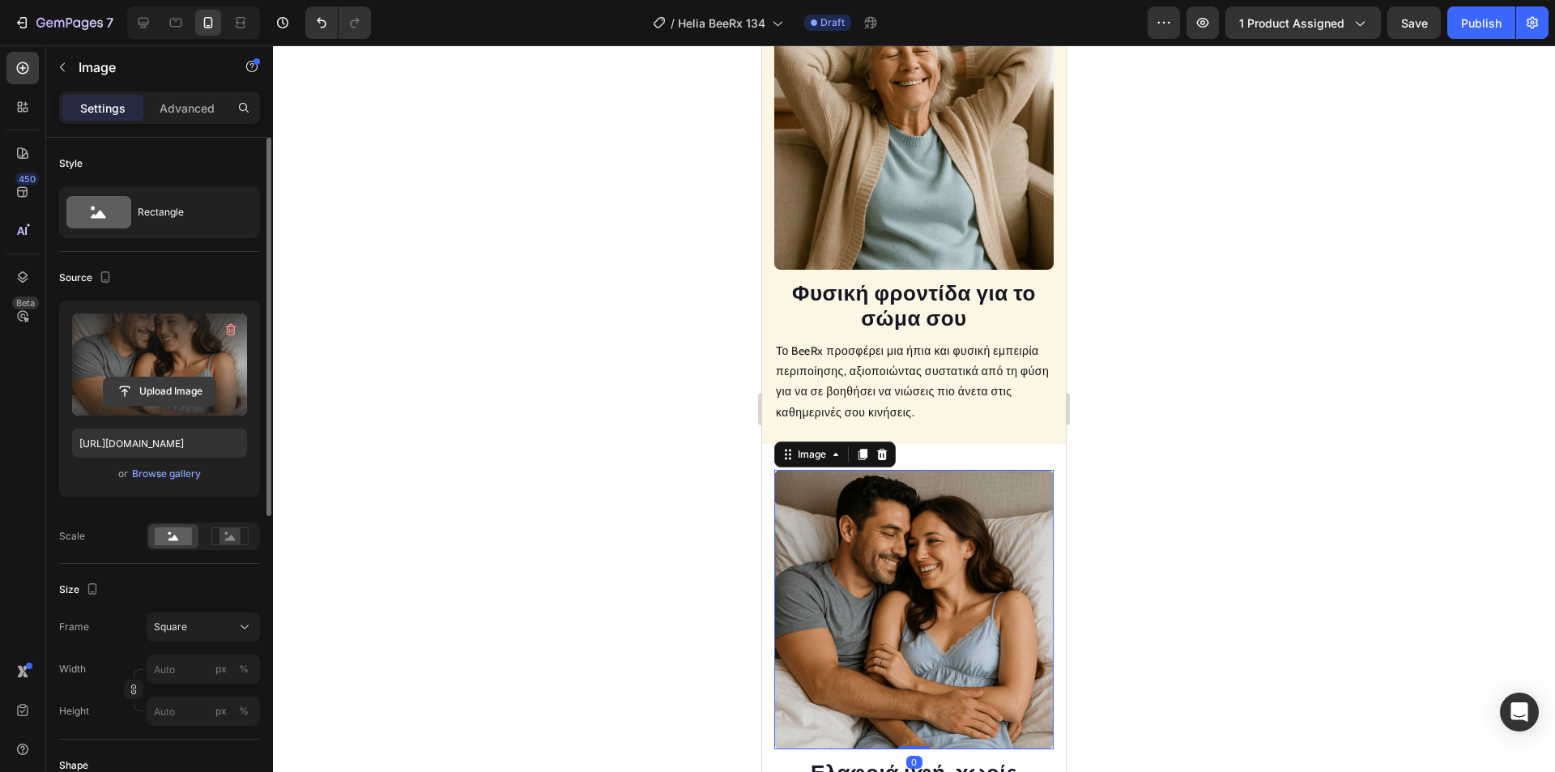
click at [173, 394] on input "file" at bounding box center [160, 391] width 112 height 28
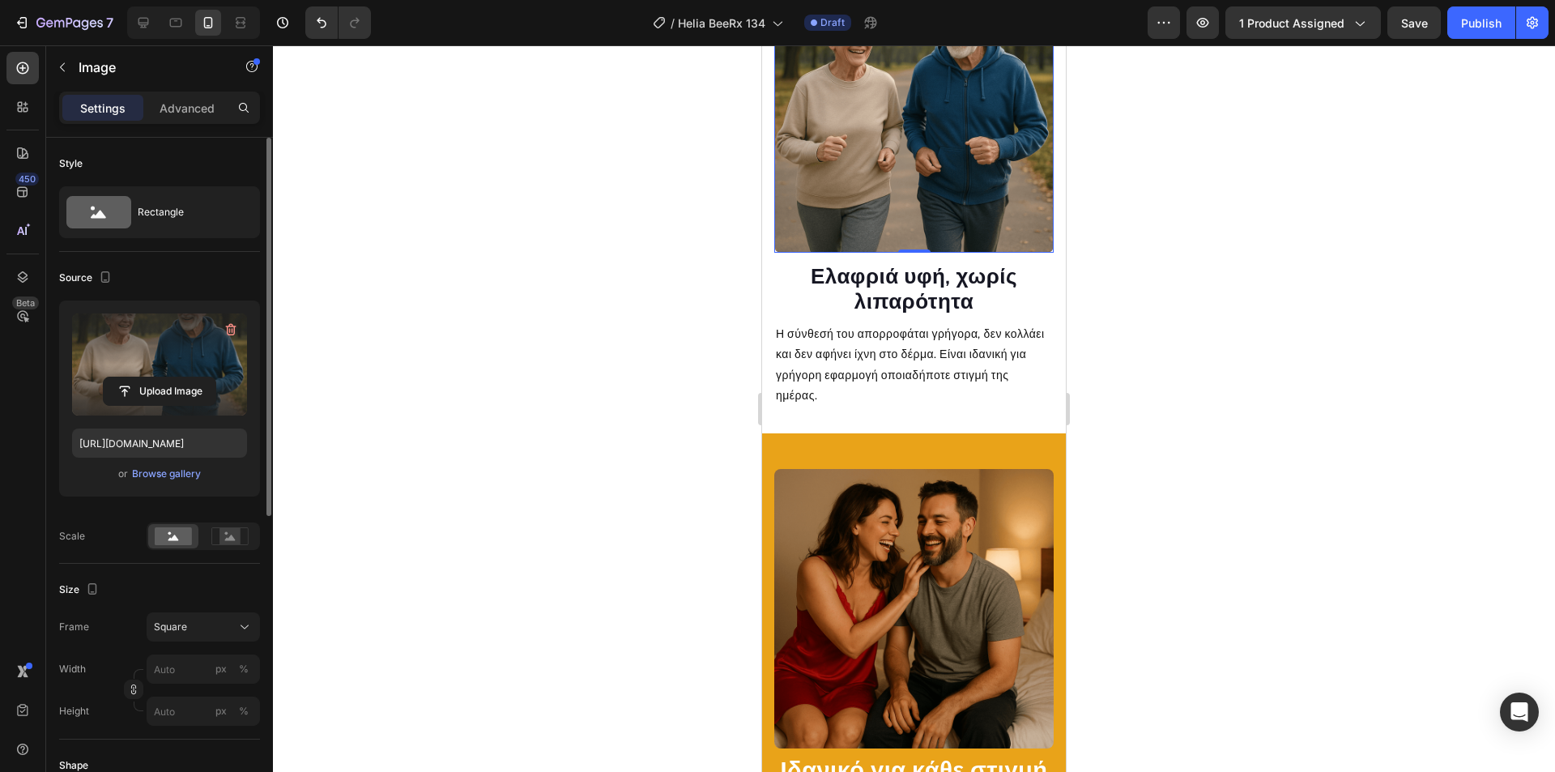
scroll to position [2022, 0]
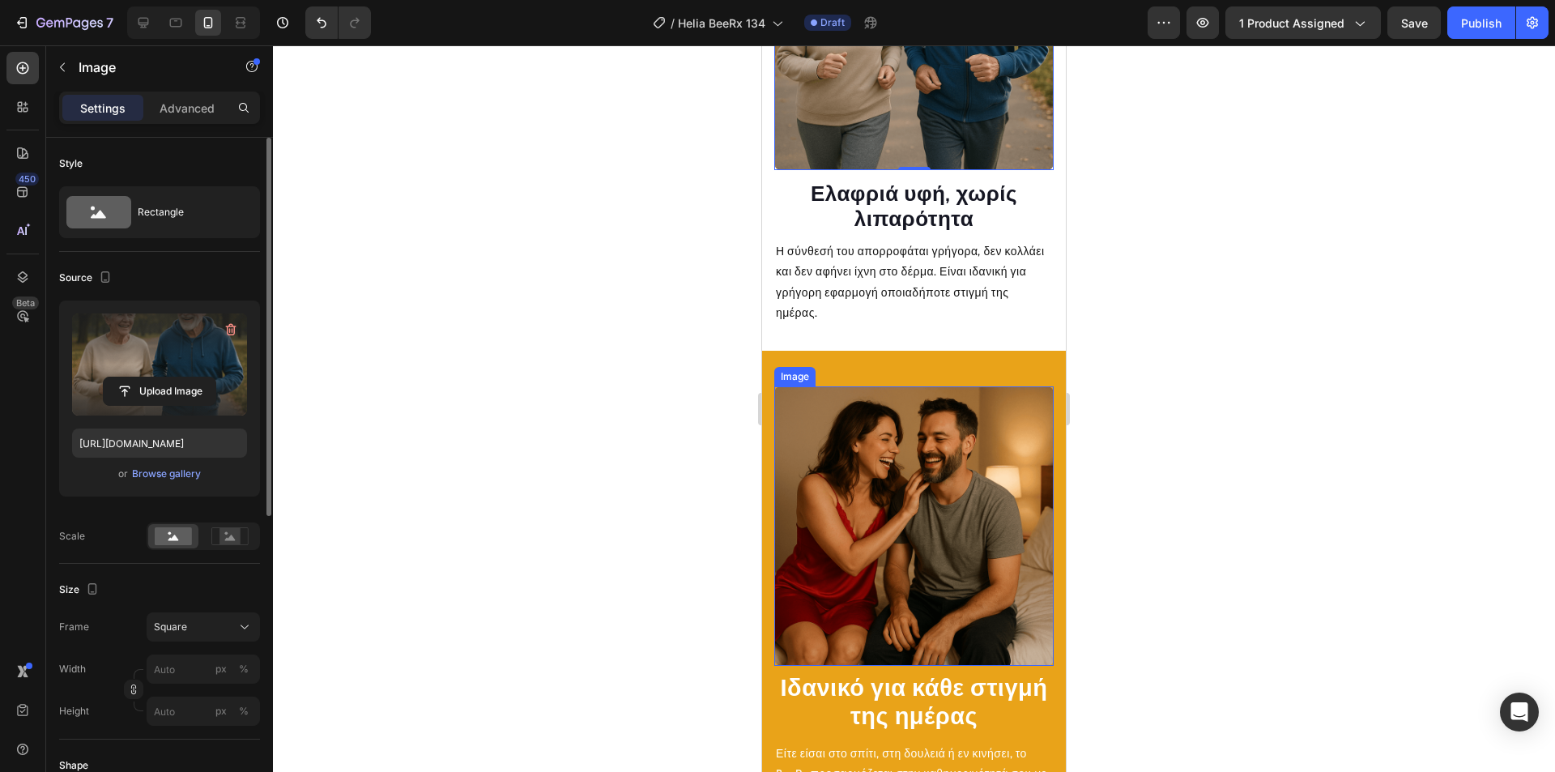
click at [870, 414] on img at bounding box center [913, 525] width 279 height 279
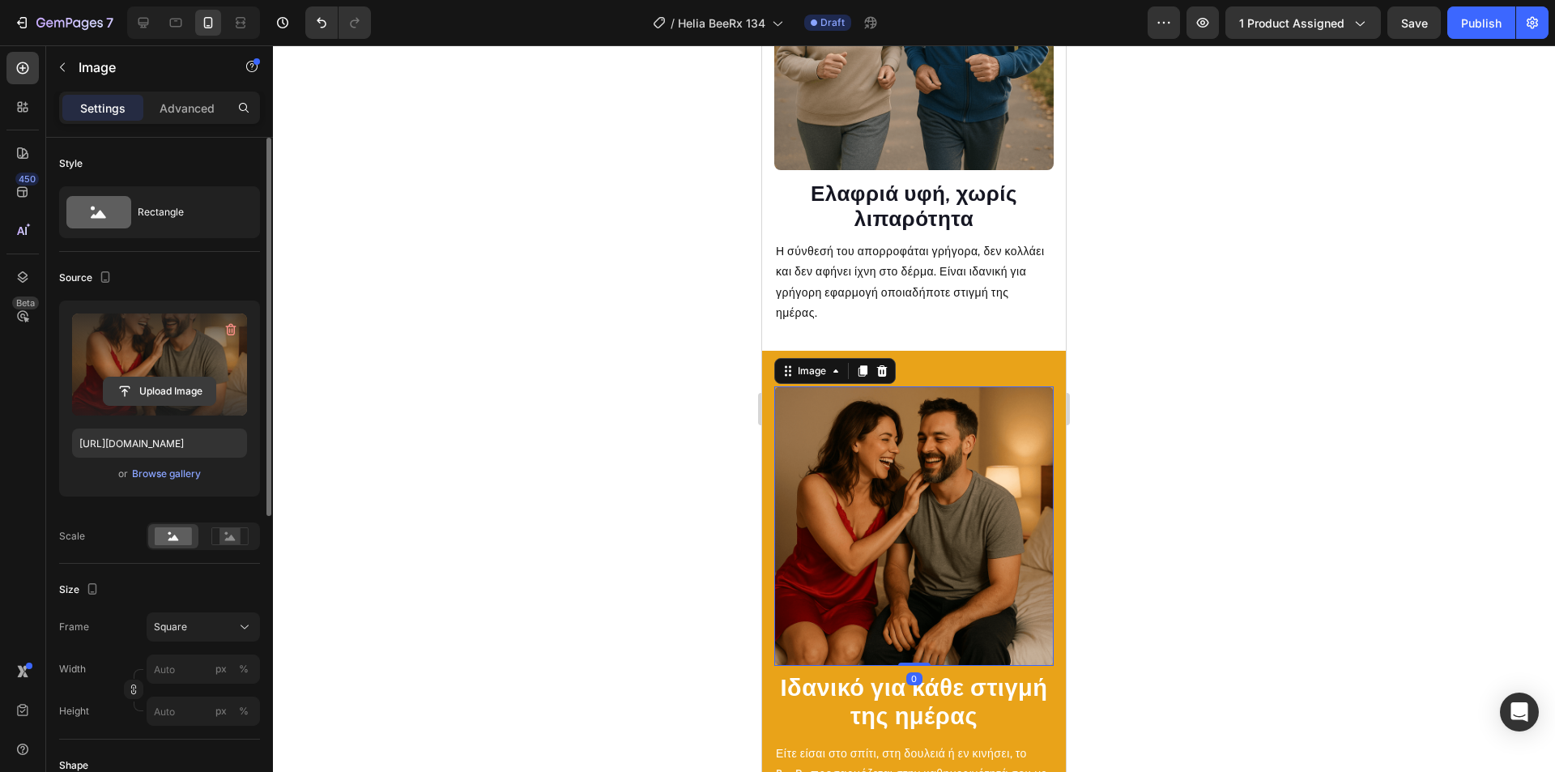
click at [177, 391] on input "file" at bounding box center [160, 391] width 112 height 28
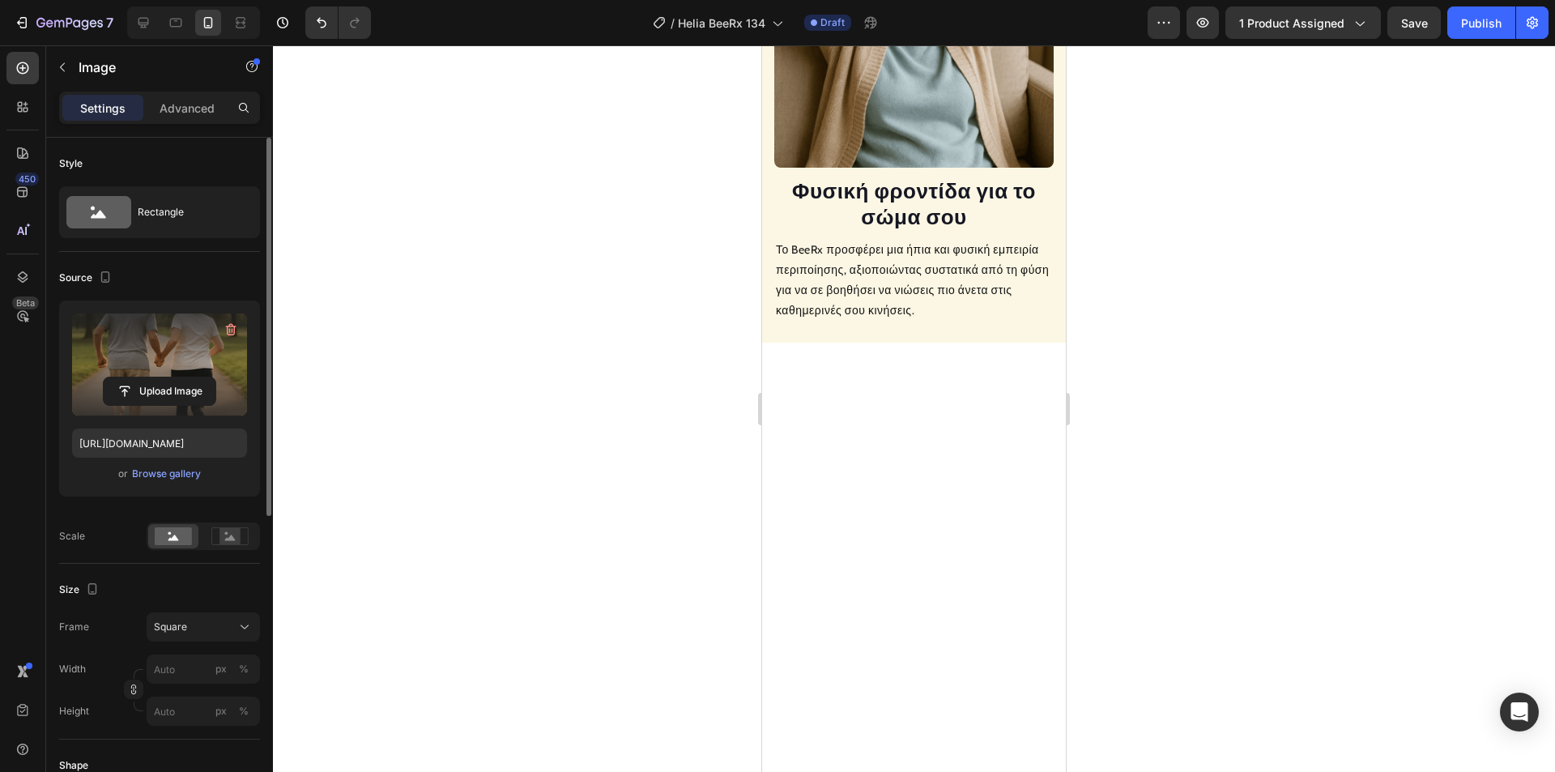
scroll to position [969, 0]
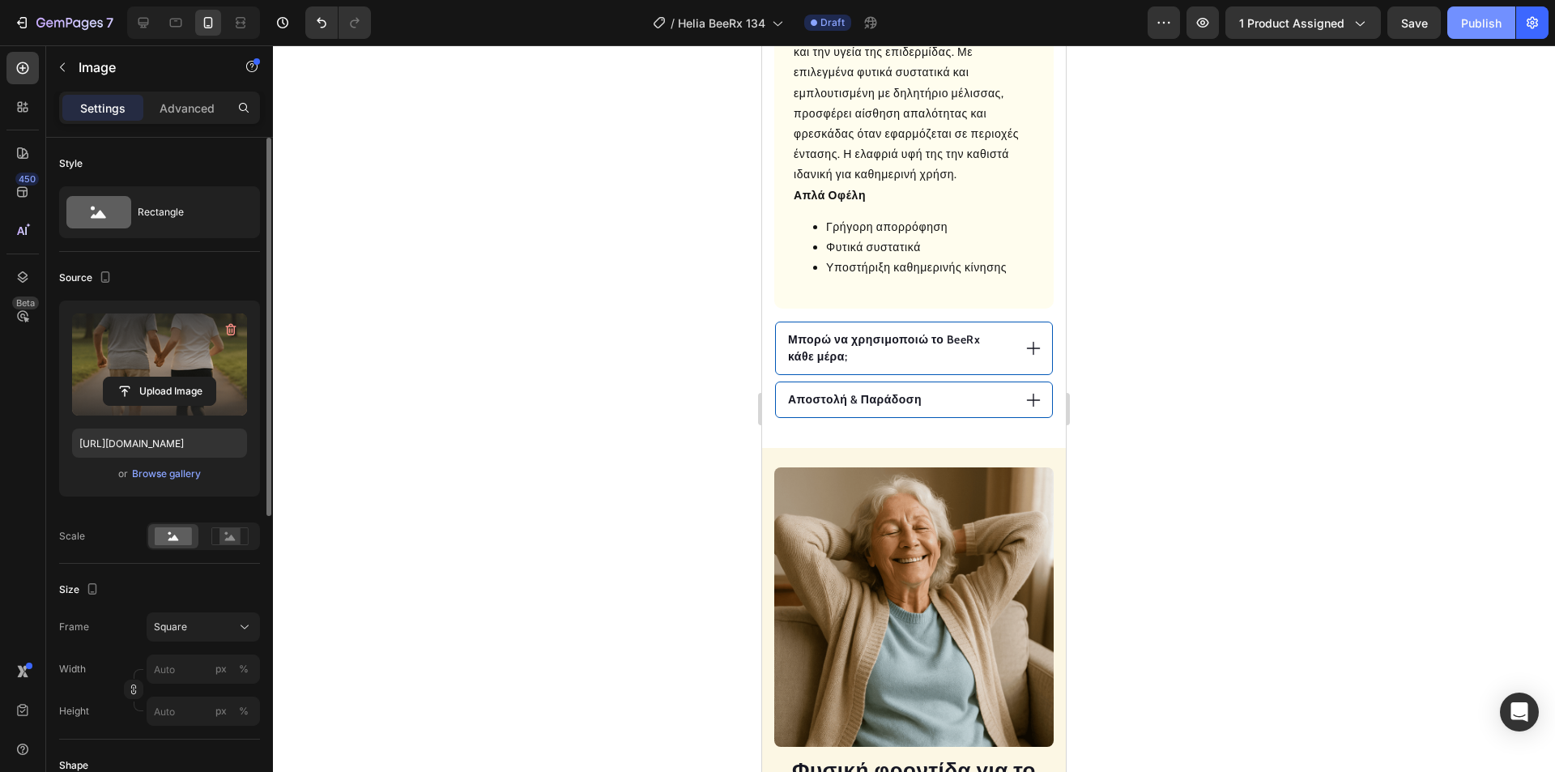
click at [1473, 26] on div "Publish" at bounding box center [1481, 23] width 40 height 17
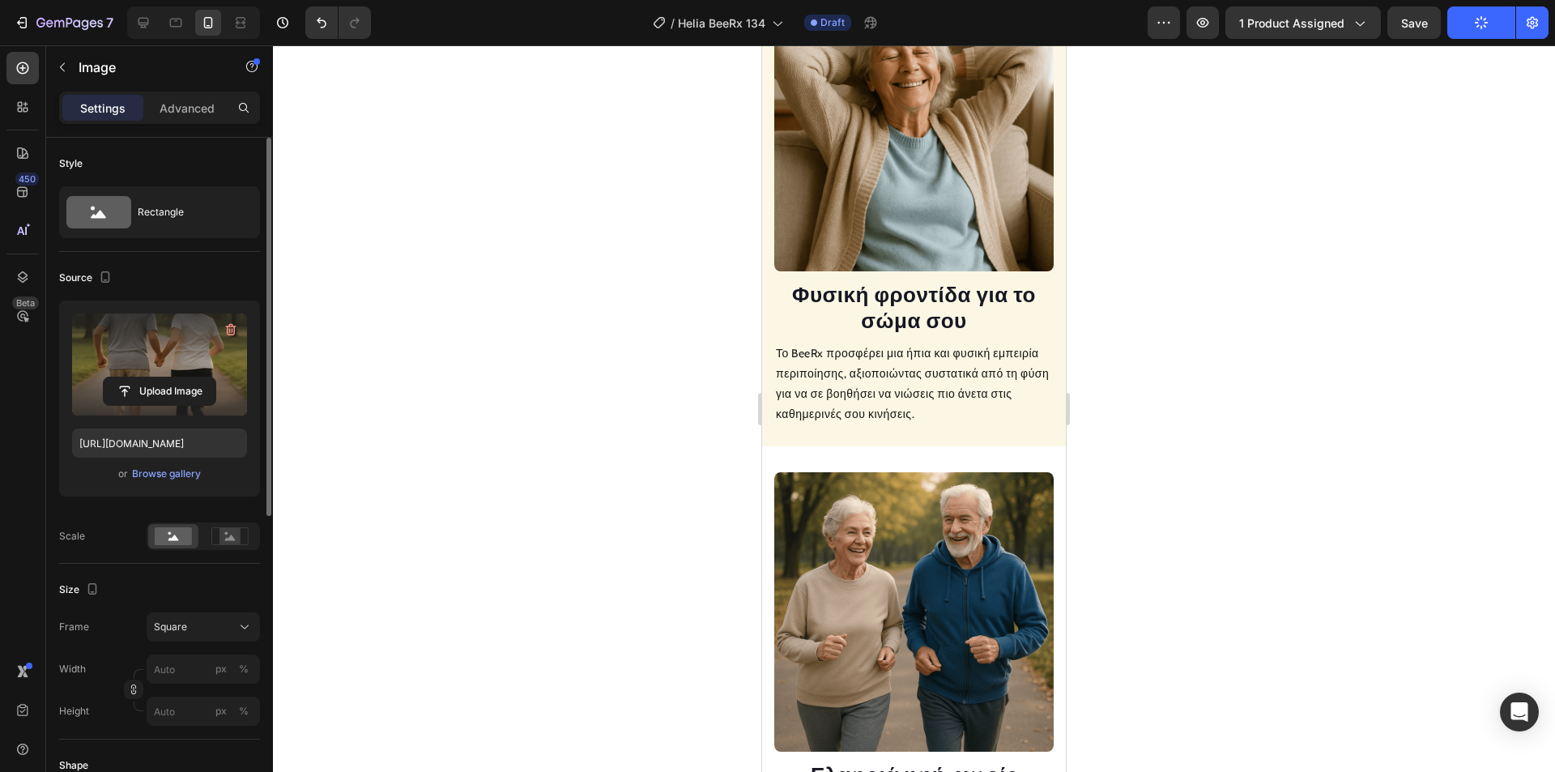
scroll to position [1212, 0]
